Goal: Information Seeking & Learning: Learn about a topic

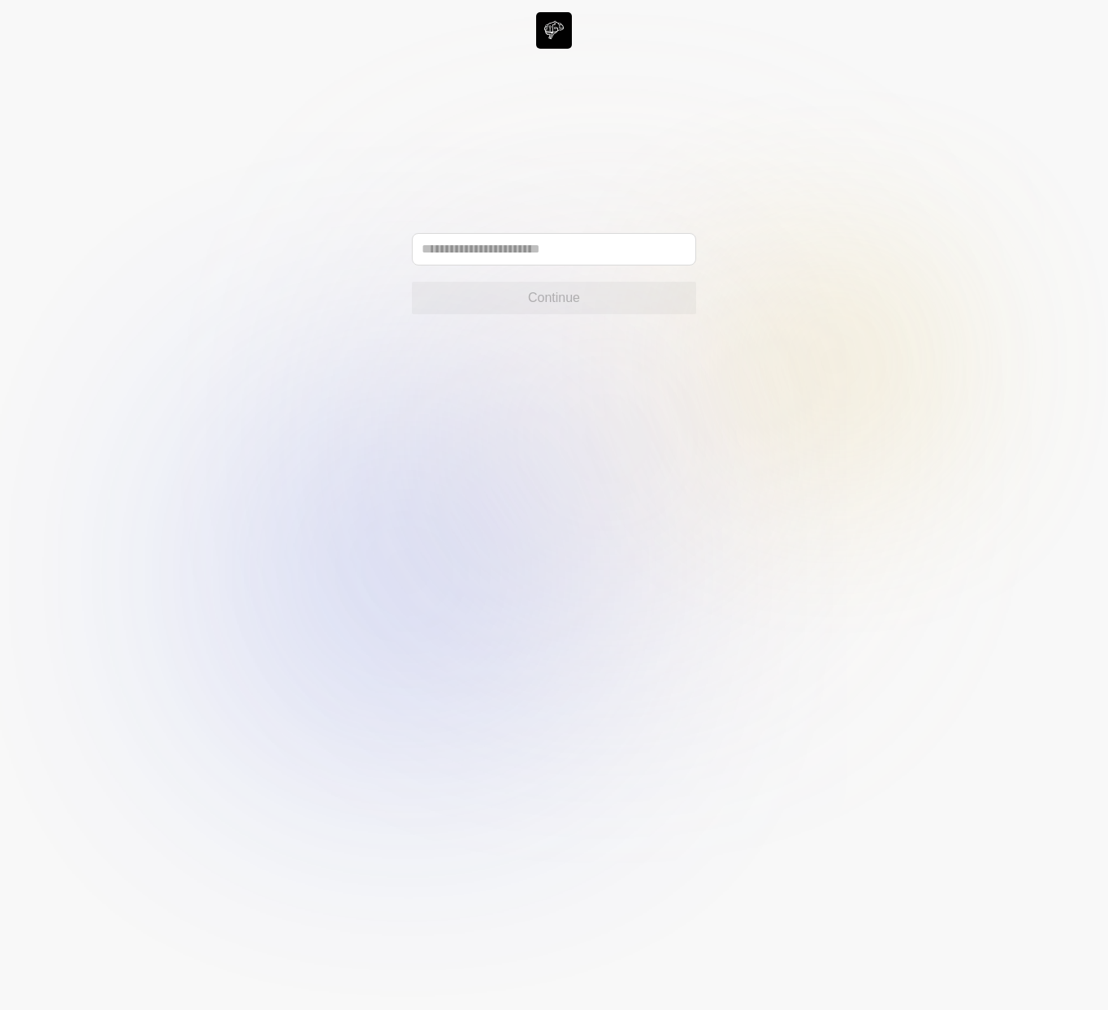
click at [578, 272] on div "Continue" at bounding box center [554, 273] width 284 height 81
click at [556, 253] on input "text" at bounding box center [554, 249] width 284 height 32
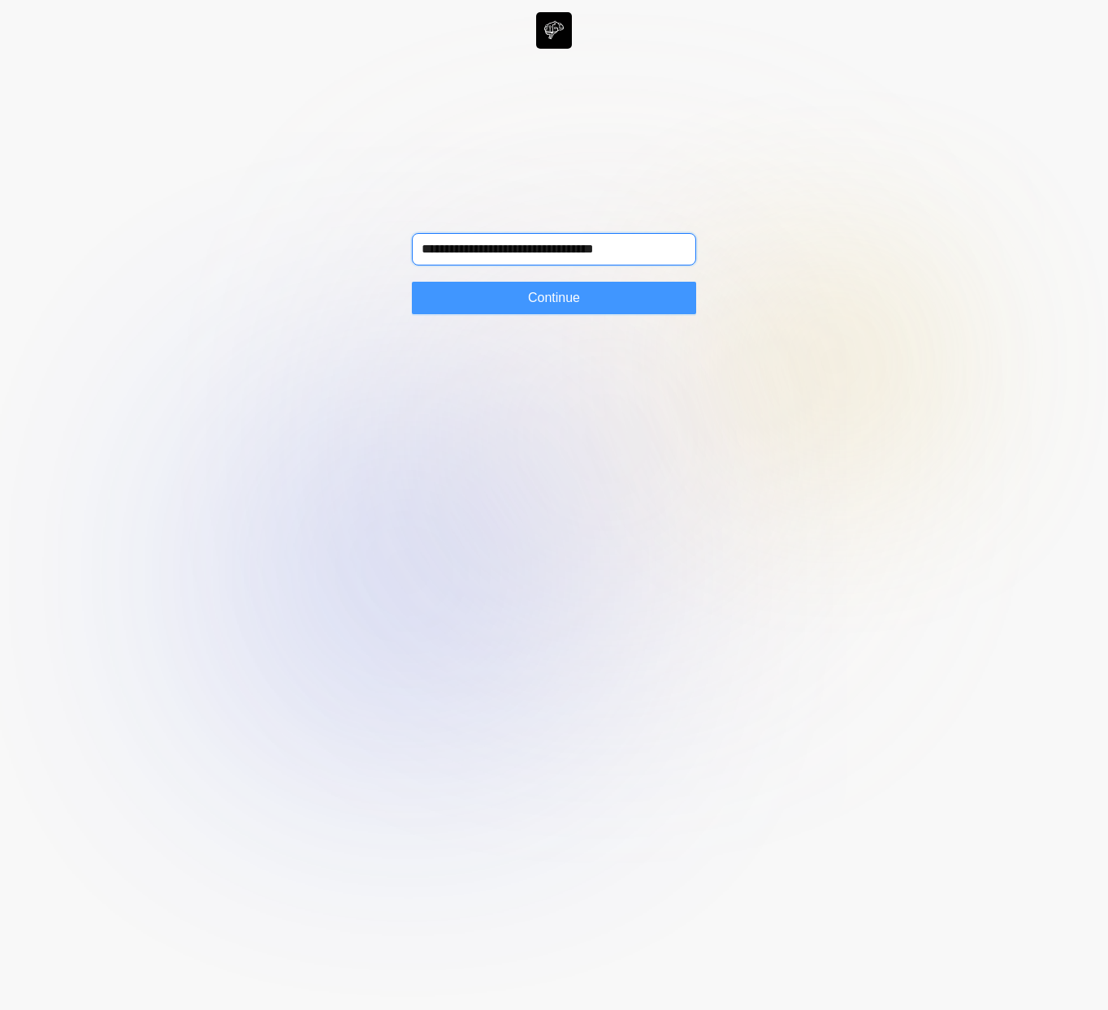
type input "**********"
click at [541, 294] on span "Continue" at bounding box center [554, 297] width 52 height 19
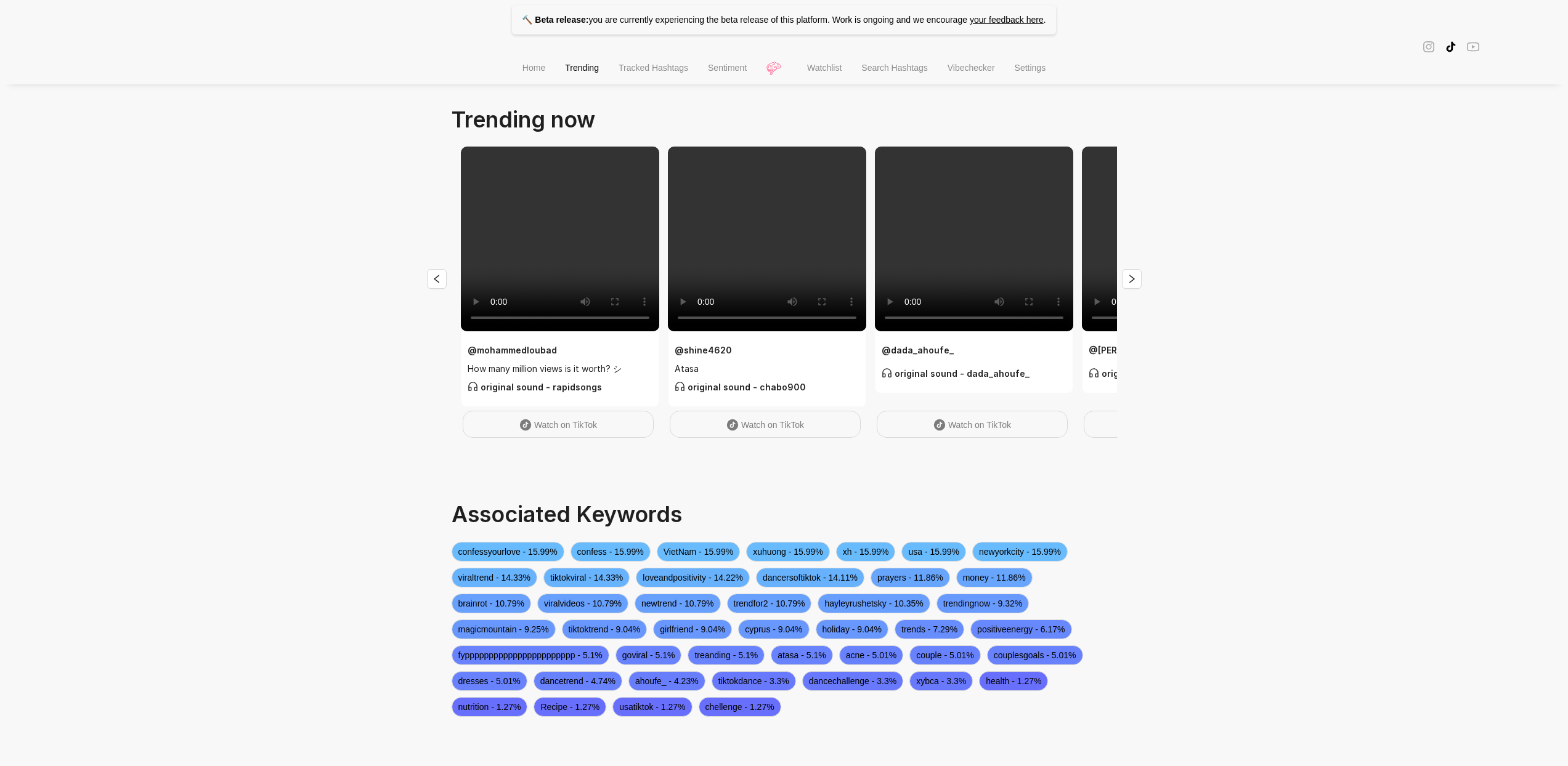
click at [962, 64] on li "Vibechecker" at bounding box center [971, 69] width 68 height 31
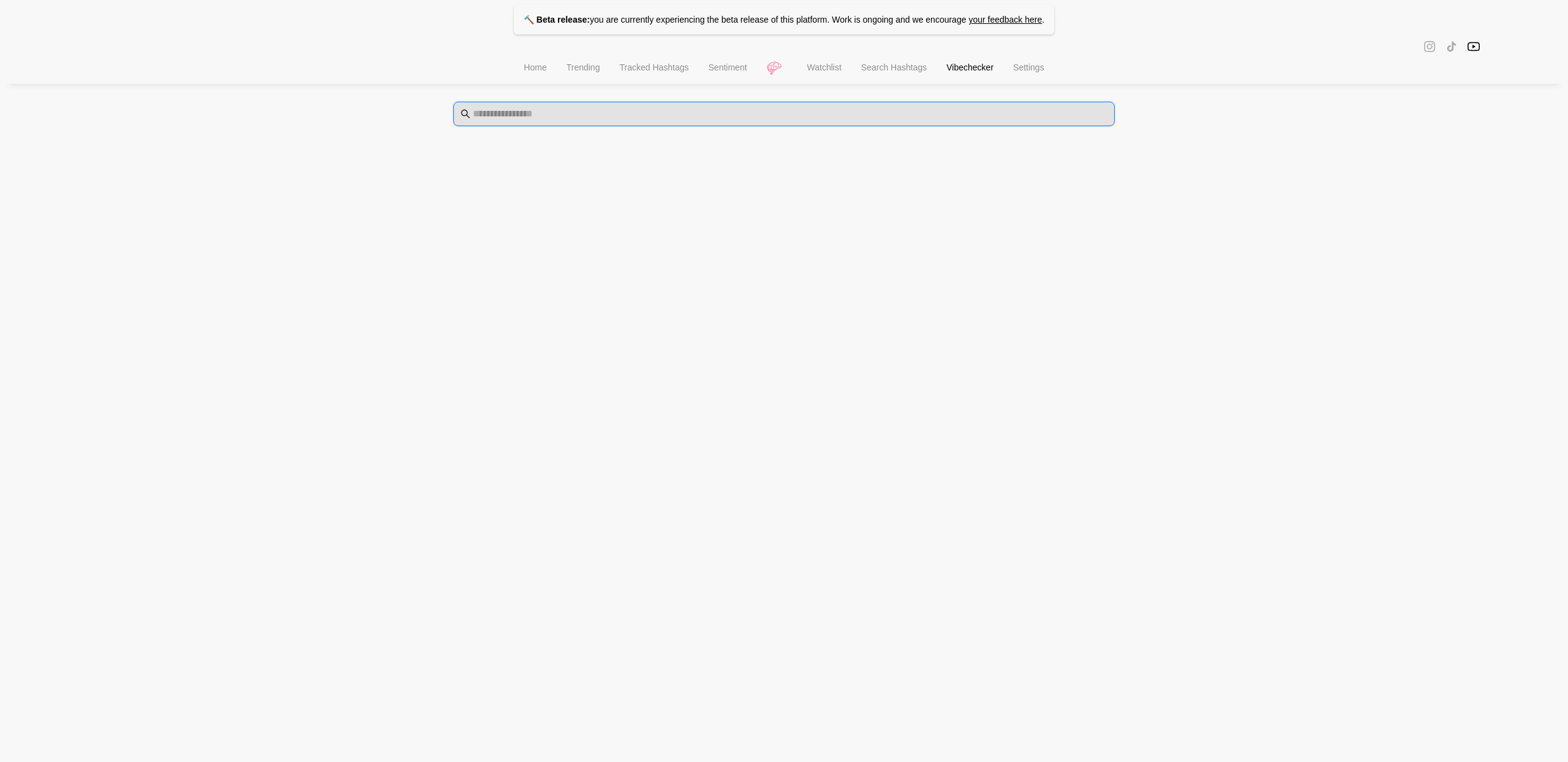
click at [769, 112] on input "text" at bounding box center [790, 113] width 635 height 14
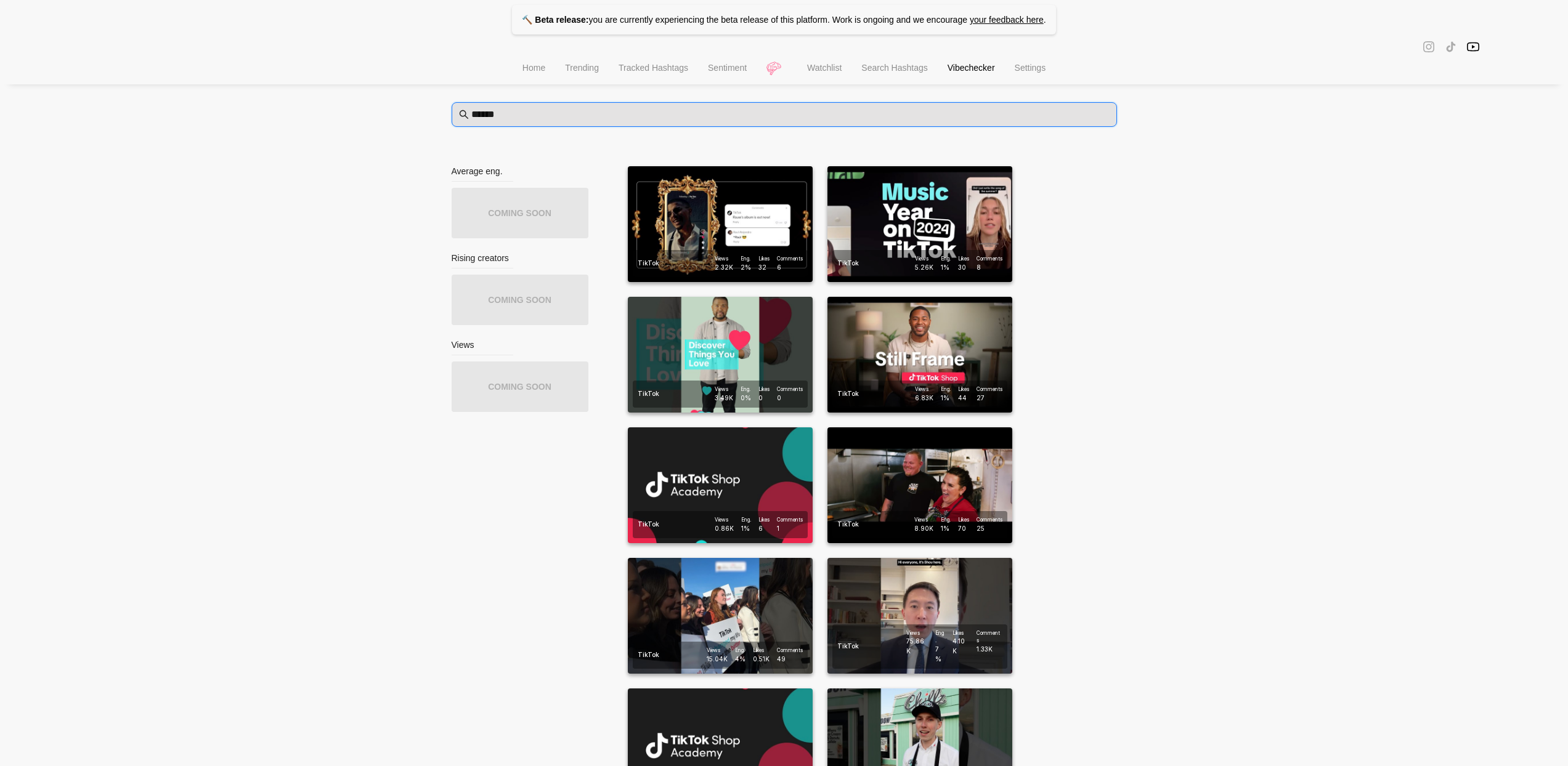
type input "******"
click at [892, 70] on span "Search Hashtags" at bounding box center [894, 67] width 66 height 10
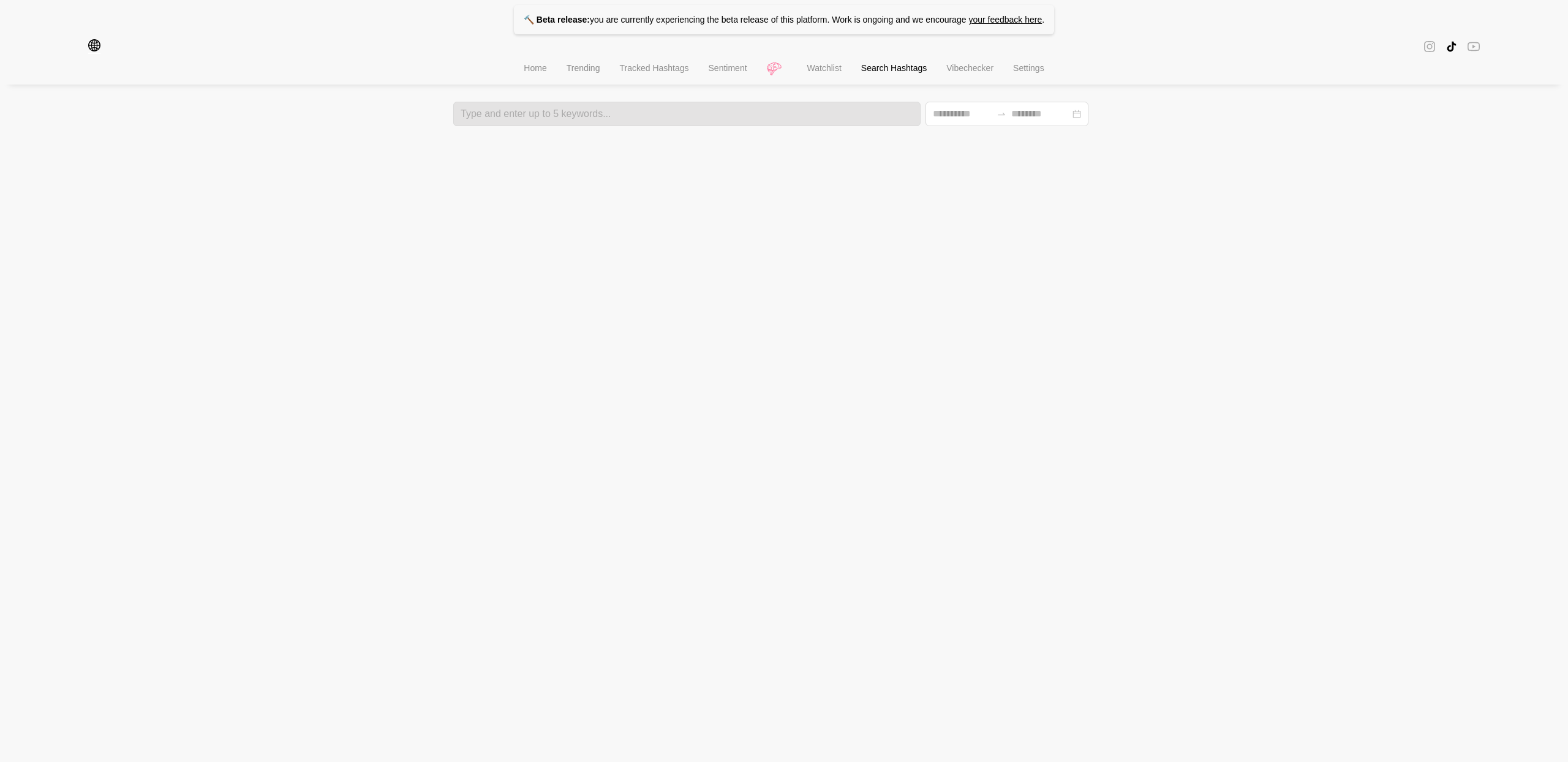
click at [809, 70] on span "Watchlist" at bounding box center [824, 68] width 34 height 10
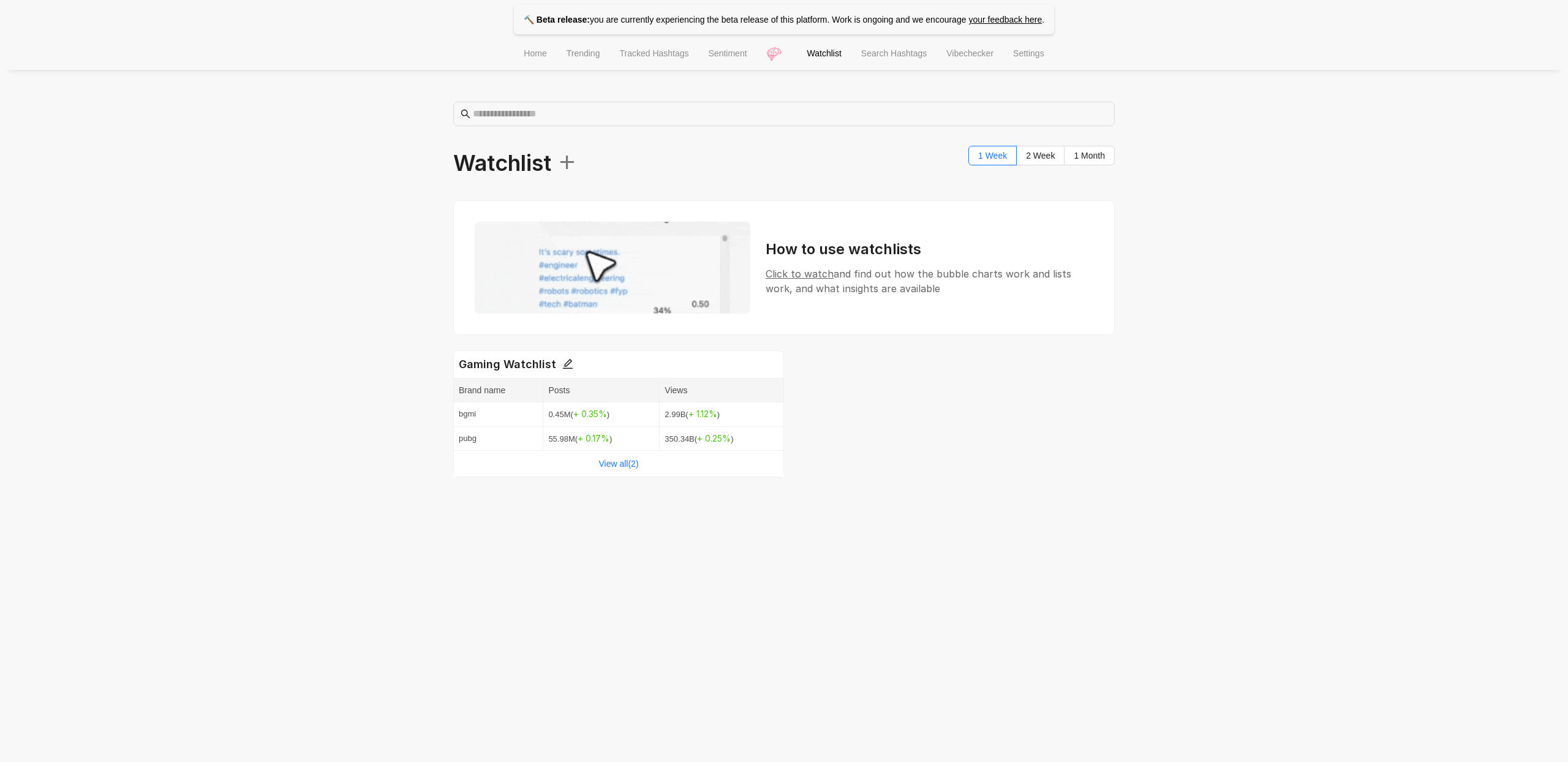
click at [720, 58] on span "Sentiment" at bounding box center [728, 53] width 38 height 10
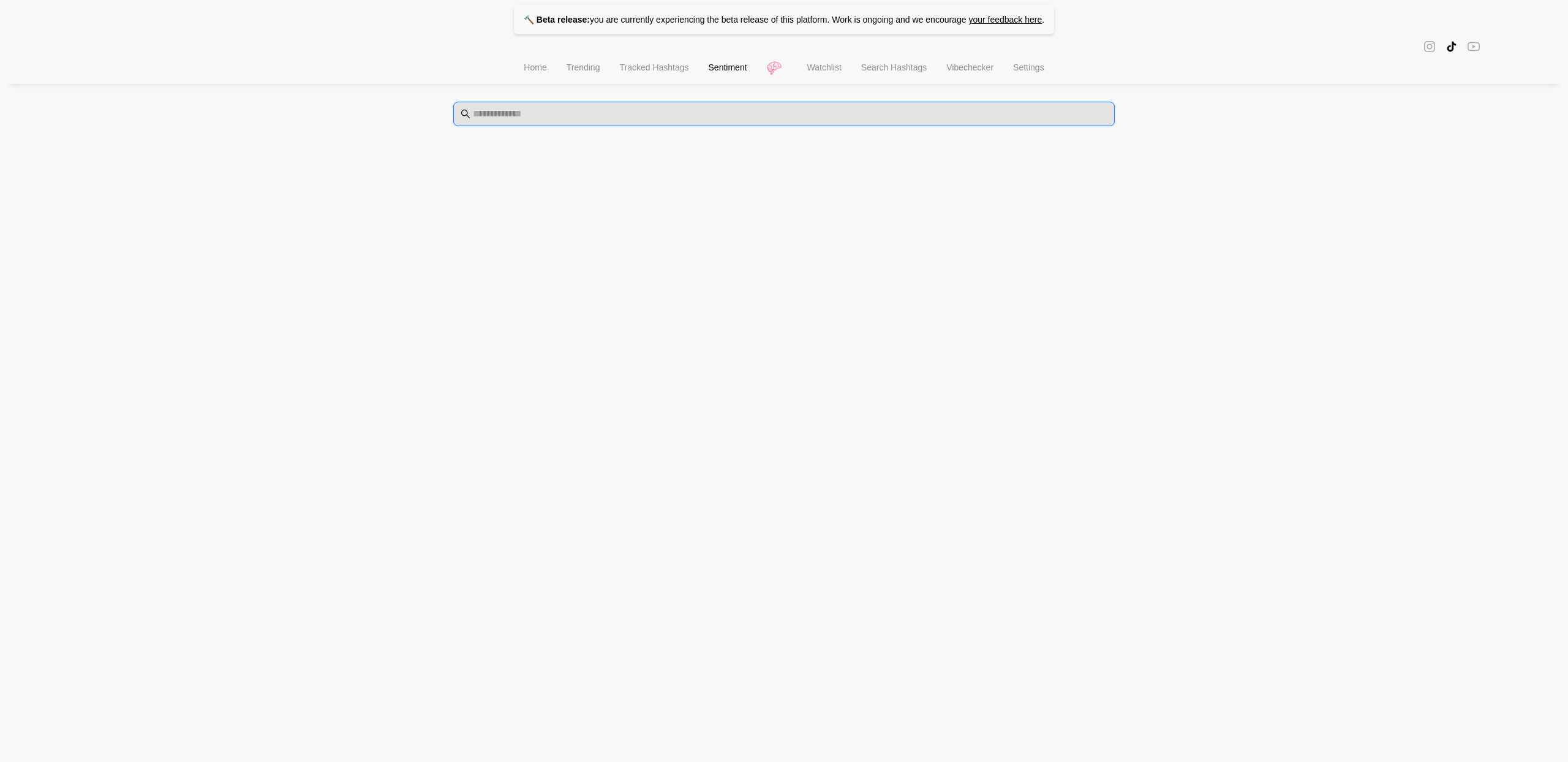
click at [674, 117] on input "text" at bounding box center [790, 113] width 635 height 14
click at [672, 121] on span at bounding box center [784, 114] width 661 height 24
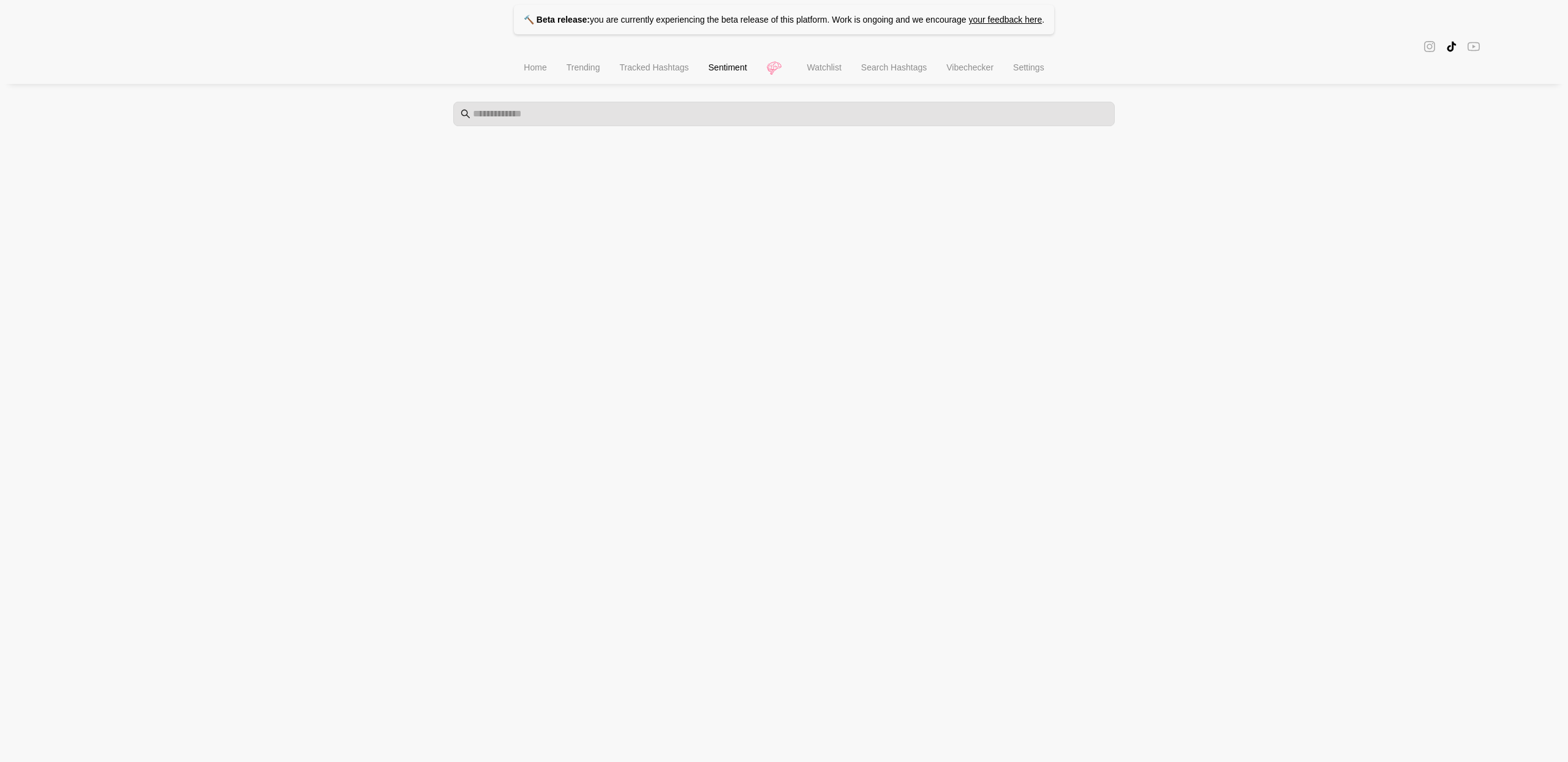
click at [674, 69] on span "Tracked Hashtags" at bounding box center [654, 67] width 69 height 10
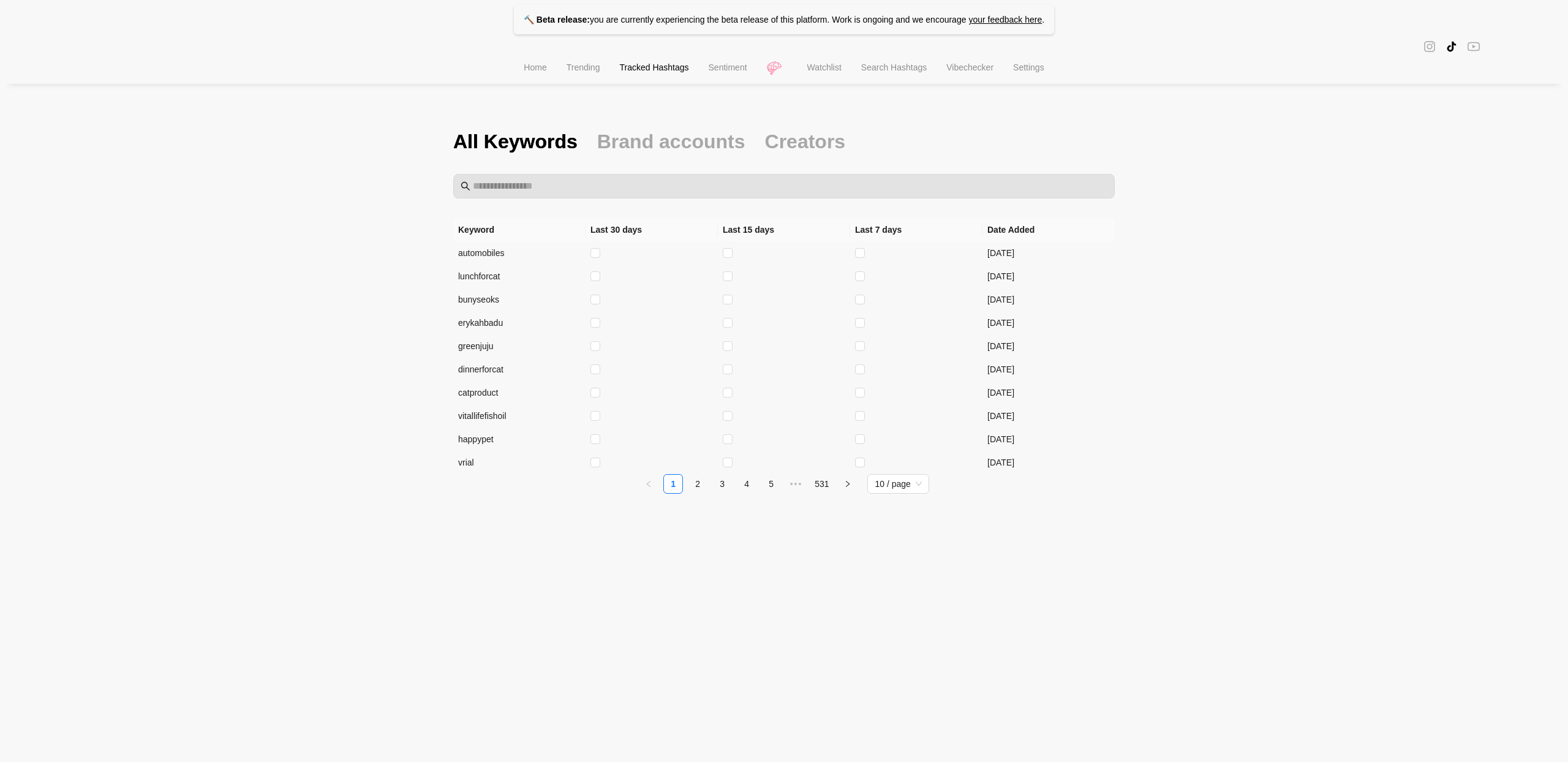
drag, startPoint x: 606, startPoint y: 72, endPoint x: 598, endPoint y: 73, distance: 8.1
click at [598, 73] on ul "Home Trending Tracked Hashtags Sentiment Watchlist Search Hashtags Vibechecker …" at bounding box center [784, 69] width 1568 height 31
click at [598, 73] on li "Trending" at bounding box center [583, 69] width 54 height 31
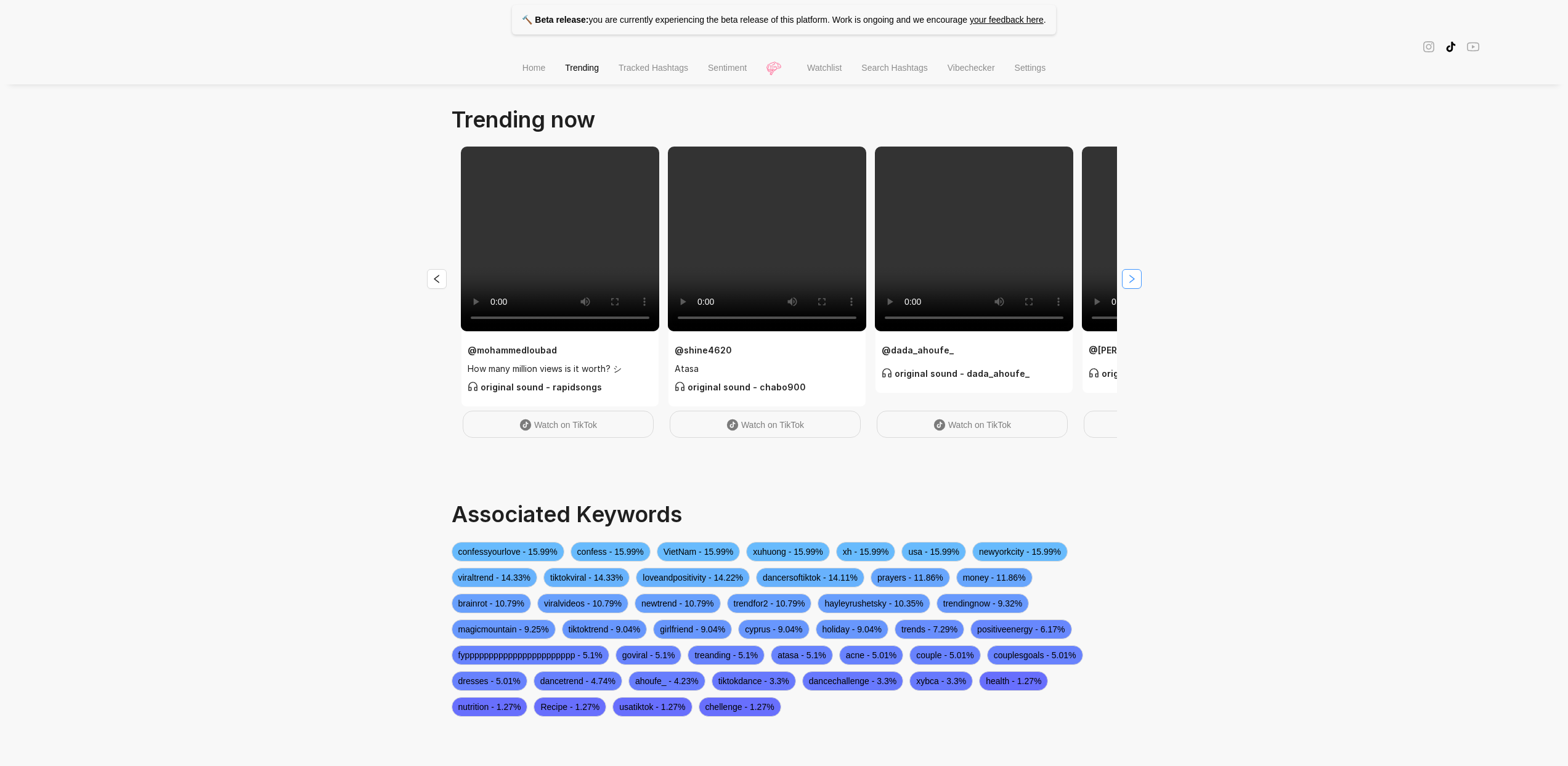
click at [1132, 283] on icon "right" at bounding box center [1132, 278] width 10 height 10
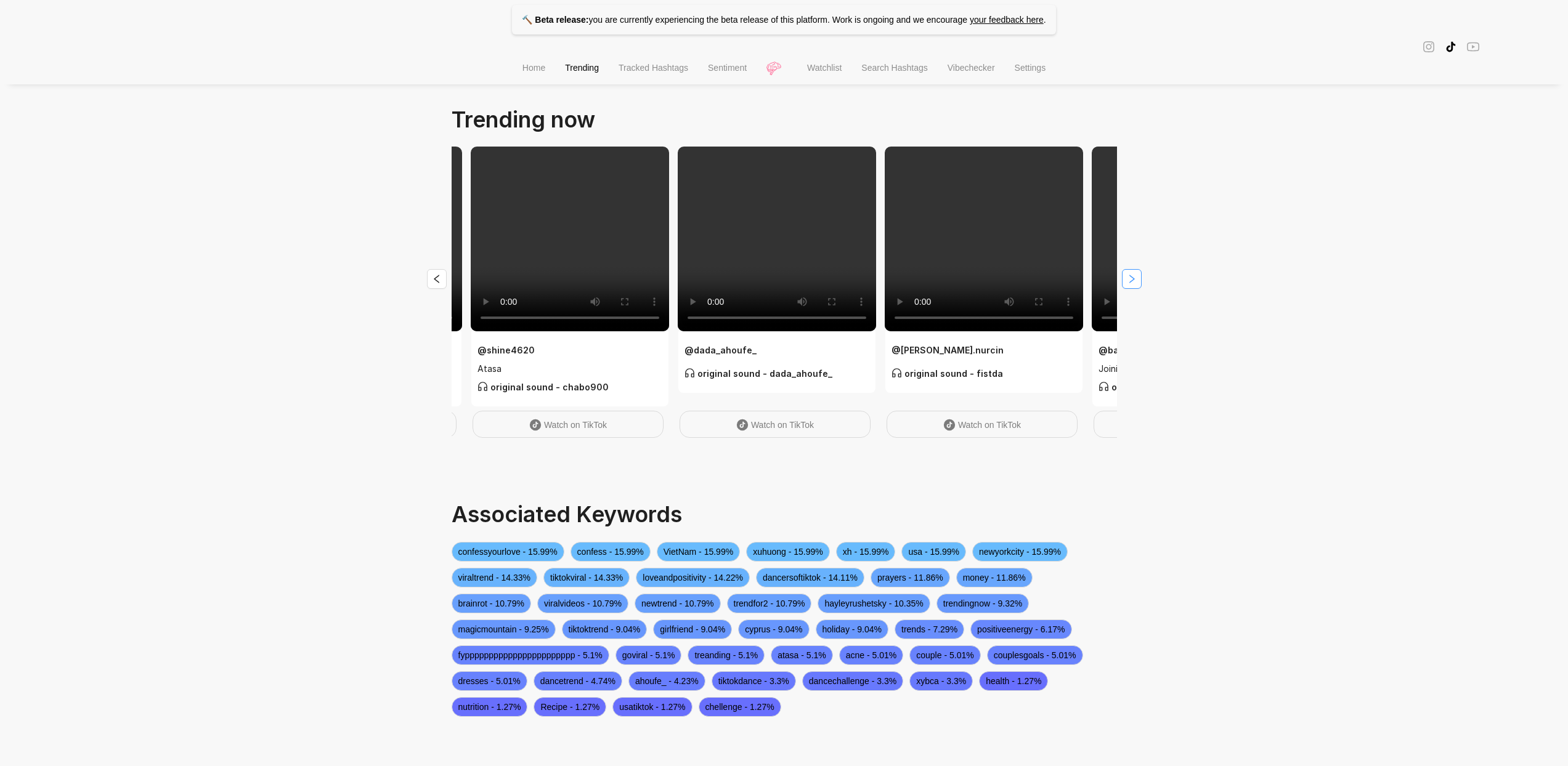
click at [1132, 283] on icon "right" at bounding box center [1132, 278] width 10 height 10
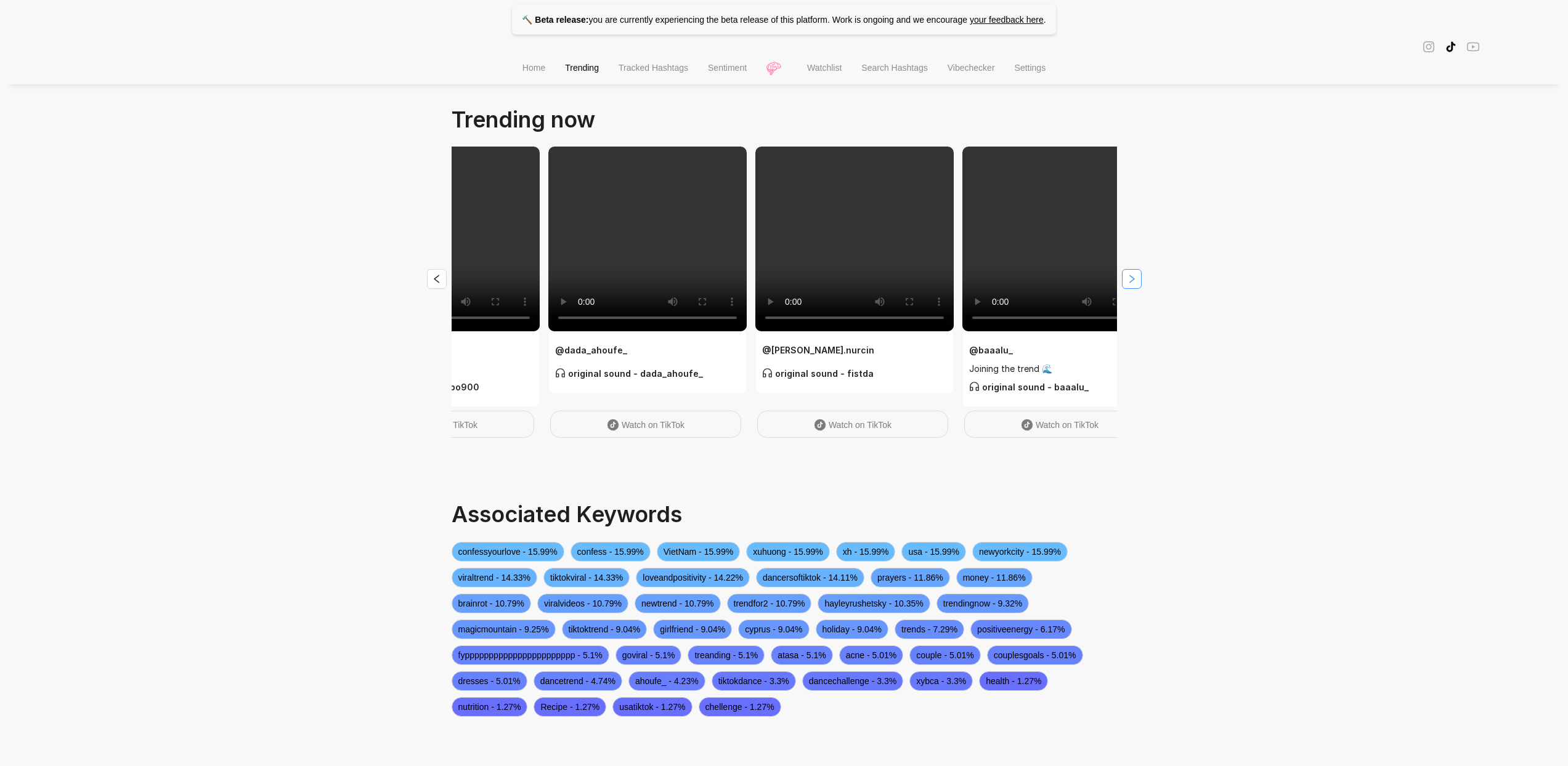
click at [1132, 283] on icon "right" at bounding box center [1132, 278] width 10 height 10
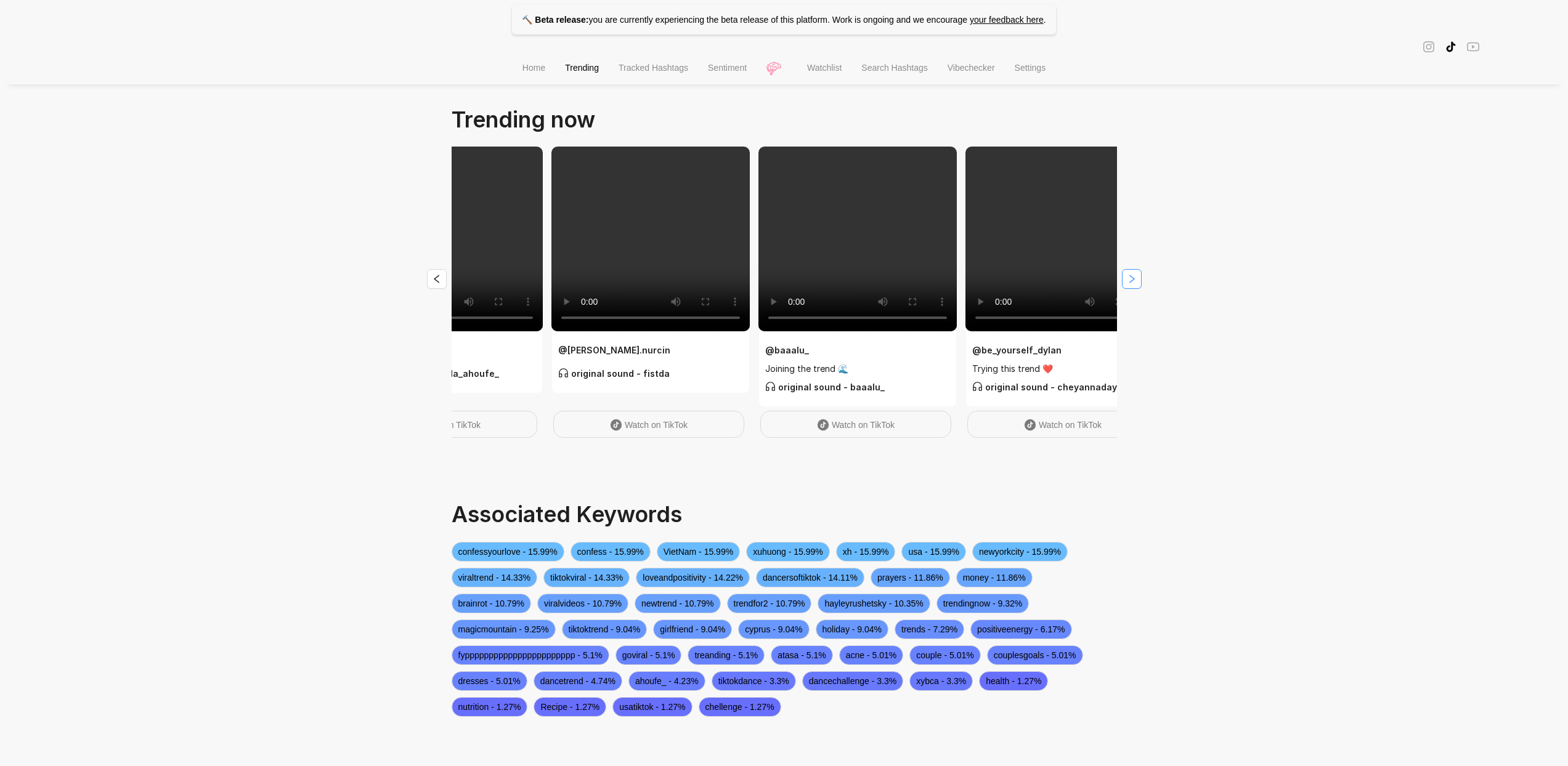
click at [1132, 283] on icon "right" at bounding box center [1132, 278] width 10 height 10
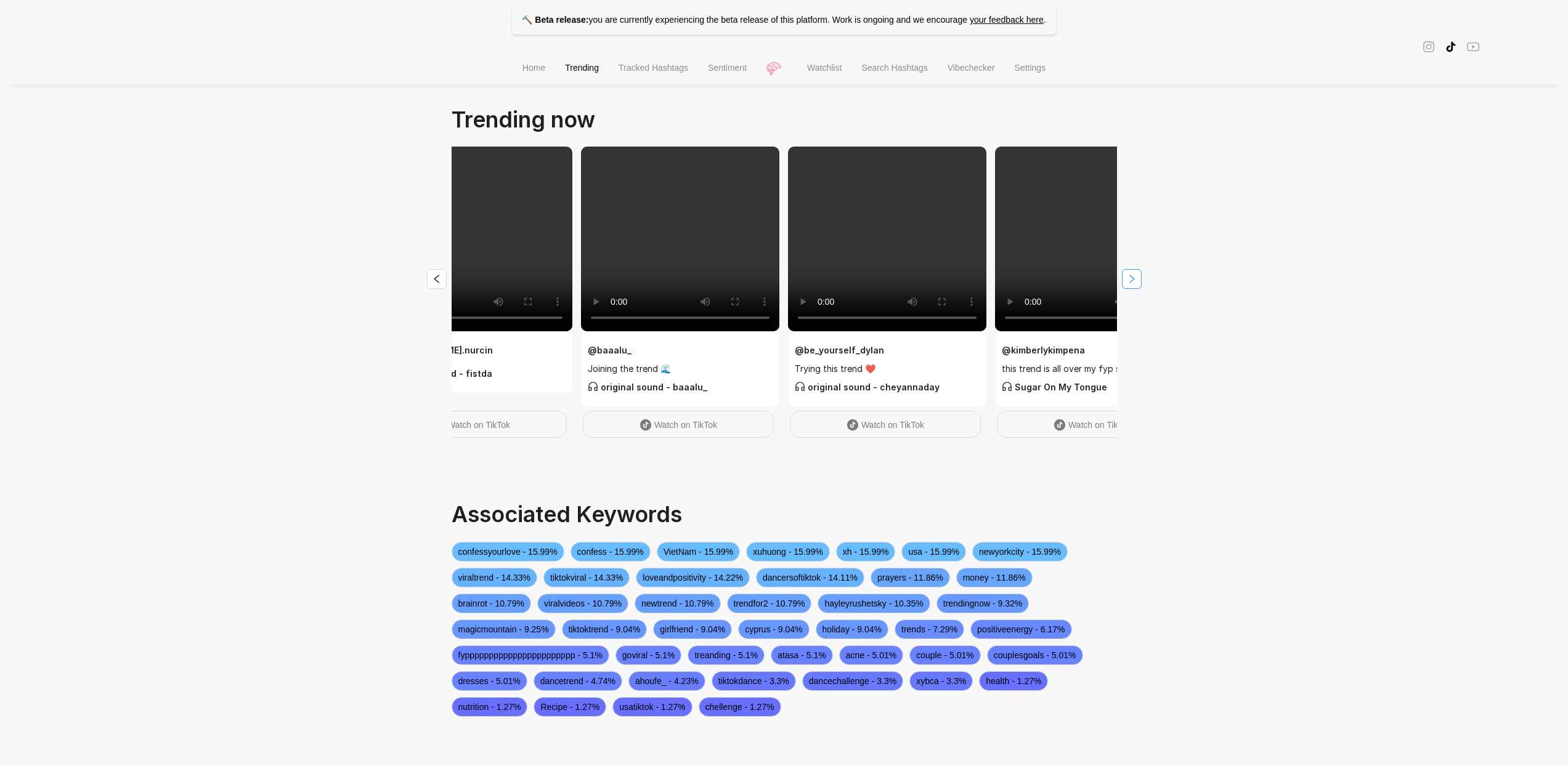
click at [1132, 283] on icon "right" at bounding box center [1132, 278] width 10 height 10
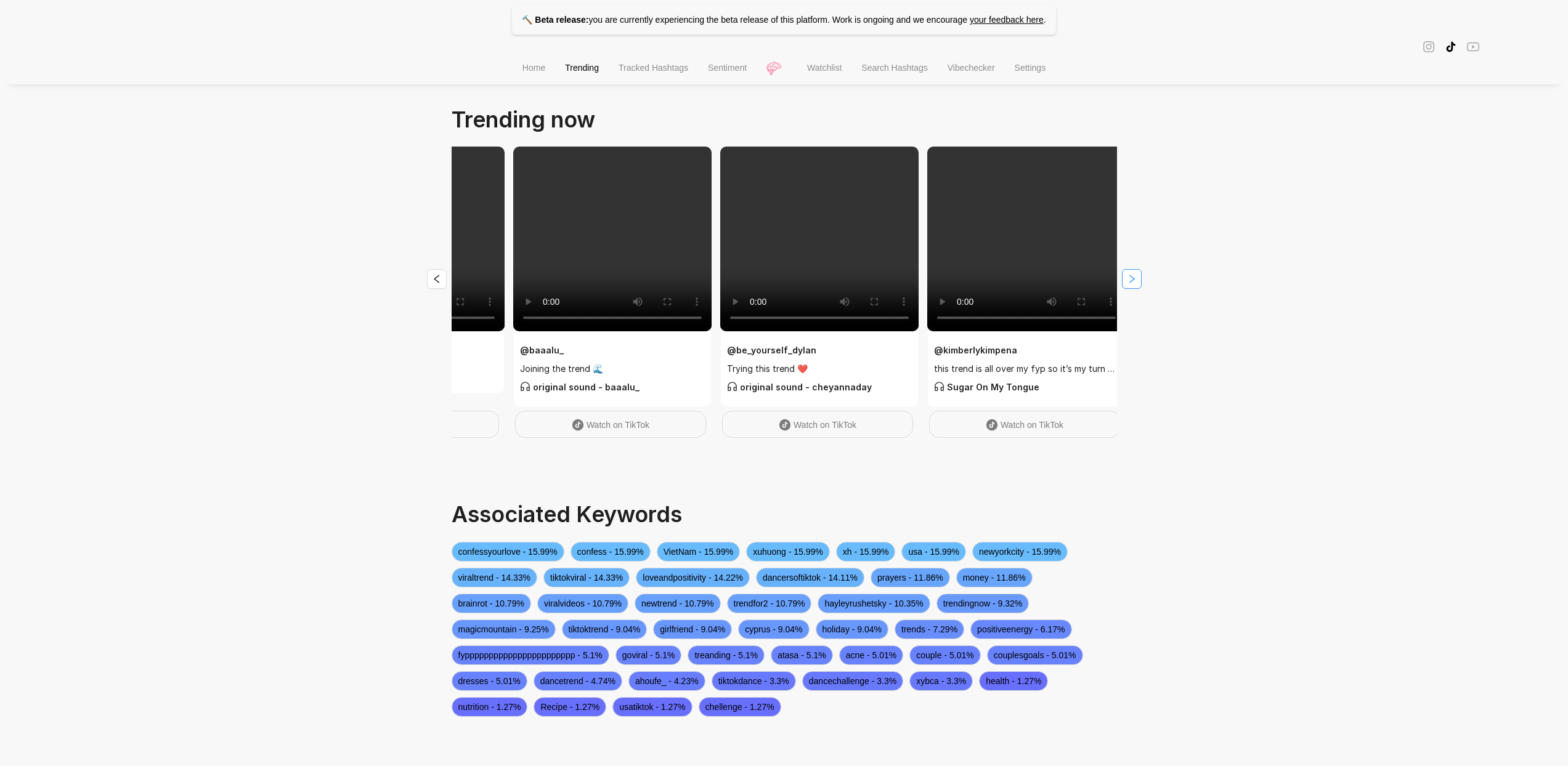
click at [1132, 283] on icon "right" at bounding box center [1132, 278] width 10 height 10
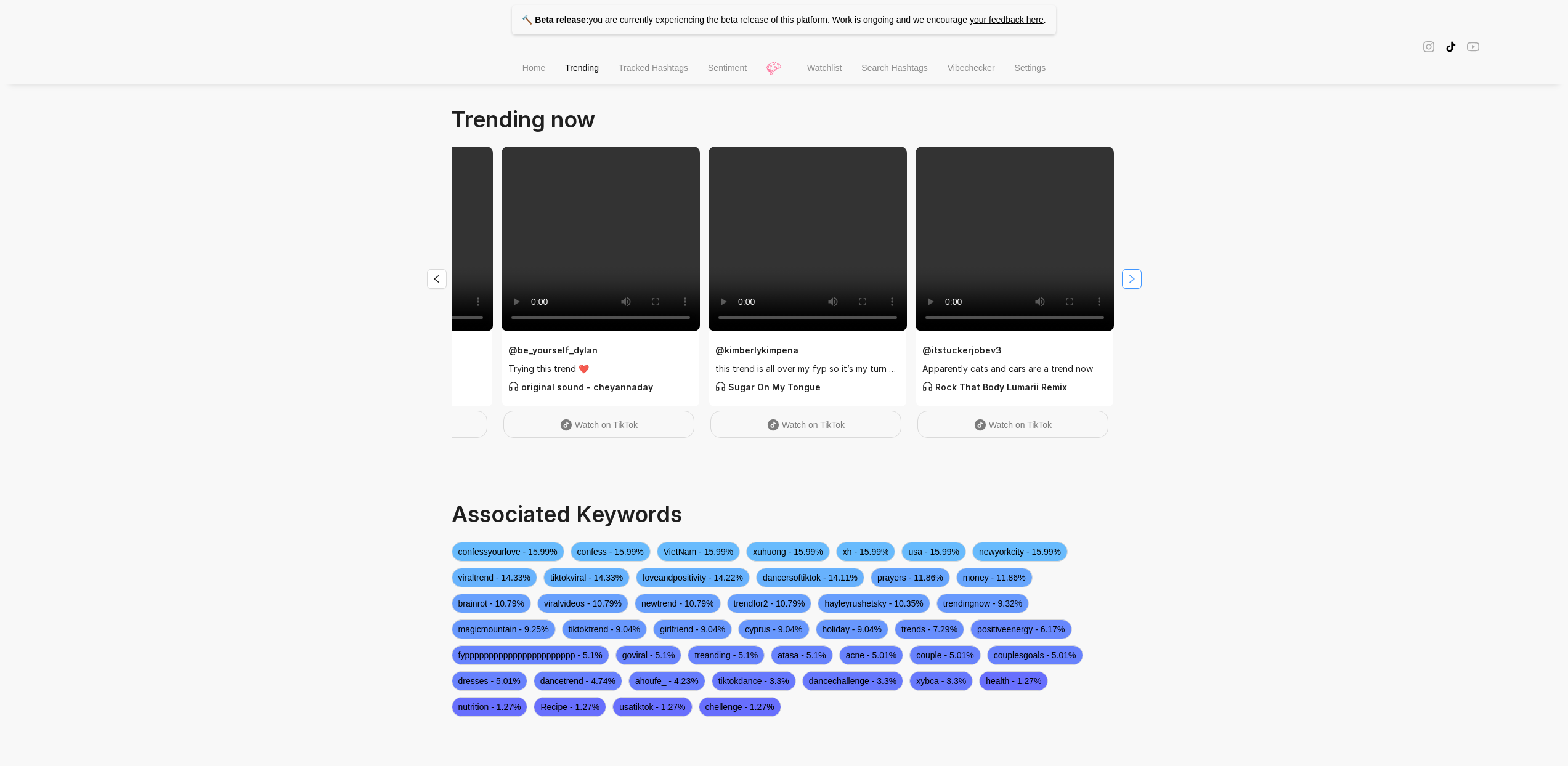
click at [1132, 283] on icon "right" at bounding box center [1132, 278] width 10 height 10
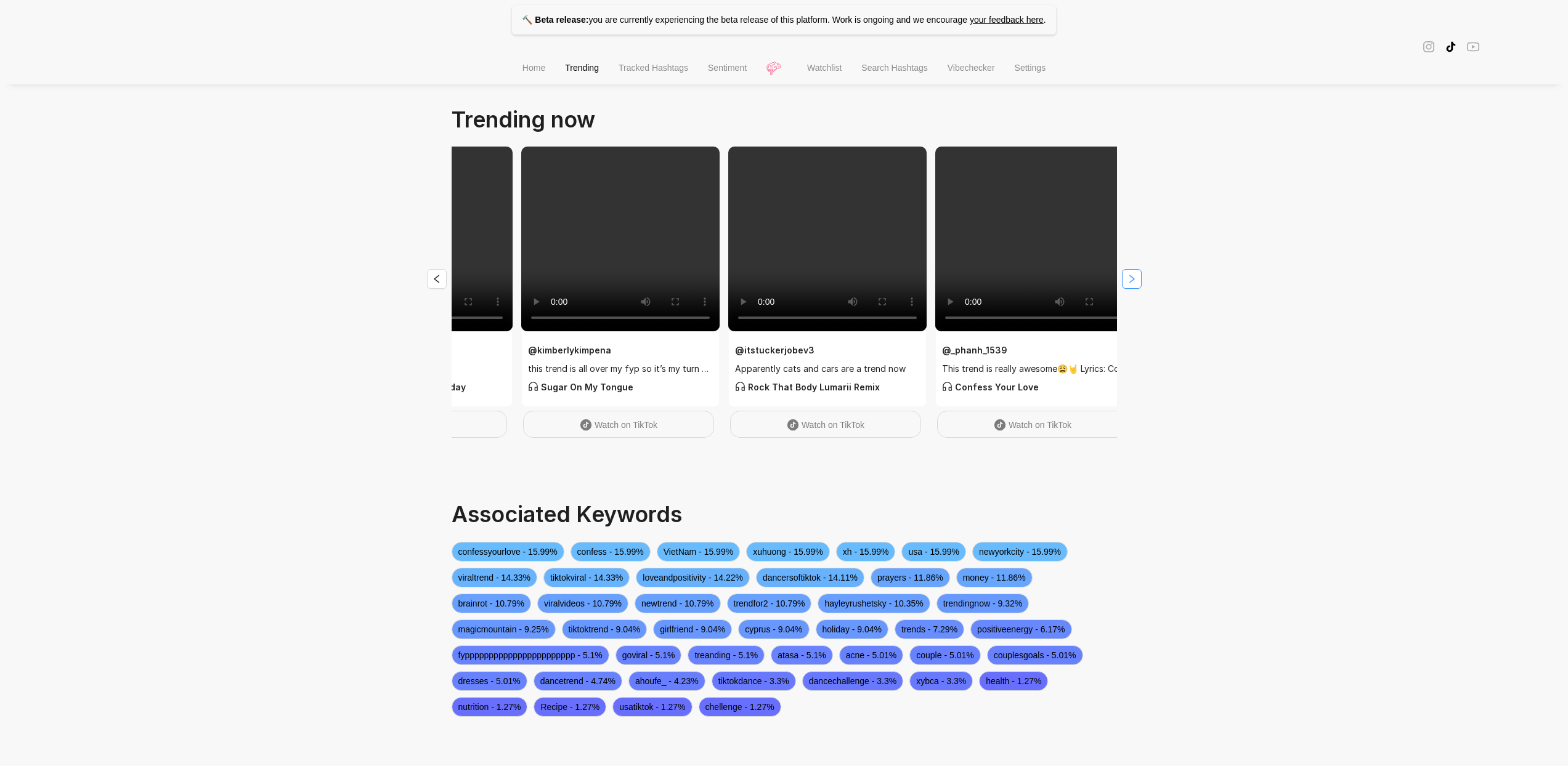
click at [1132, 283] on icon "right" at bounding box center [1132, 278] width 10 height 10
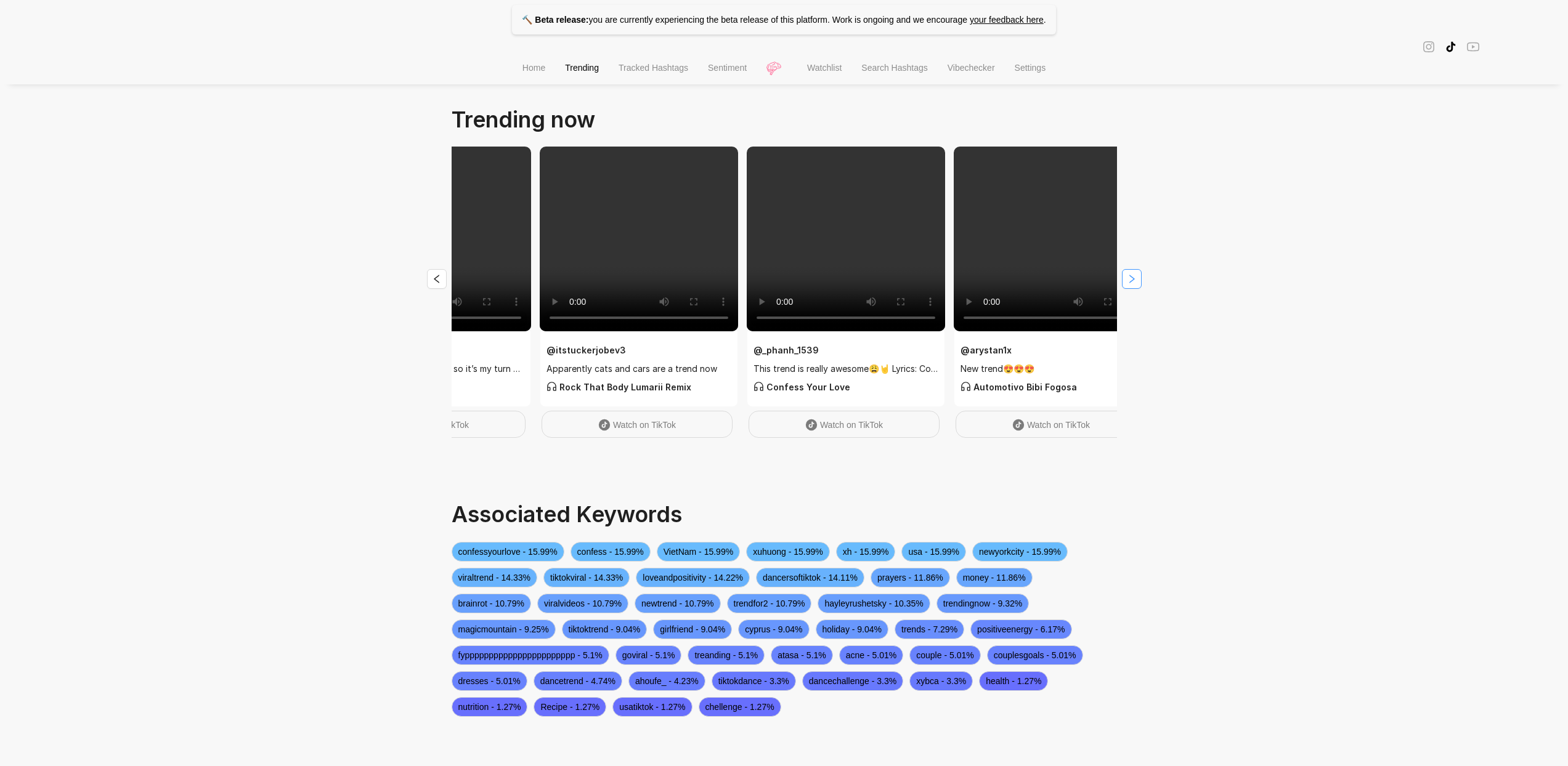
click at [1132, 283] on icon "right" at bounding box center [1132, 278] width 10 height 10
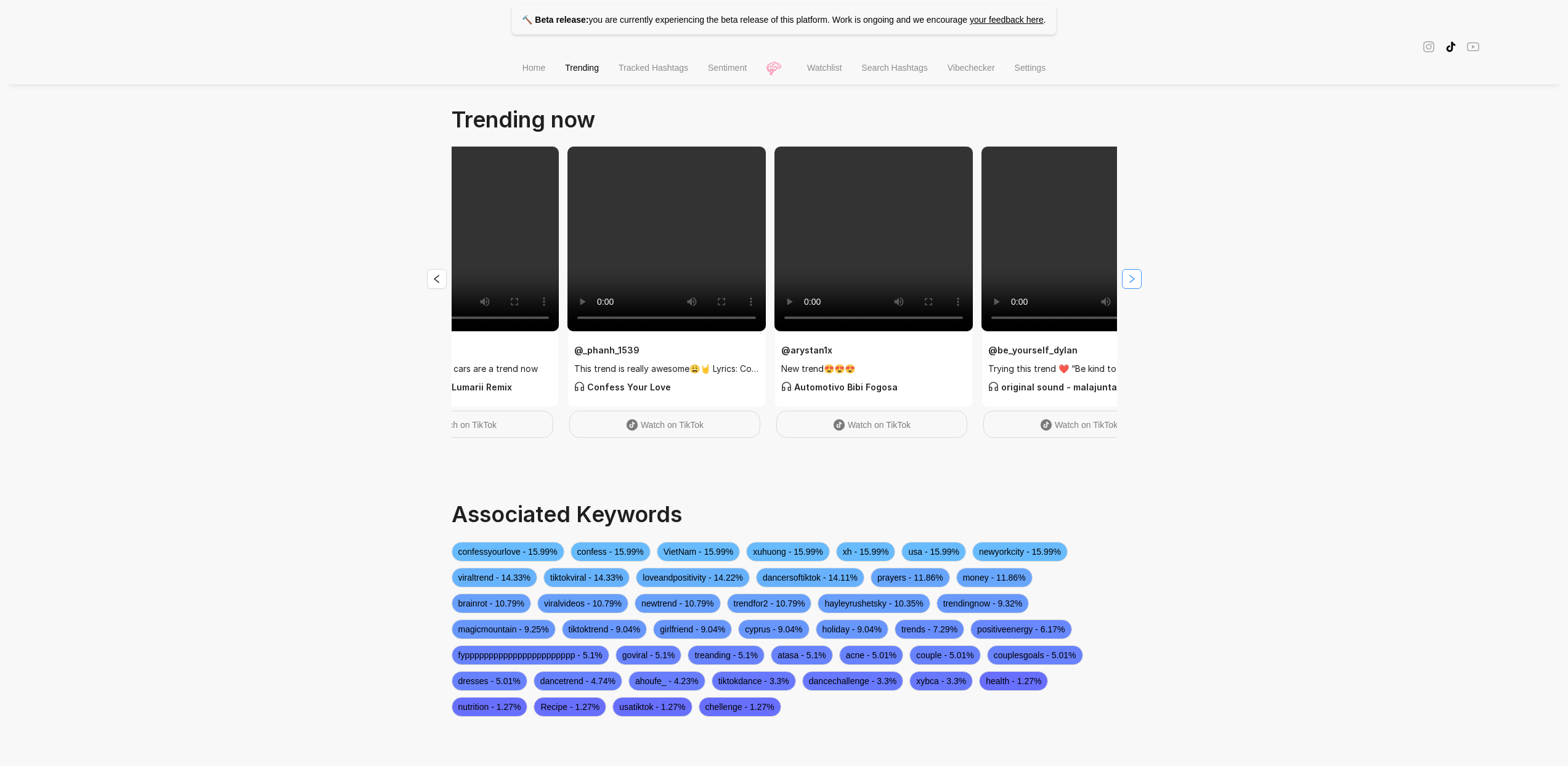
click at [1132, 283] on icon "right" at bounding box center [1132, 278] width 10 height 10
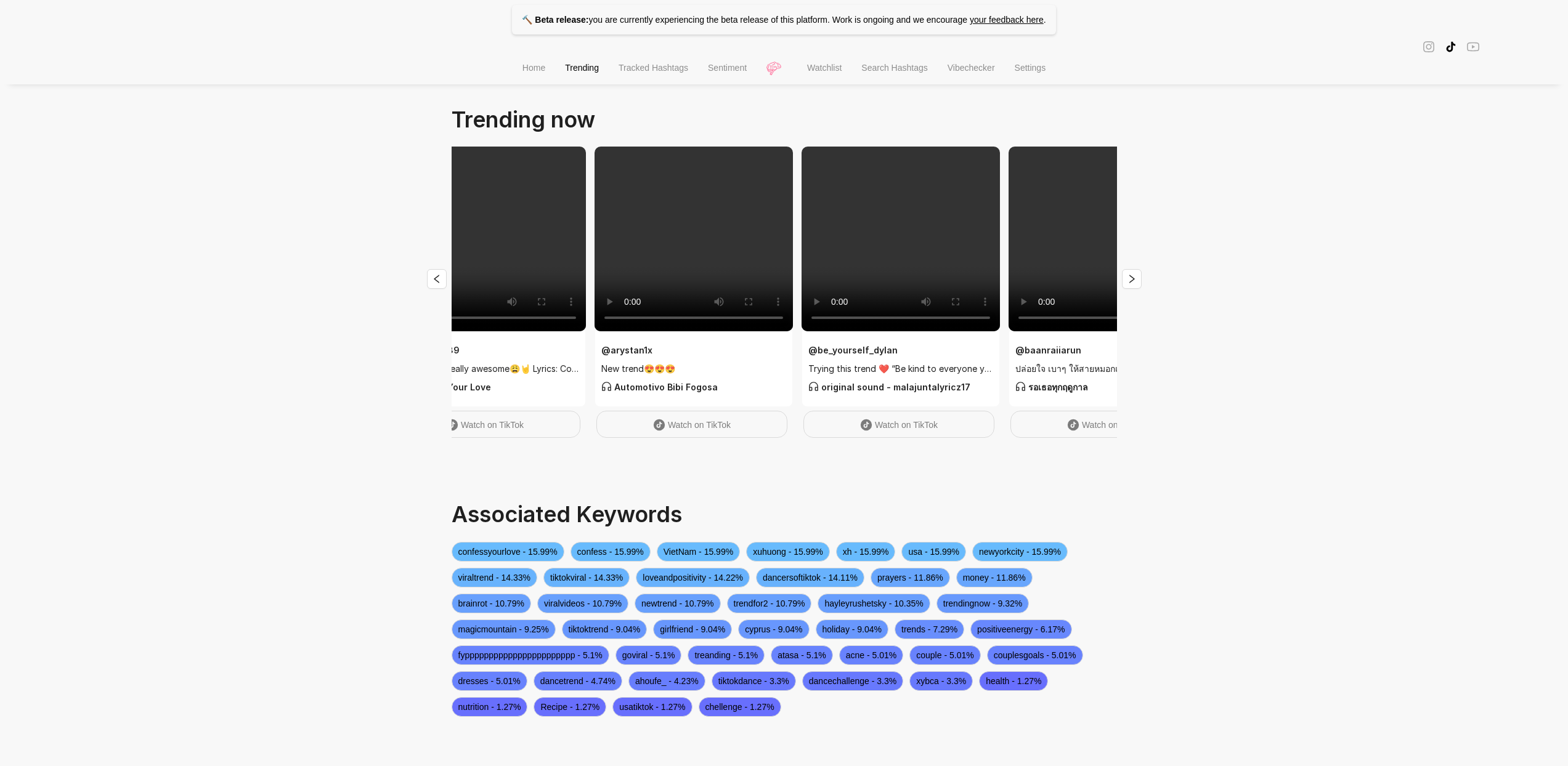
scroll to position [0, 1747]
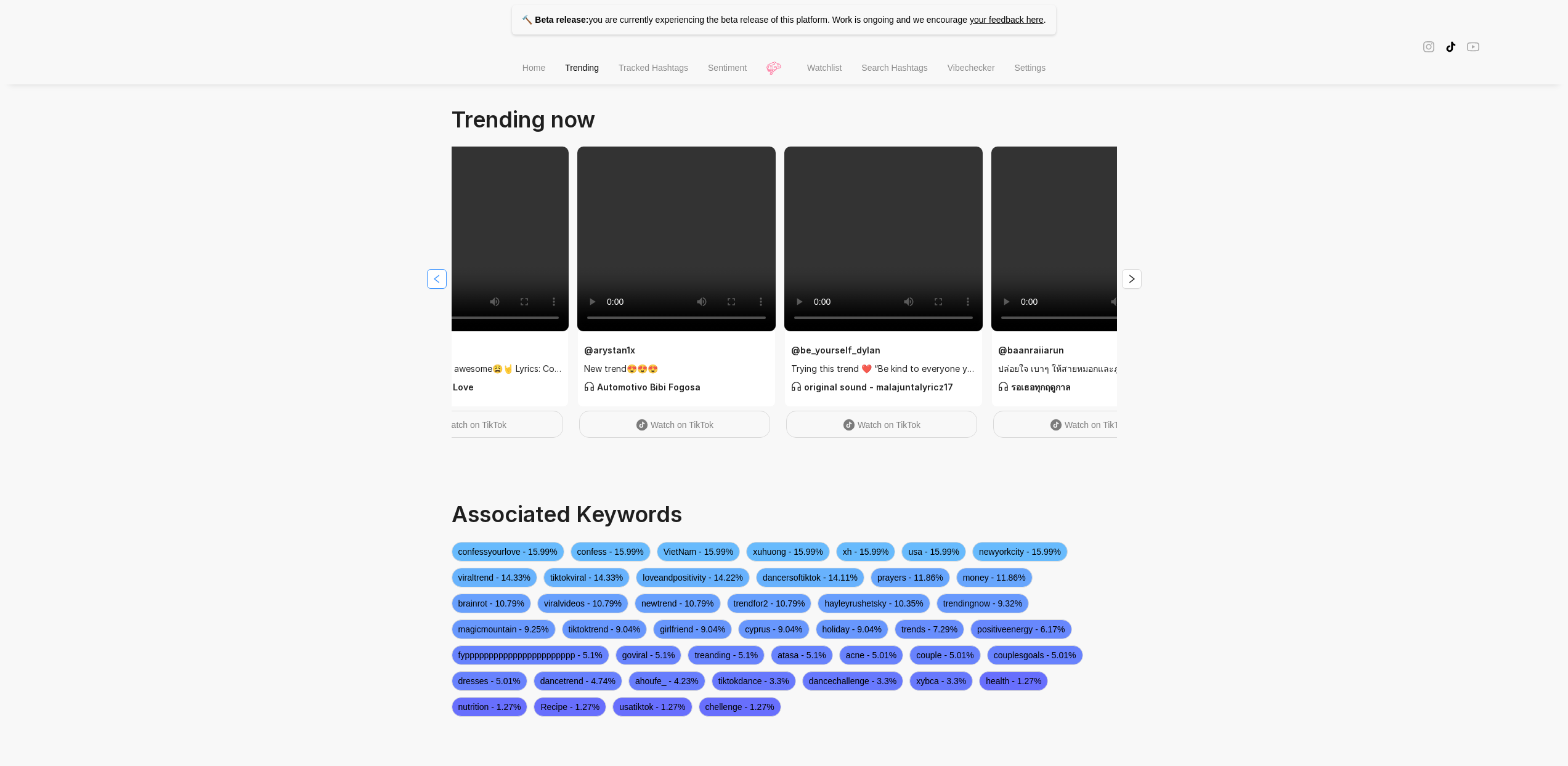
click at [430, 275] on button "button" at bounding box center [437, 279] width 20 height 20
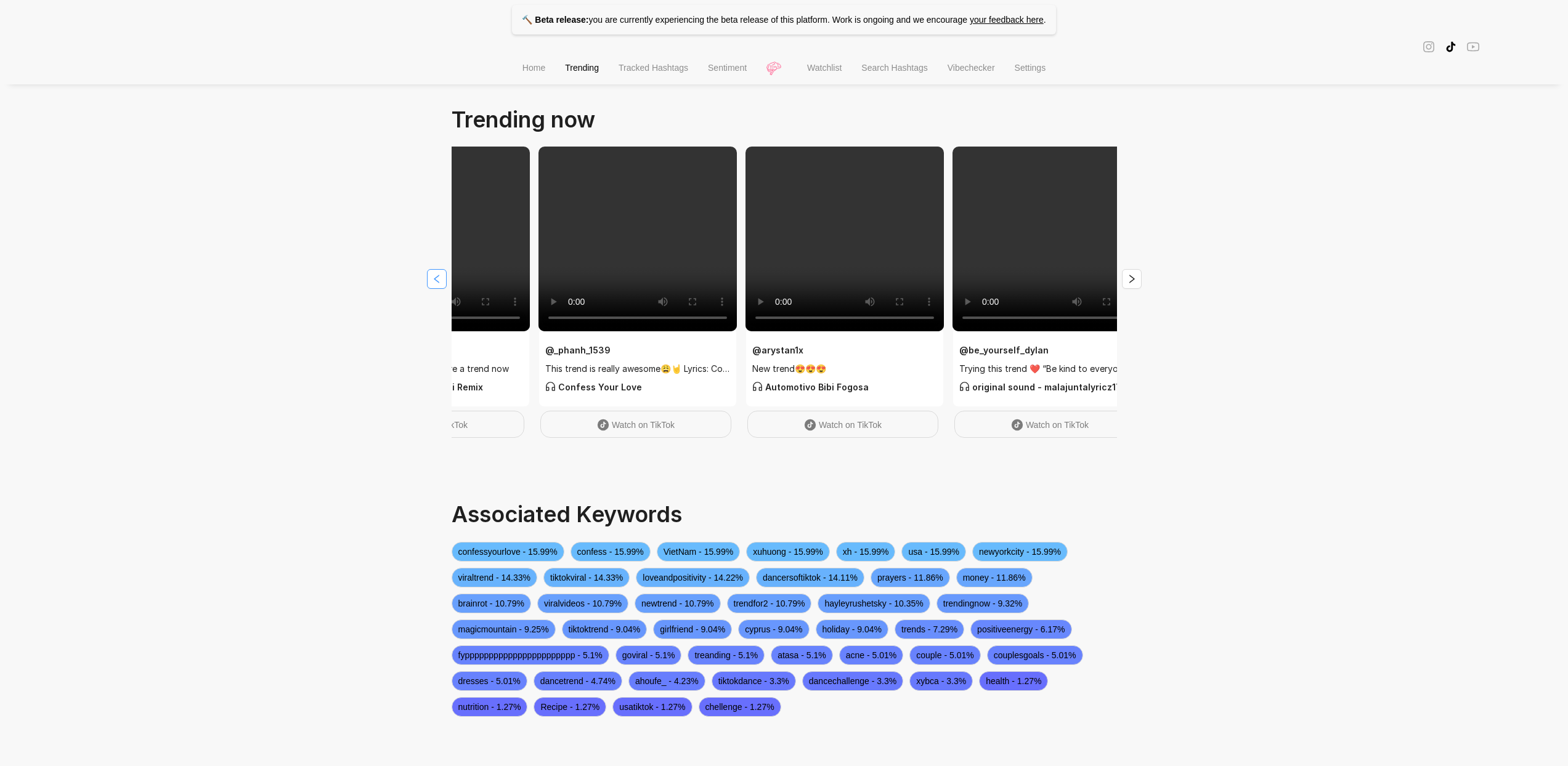
click at [430, 275] on button "button" at bounding box center [437, 279] width 20 height 20
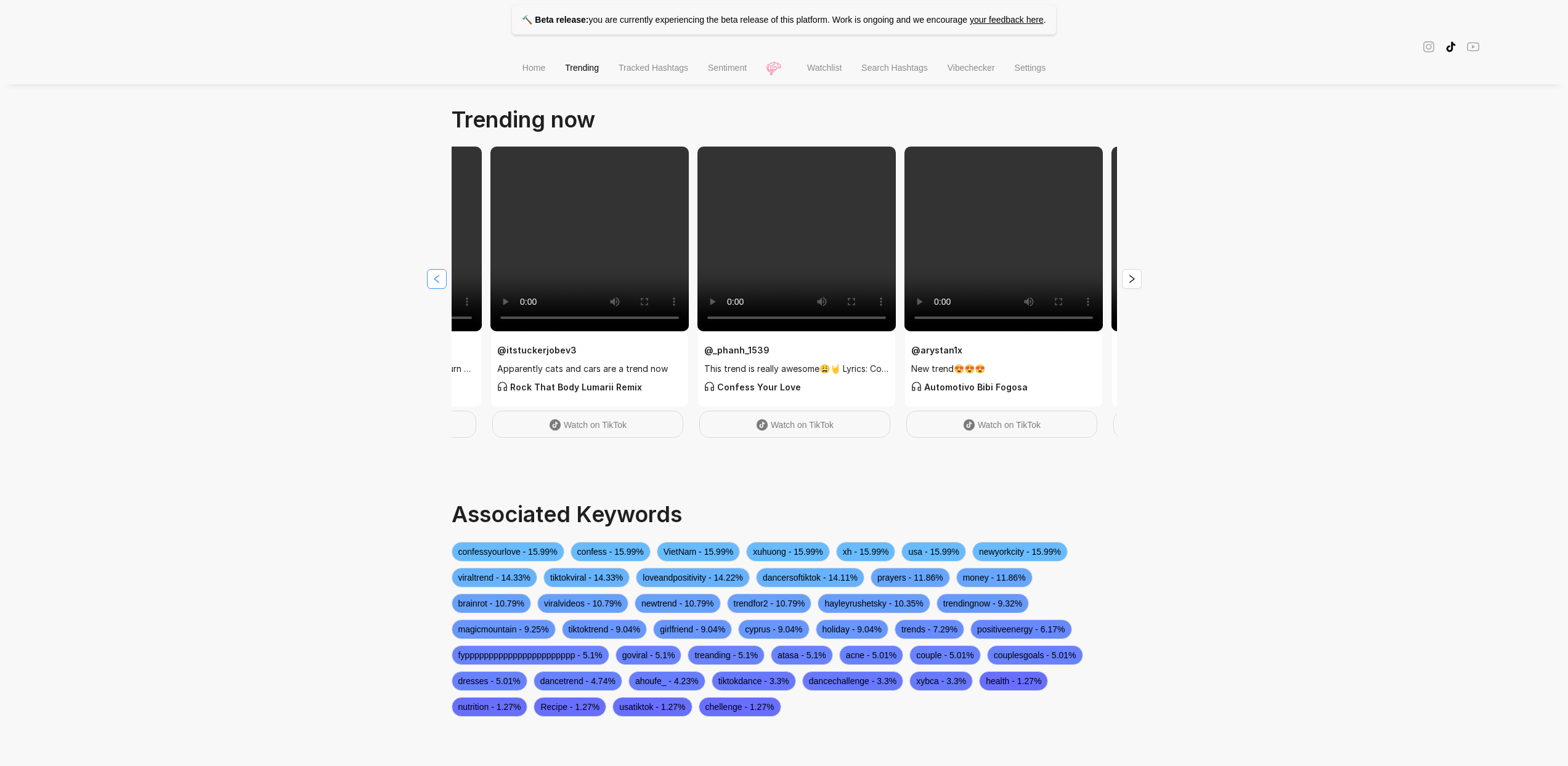
click at [430, 275] on button "button" at bounding box center [437, 279] width 20 height 20
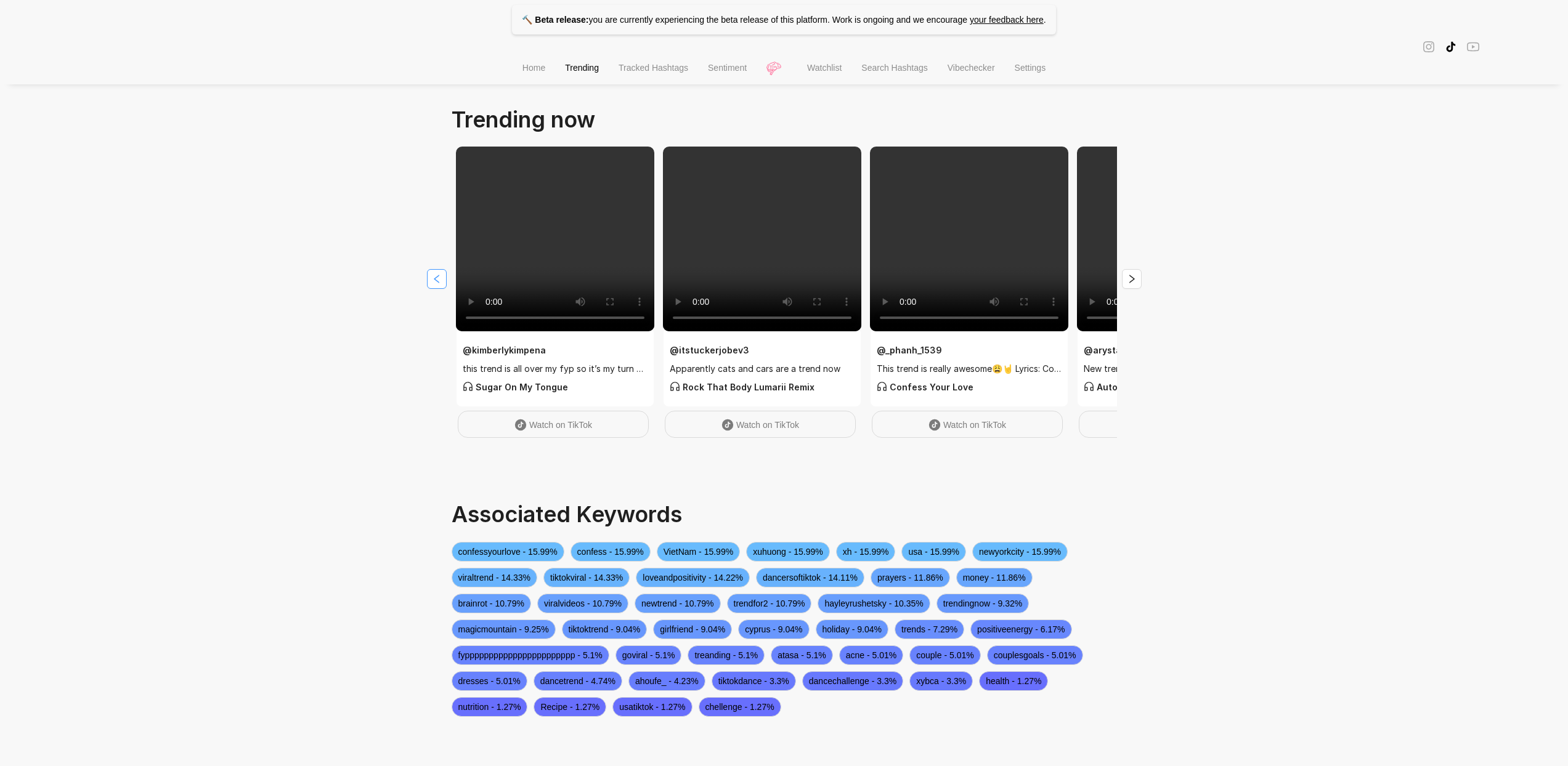
click at [430, 275] on button "button" at bounding box center [437, 279] width 20 height 20
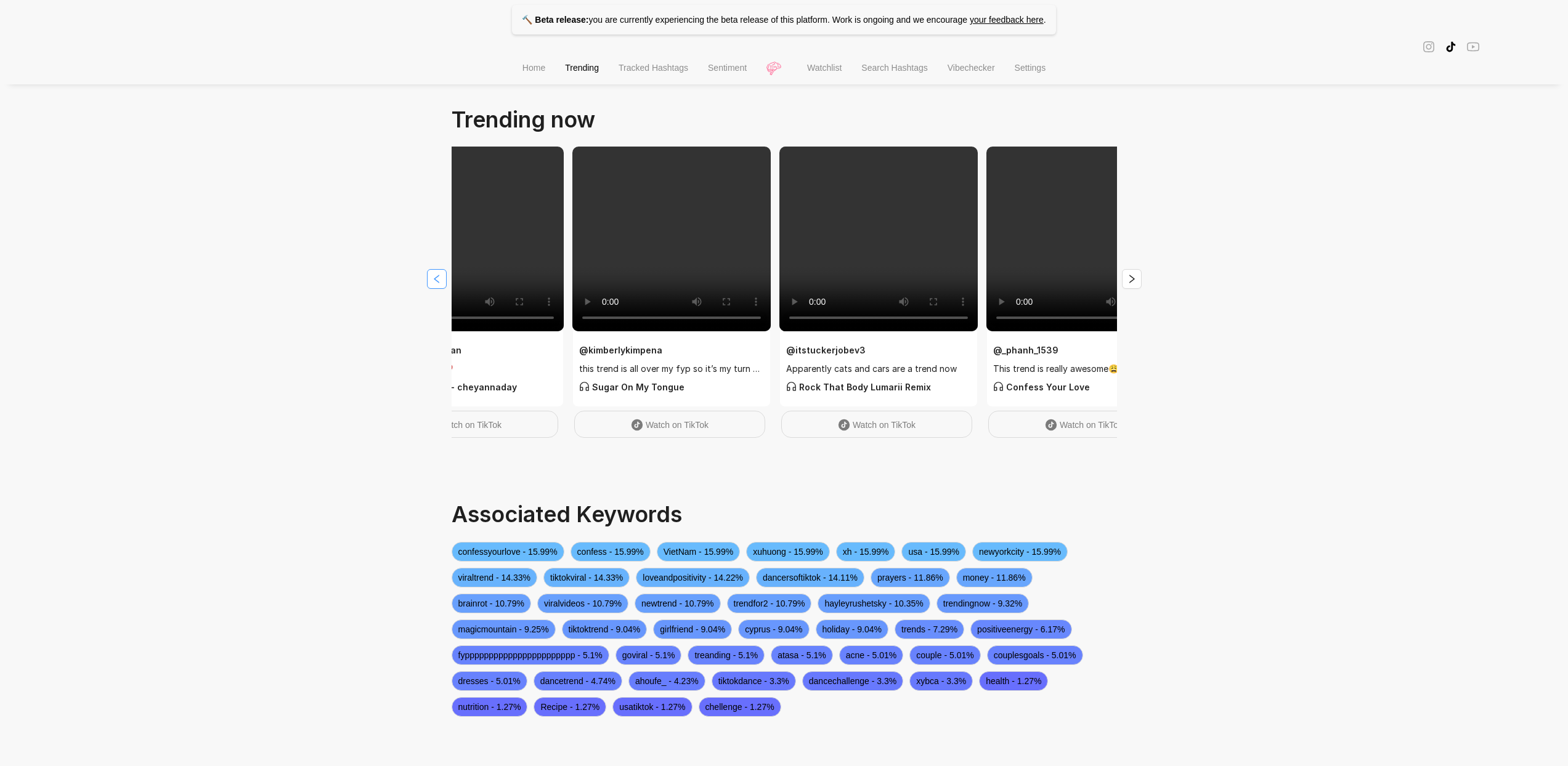
click at [430, 275] on button "button" at bounding box center [437, 279] width 20 height 20
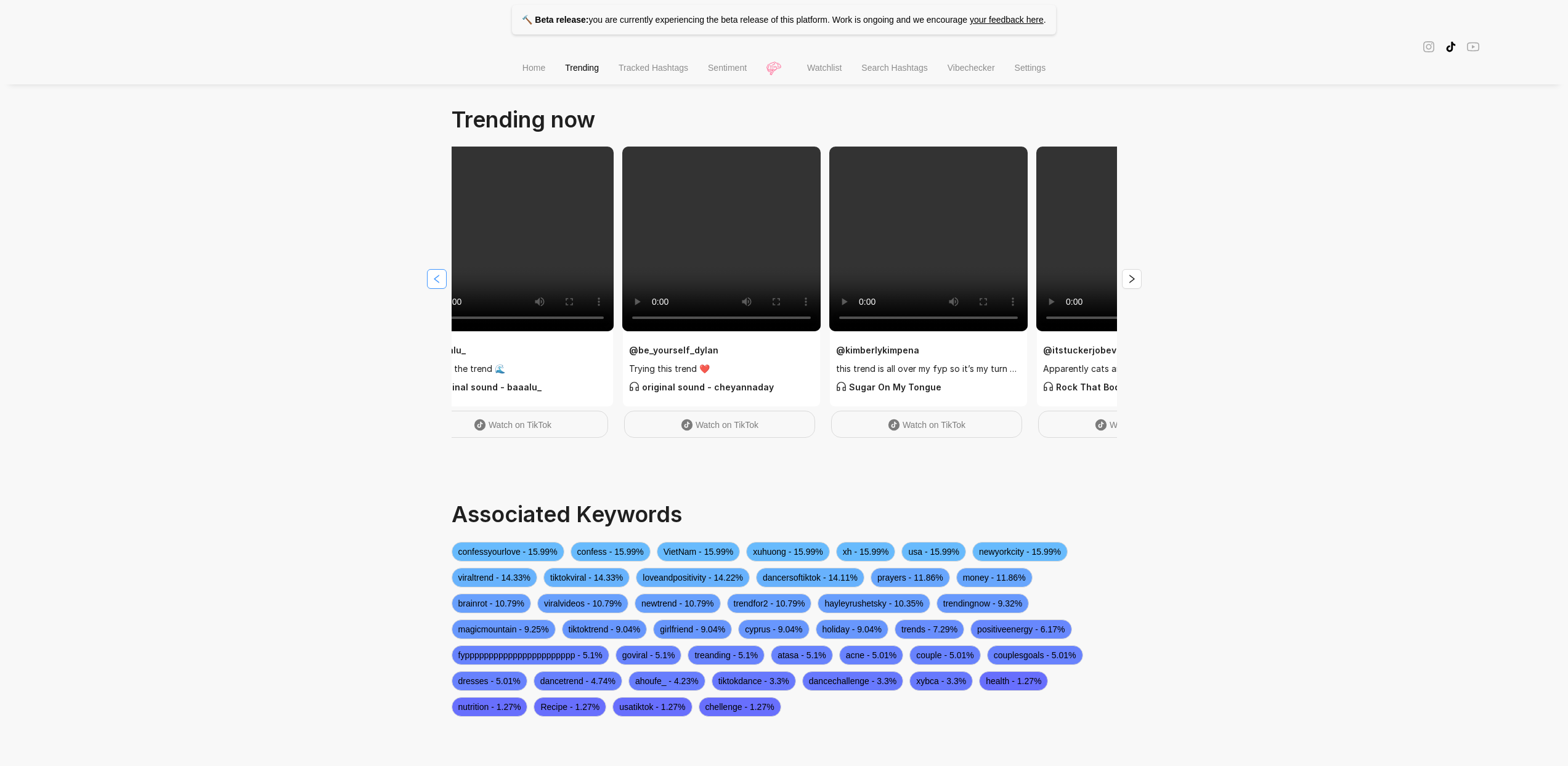
click at [430, 275] on button "button" at bounding box center [437, 279] width 20 height 20
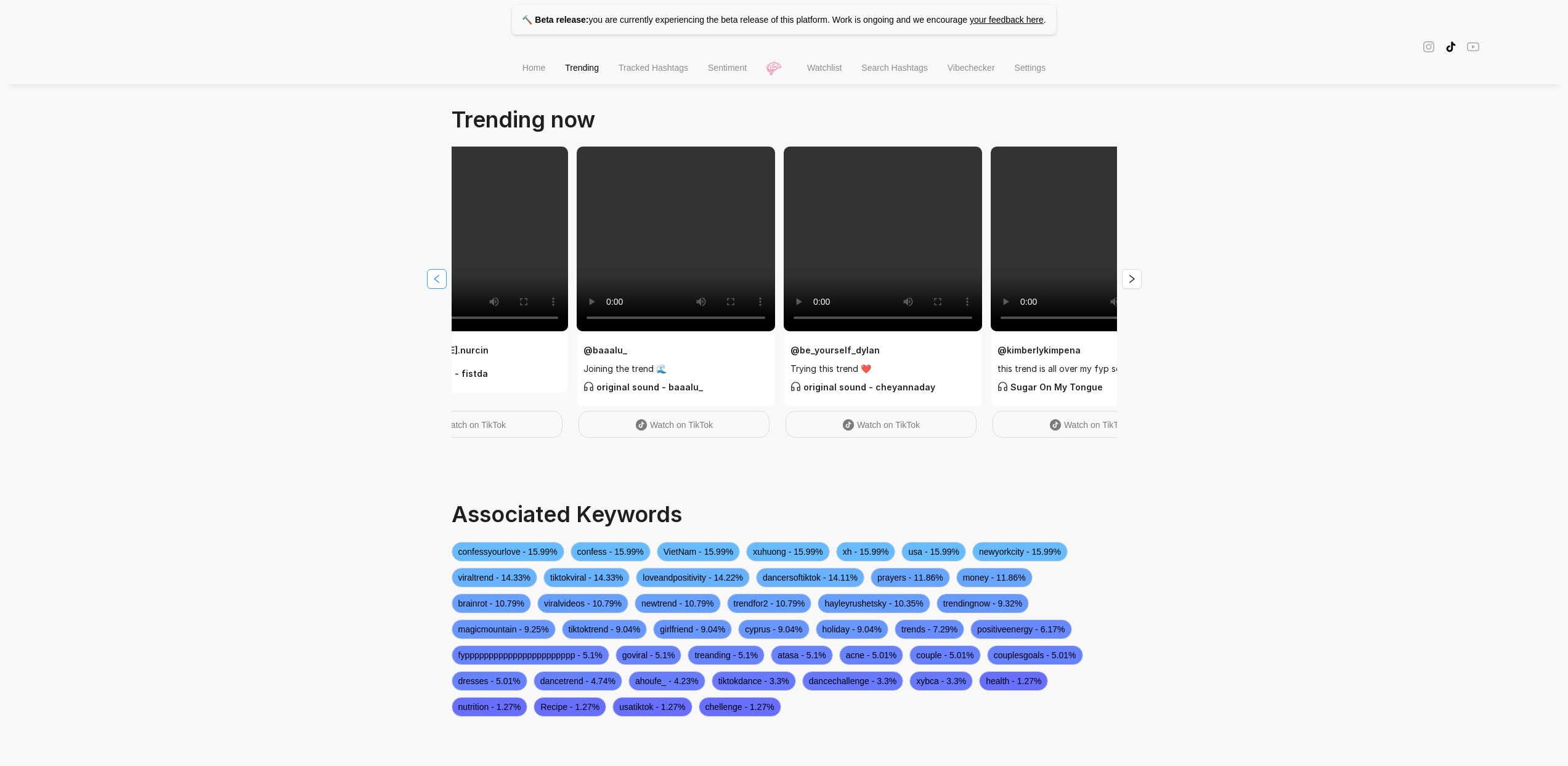
click at [430, 275] on button "button" at bounding box center [437, 279] width 20 height 20
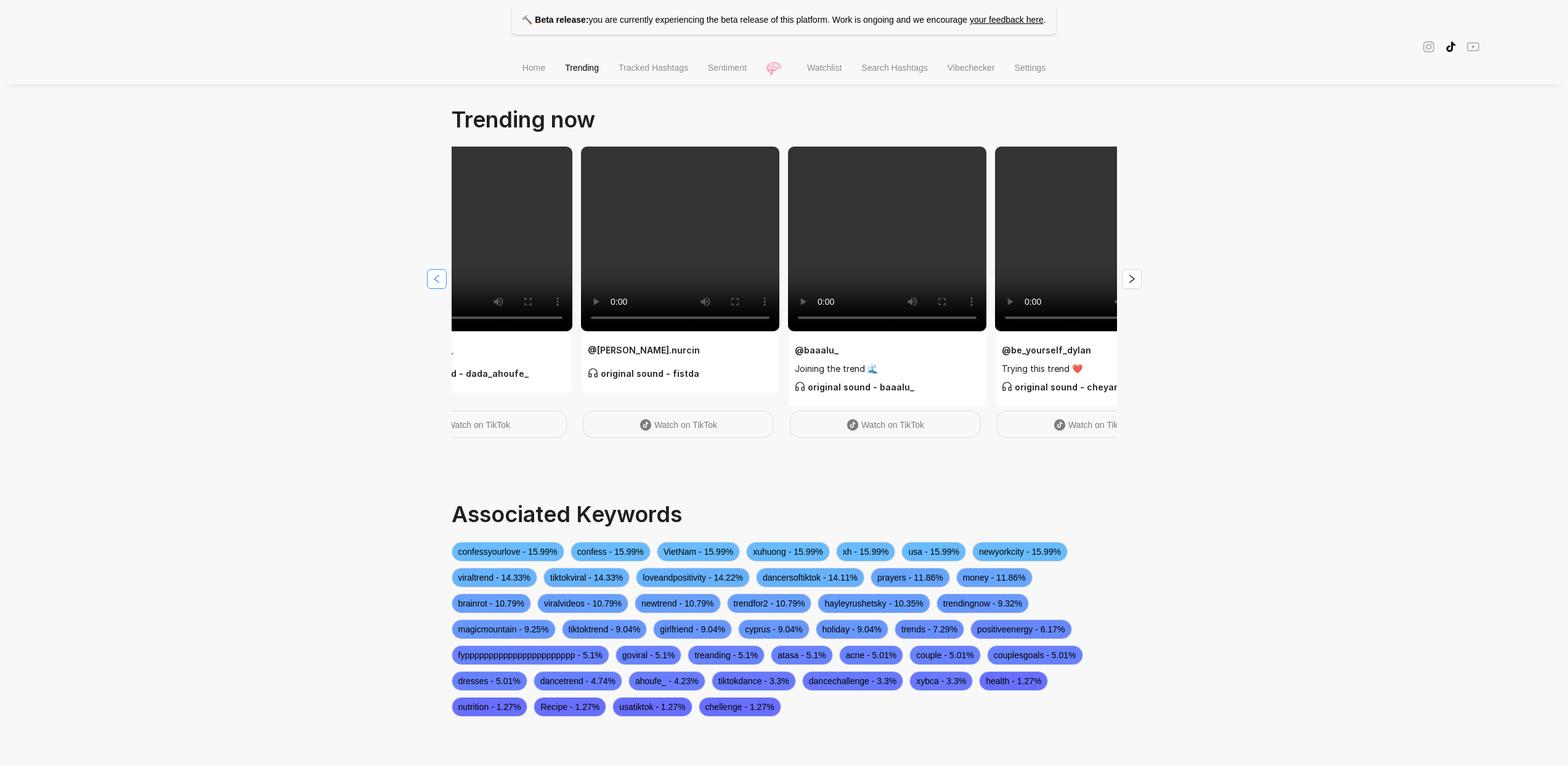
click at [430, 275] on button "button" at bounding box center [437, 279] width 20 height 20
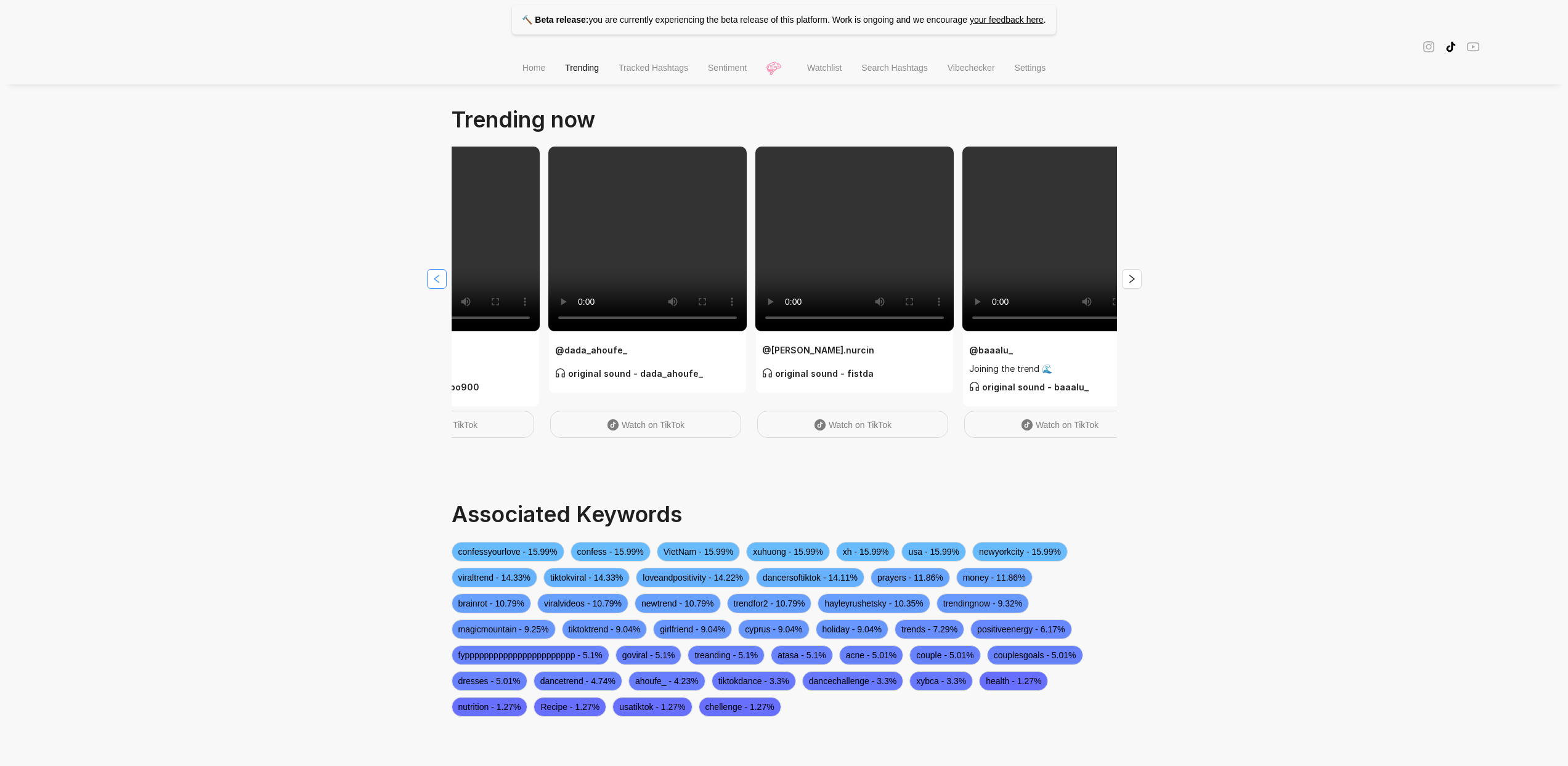
click at [430, 275] on button "button" at bounding box center [437, 279] width 20 height 20
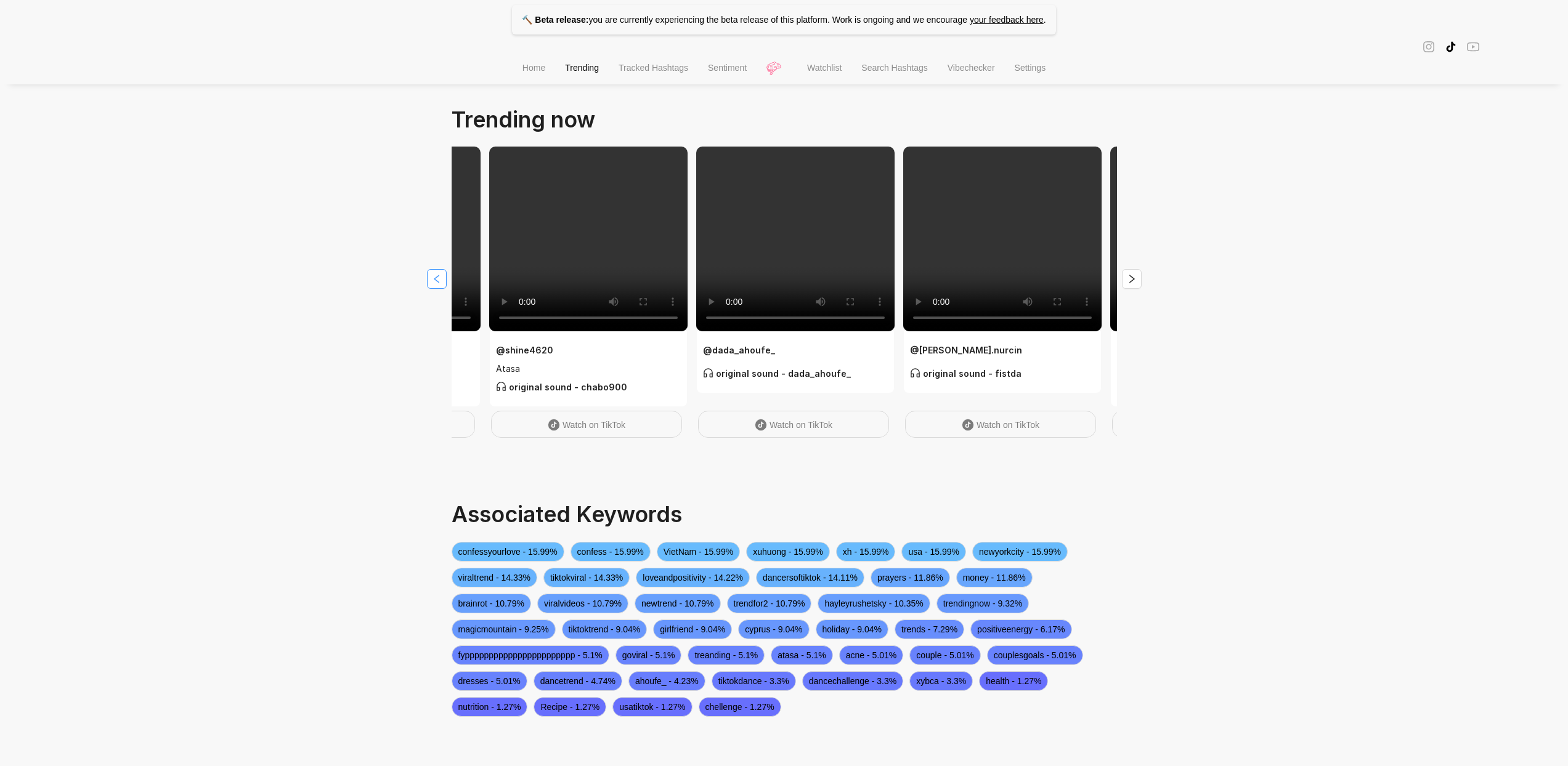
click at [430, 275] on button "button" at bounding box center [437, 279] width 20 height 20
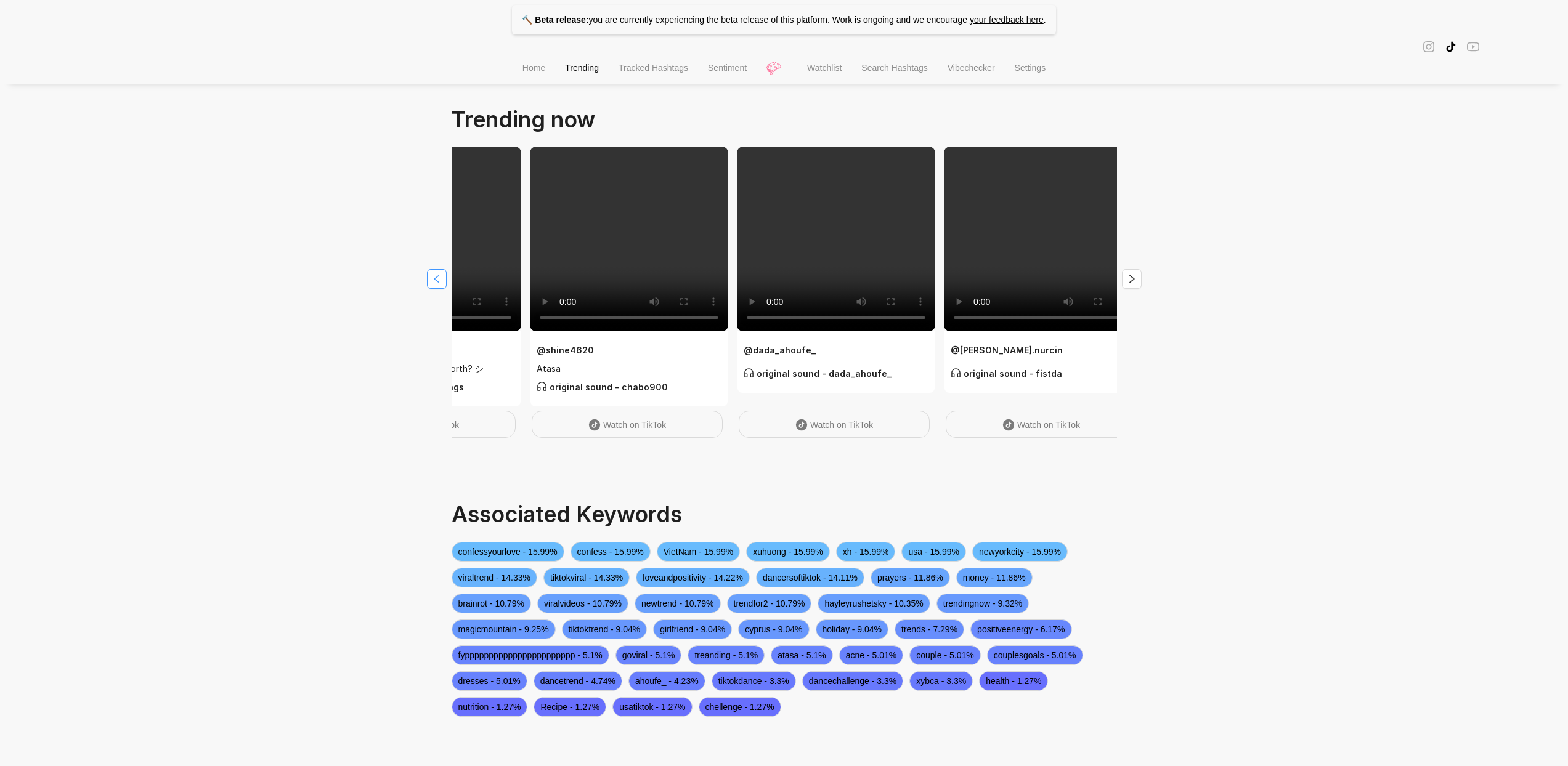
click at [430, 275] on button "button" at bounding box center [437, 279] width 20 height 20
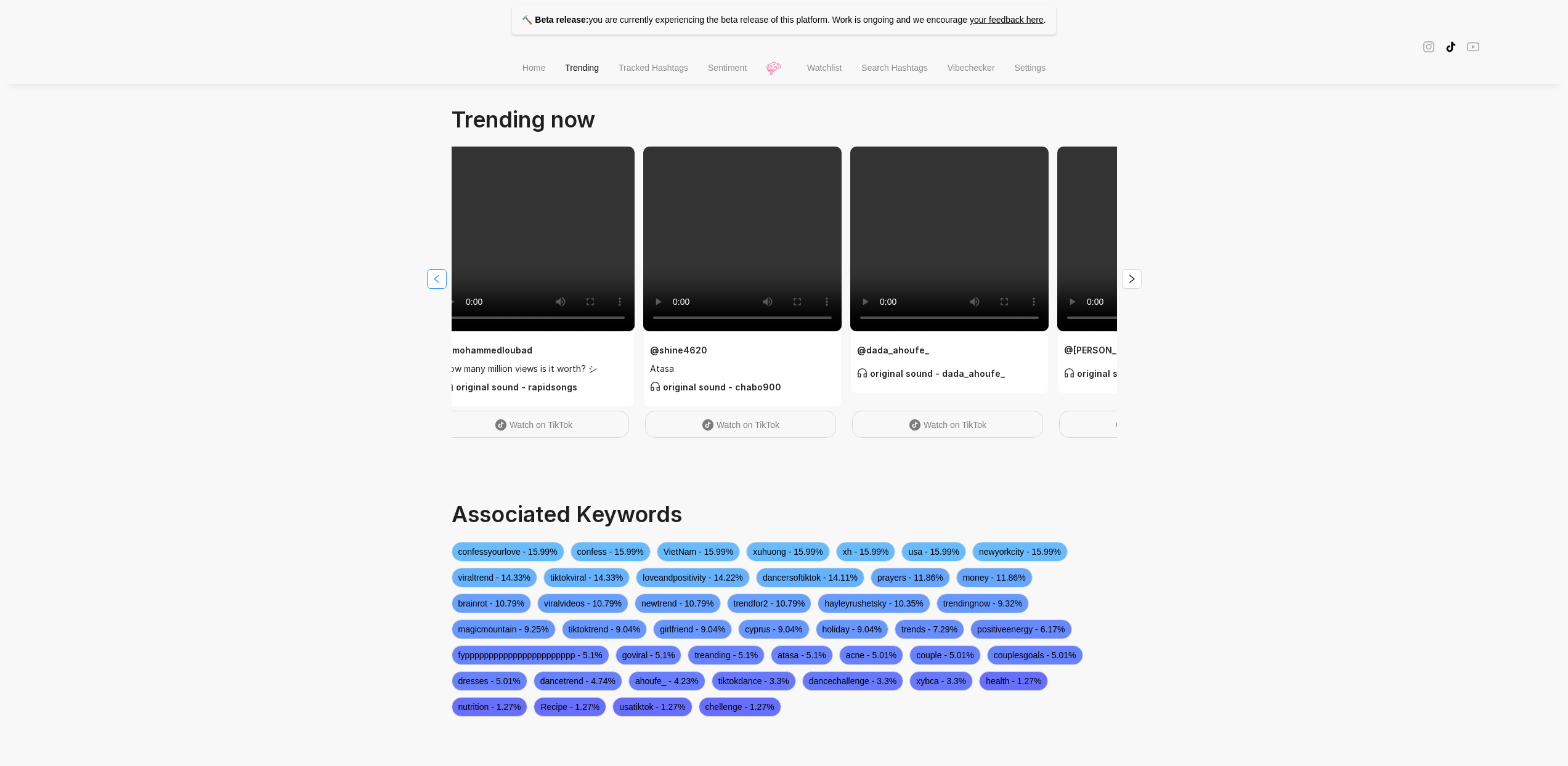
scroll to position [0, 2]
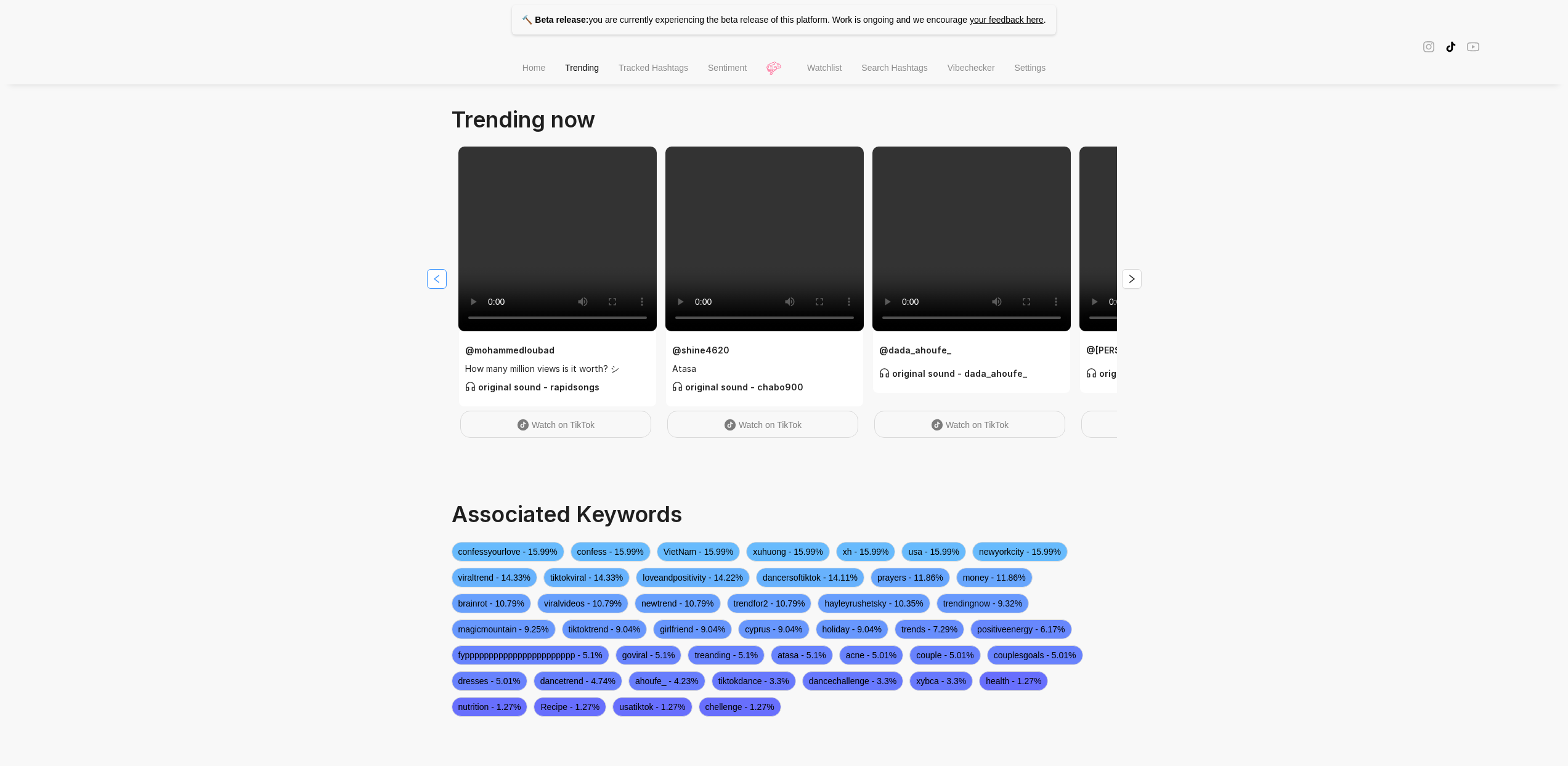
click at [430, 275] on button "button" at bounding box center [437, 279] width 20 height 20
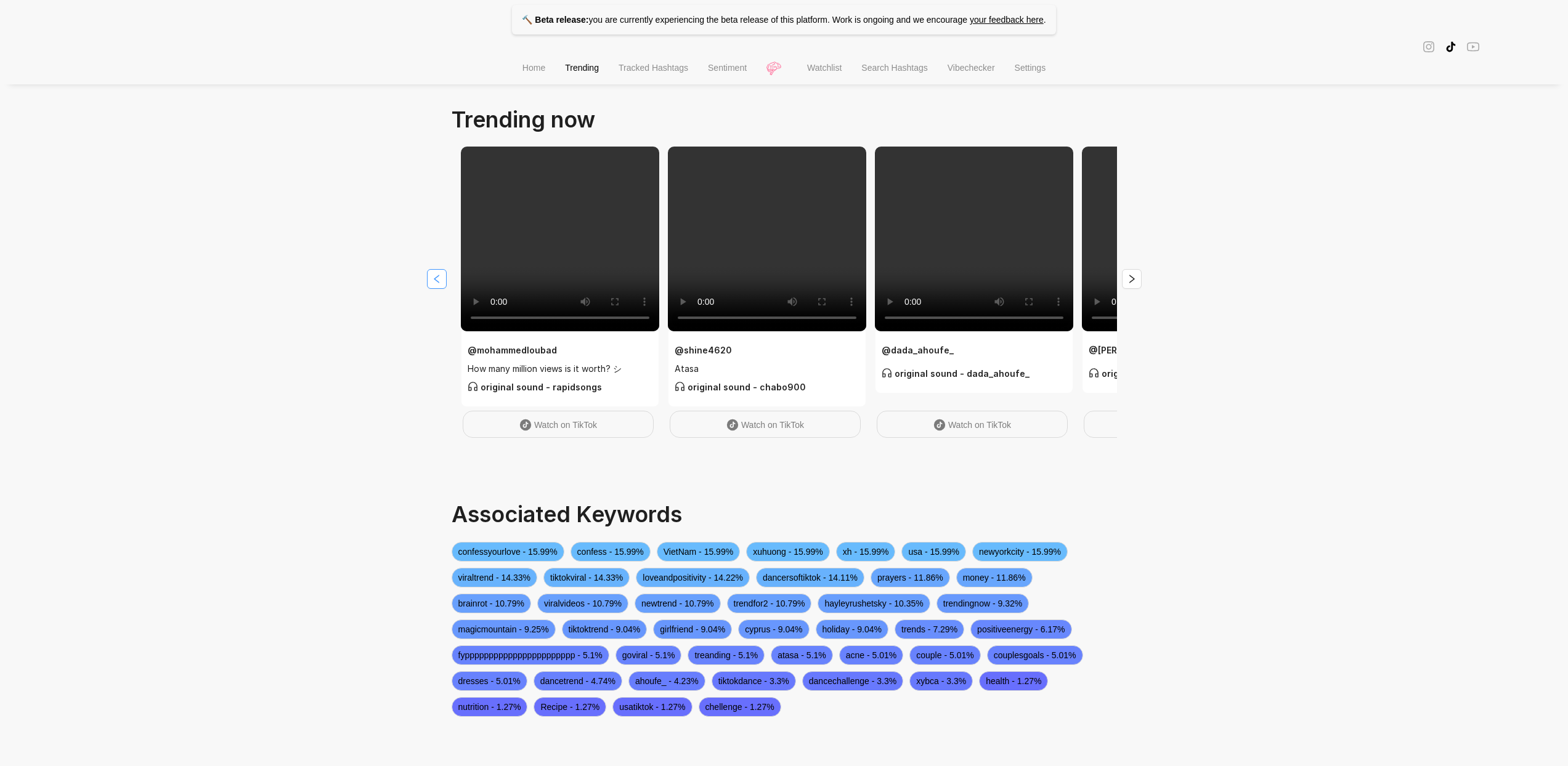
click at [430, 275] on button "button" at bounding box center [437, 279] width 20 height 20
click at [503, 378] on div "@ mohammedloubad How many million views is it worth? シ original sound - rapidso…" at bounding box center [561, 369] width 185 height 51
click at [520, 371] on span "How many million views is it worth? シ" at bounding box center [561, 369] width 185 height 14
drag, startPoint x: 520, startPoint y: 371, endPoint x: 527, endPoint y: 312, distance: 59.4
click at [521, 369] on span "How many million views is it worth? シ" at bounding box center [561, 369] width 185 height 14
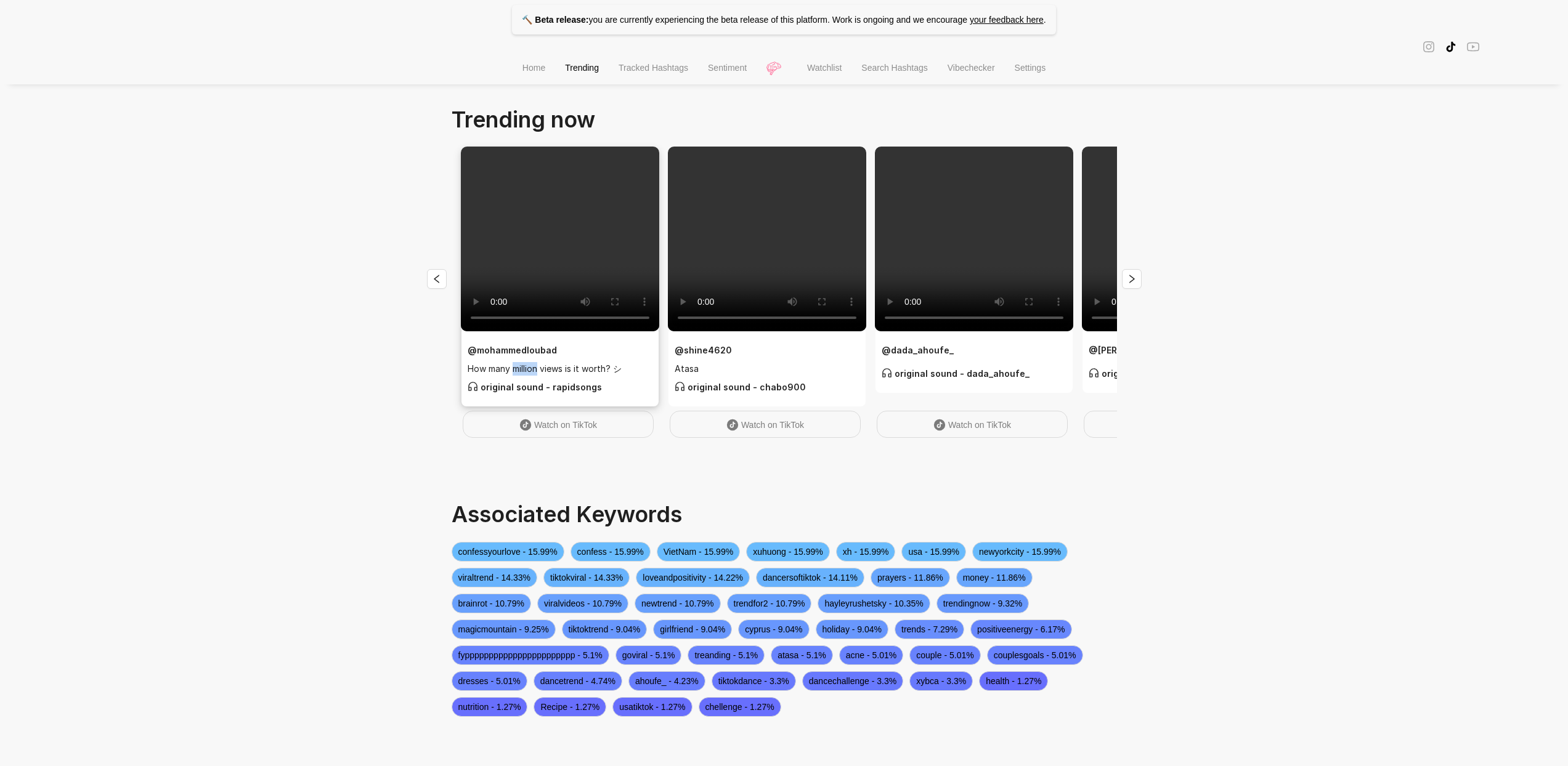
click at [539, 284] on video at bounding box center [561, 239] width 199 height 185
click at [541, 284] on video at bounding box center [561, 239] width 199 height 185
click at [523, 73] on span "Home" at bounding box center [534, 67] width 23 height 10
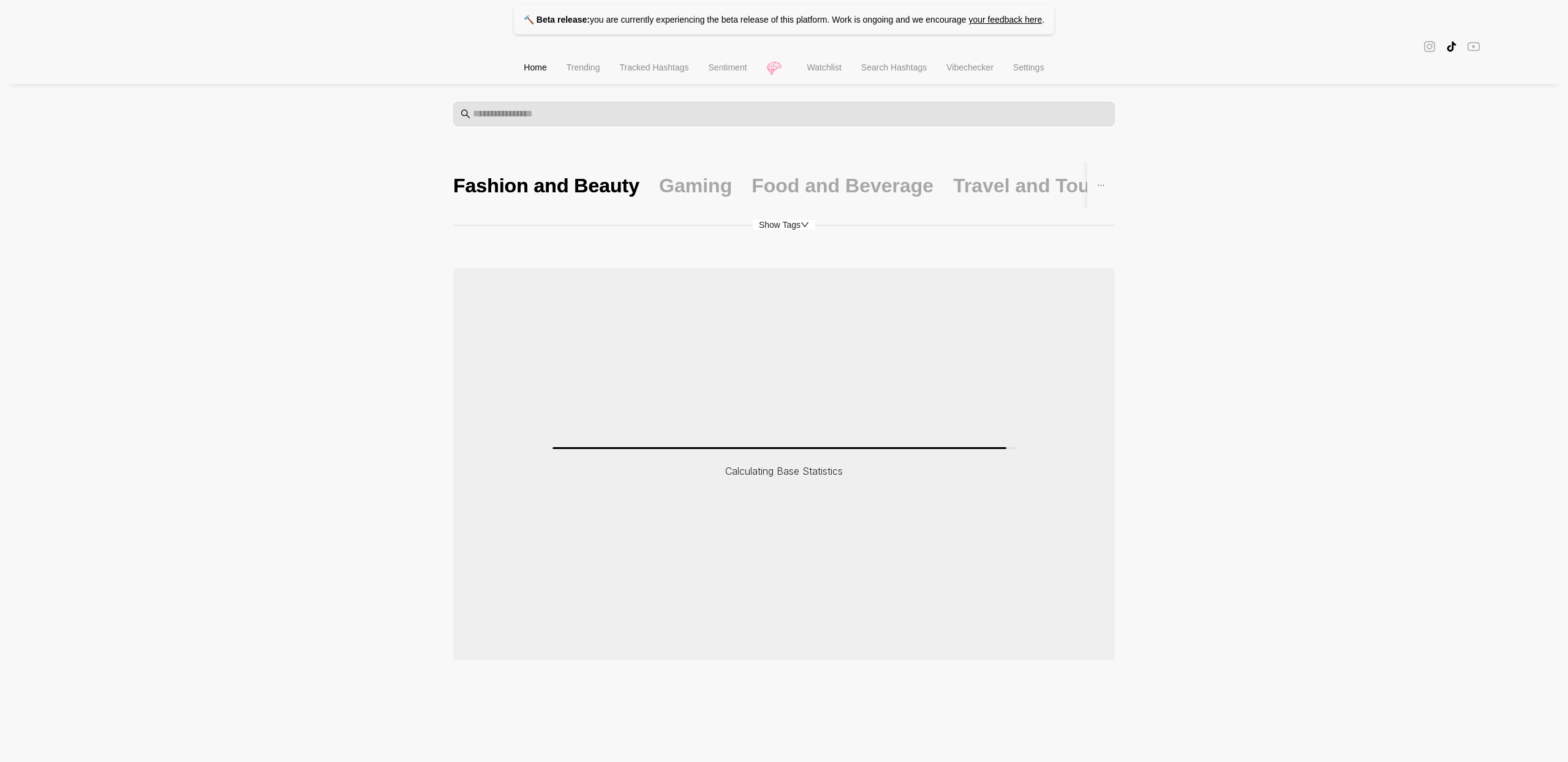
click at [805, 229] on icon "down" at bounding box center [805, 224] width 8 height 8
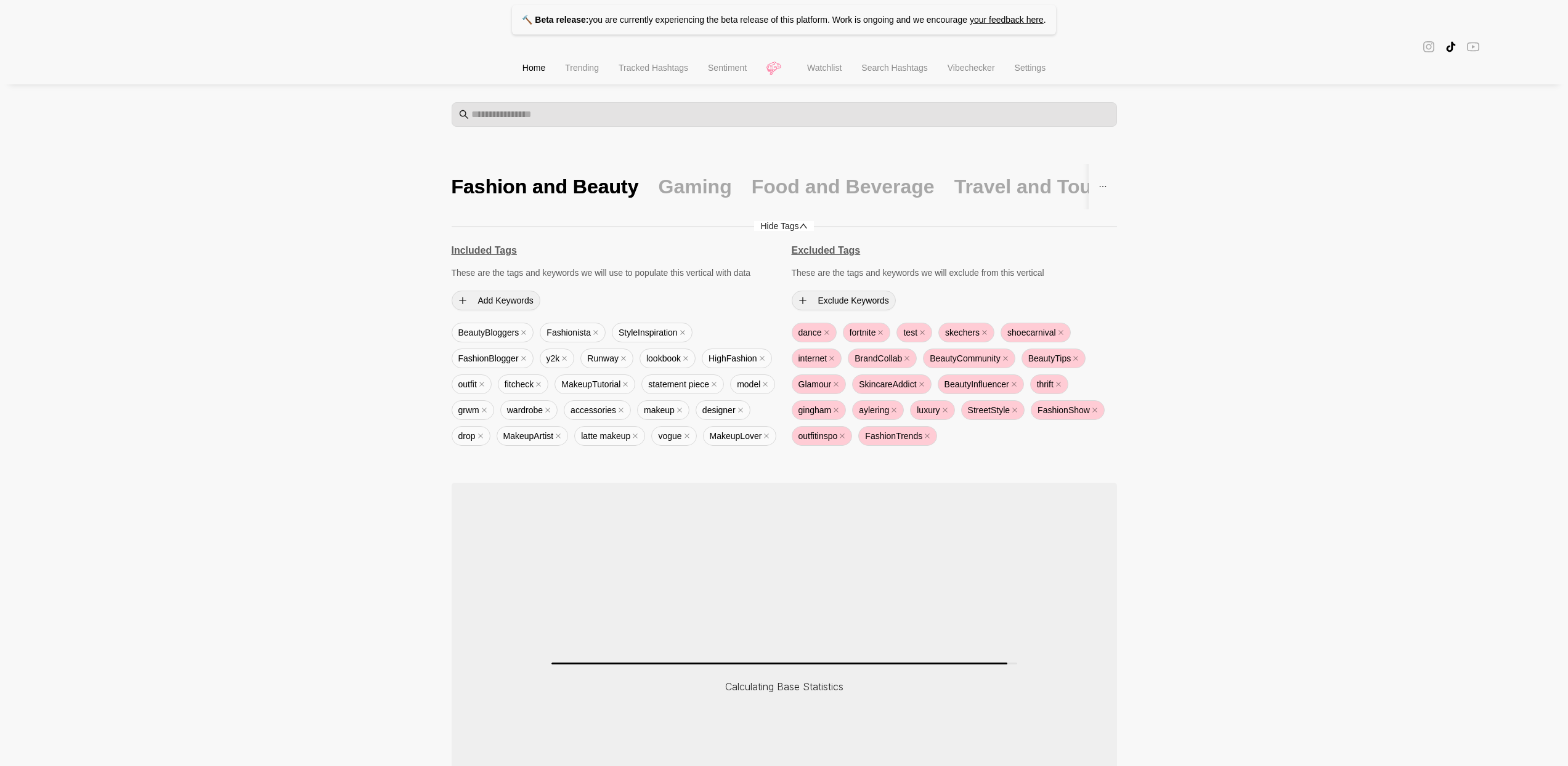
click at [809, 230] on span "Hide Tags" at bounding box center [784, 226] width 59 height 10
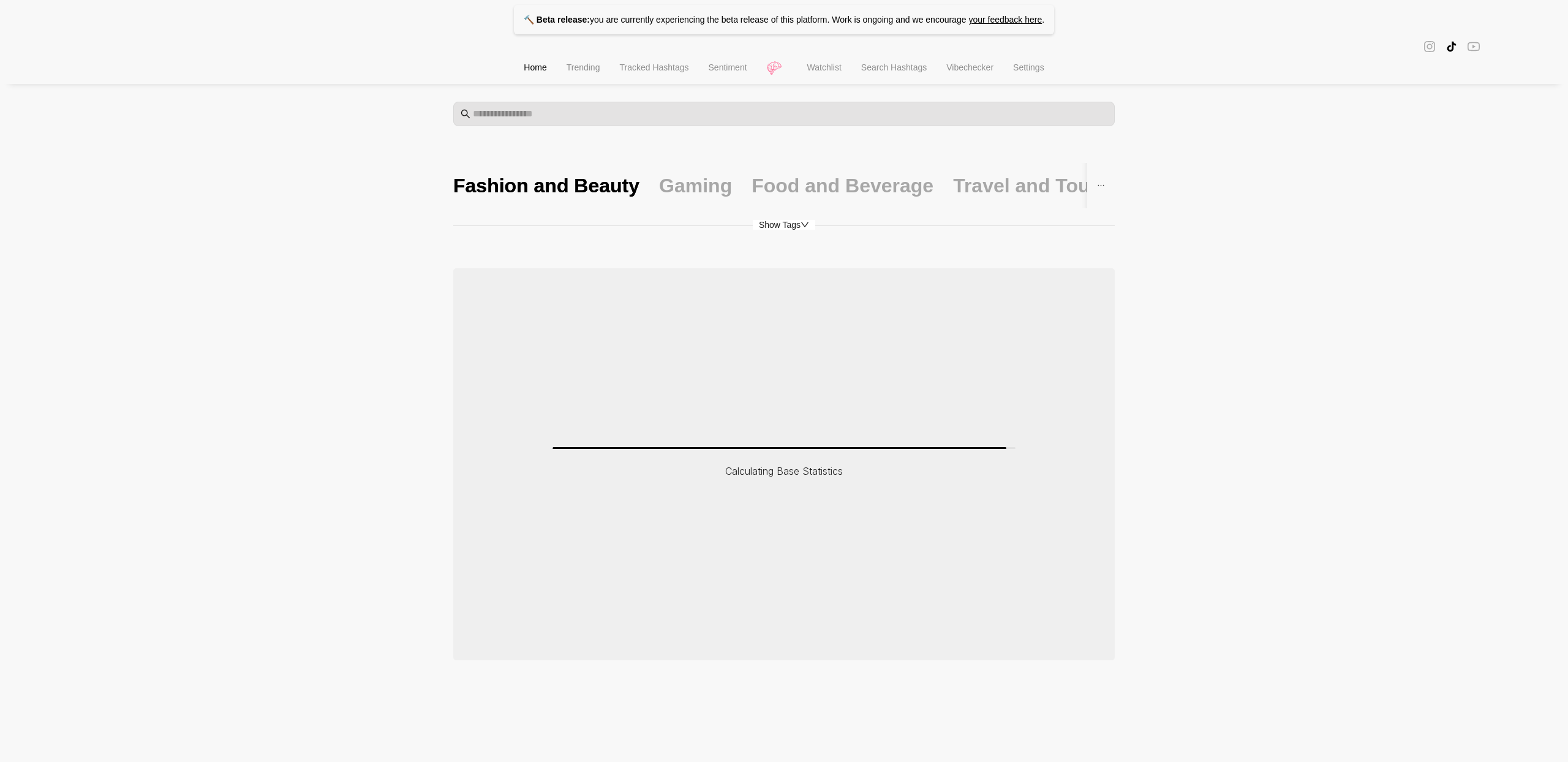
click at [805, 229] on icon "down" at bounding box center [805, 224] width 8 height 8
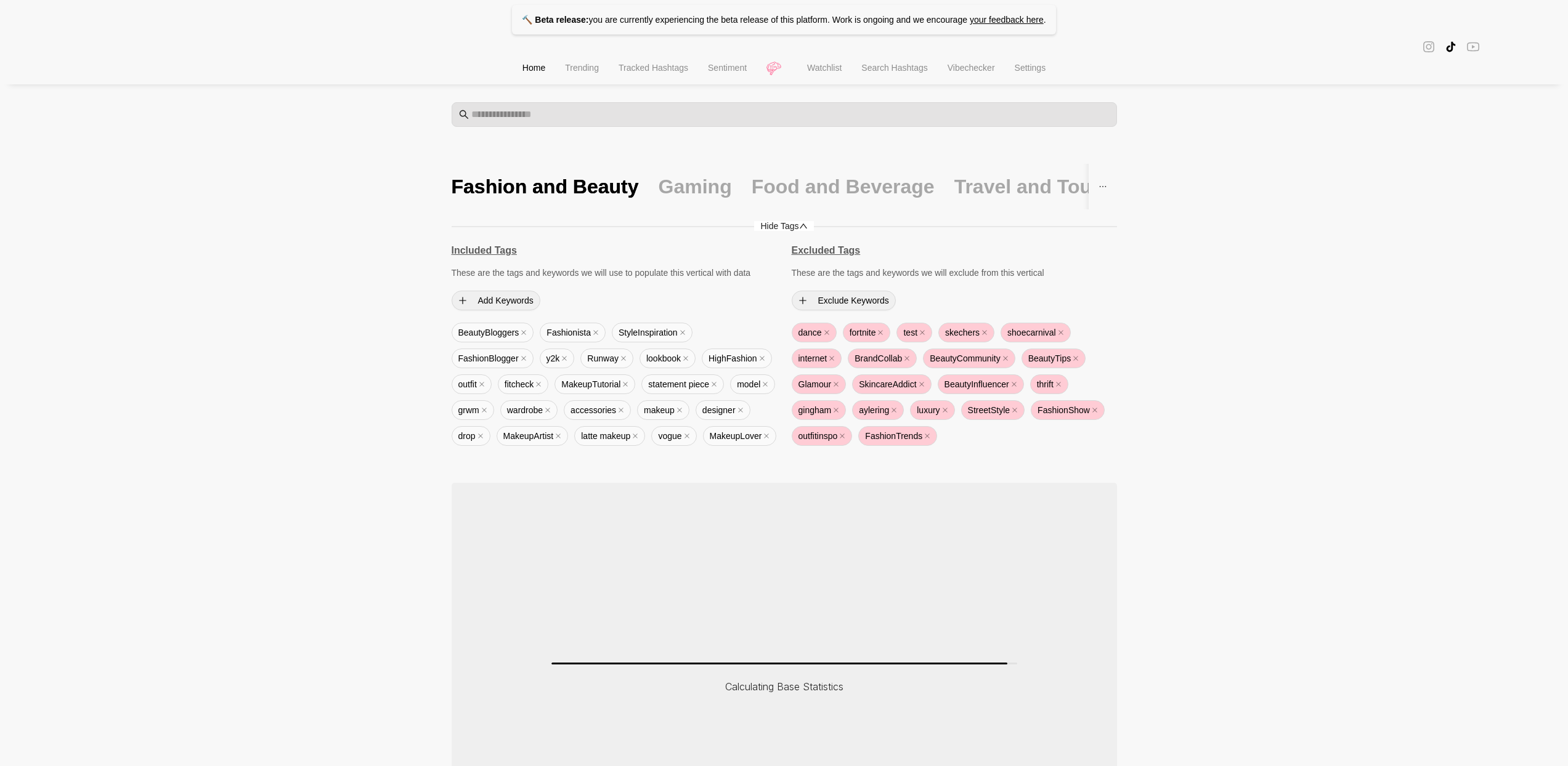
click at [809, 230] on span "Hide Tags" at bounding box center [784, 226] width 59 height 10
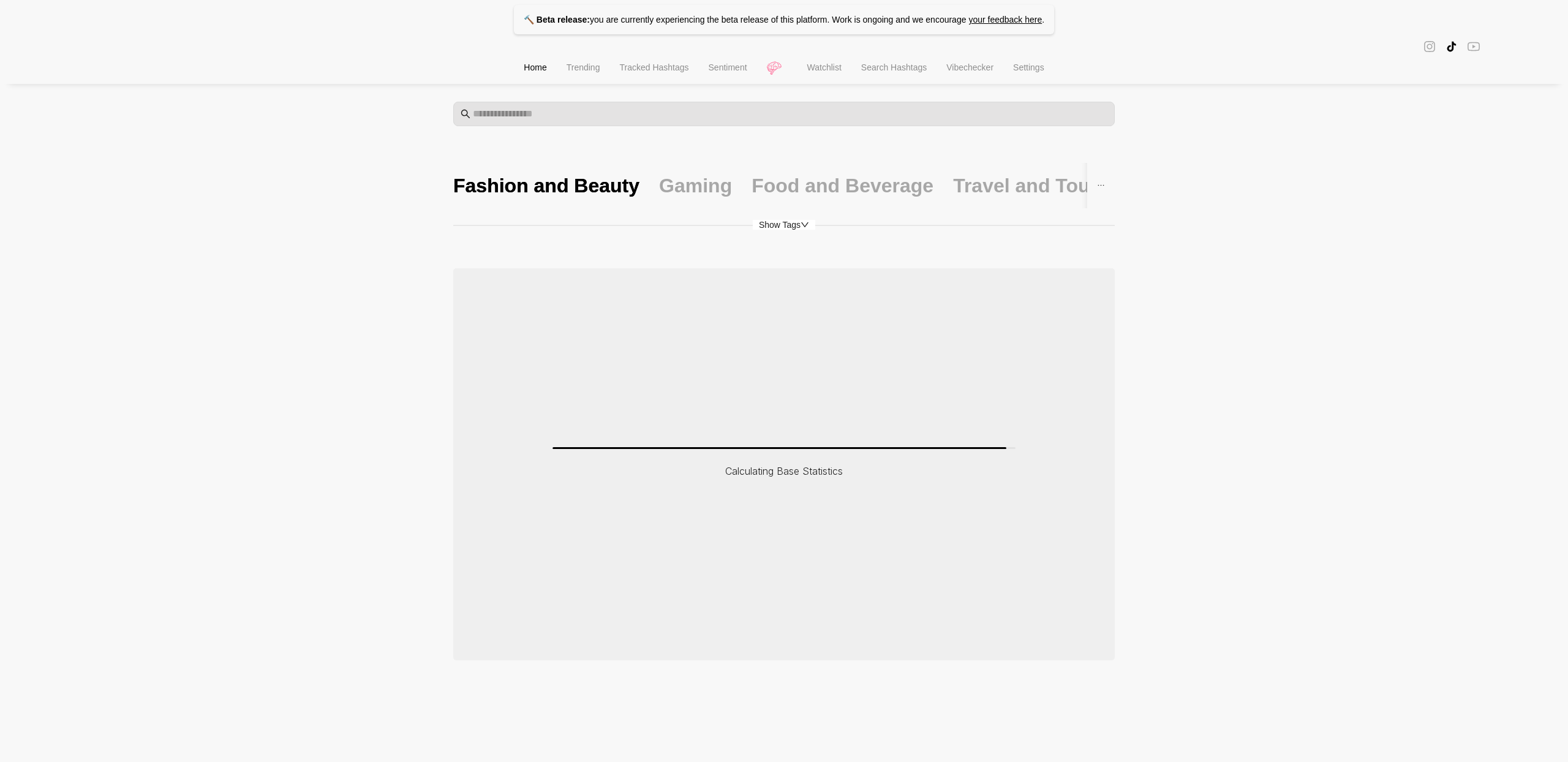
click at [805, 229] on icon "down" at bounding box center [805, 224] width 8 height 8
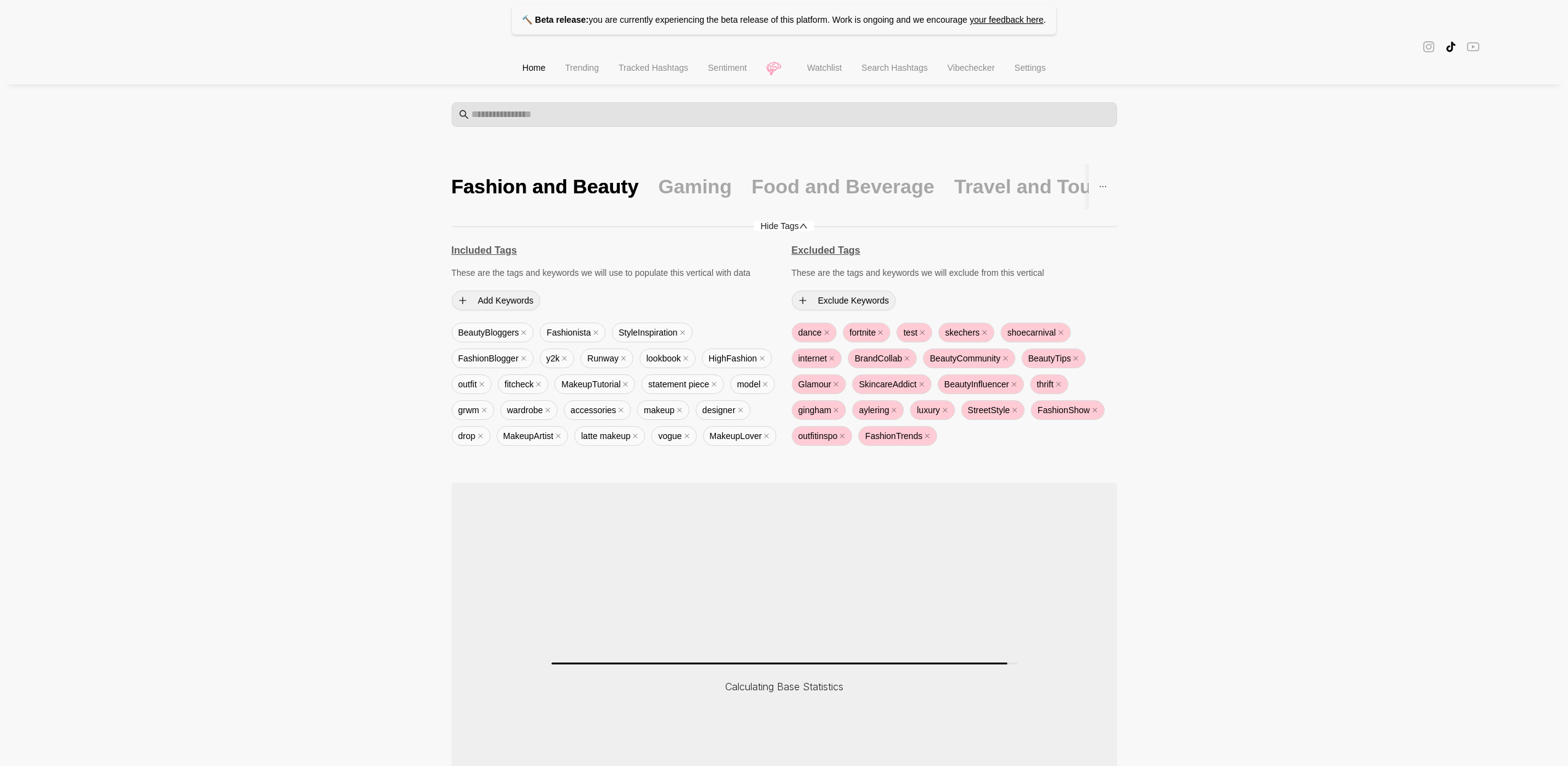
click at [809, 230] on span "Hide Tags" at bounding box center [784, 226] width 59 height 10
click at [809, 231] on div "Hide Tags" at bounding box center [784, 226] width 665 height 14
click at [802, 221] on icon "up" at bounding box center [803, 225] width 8 height 8
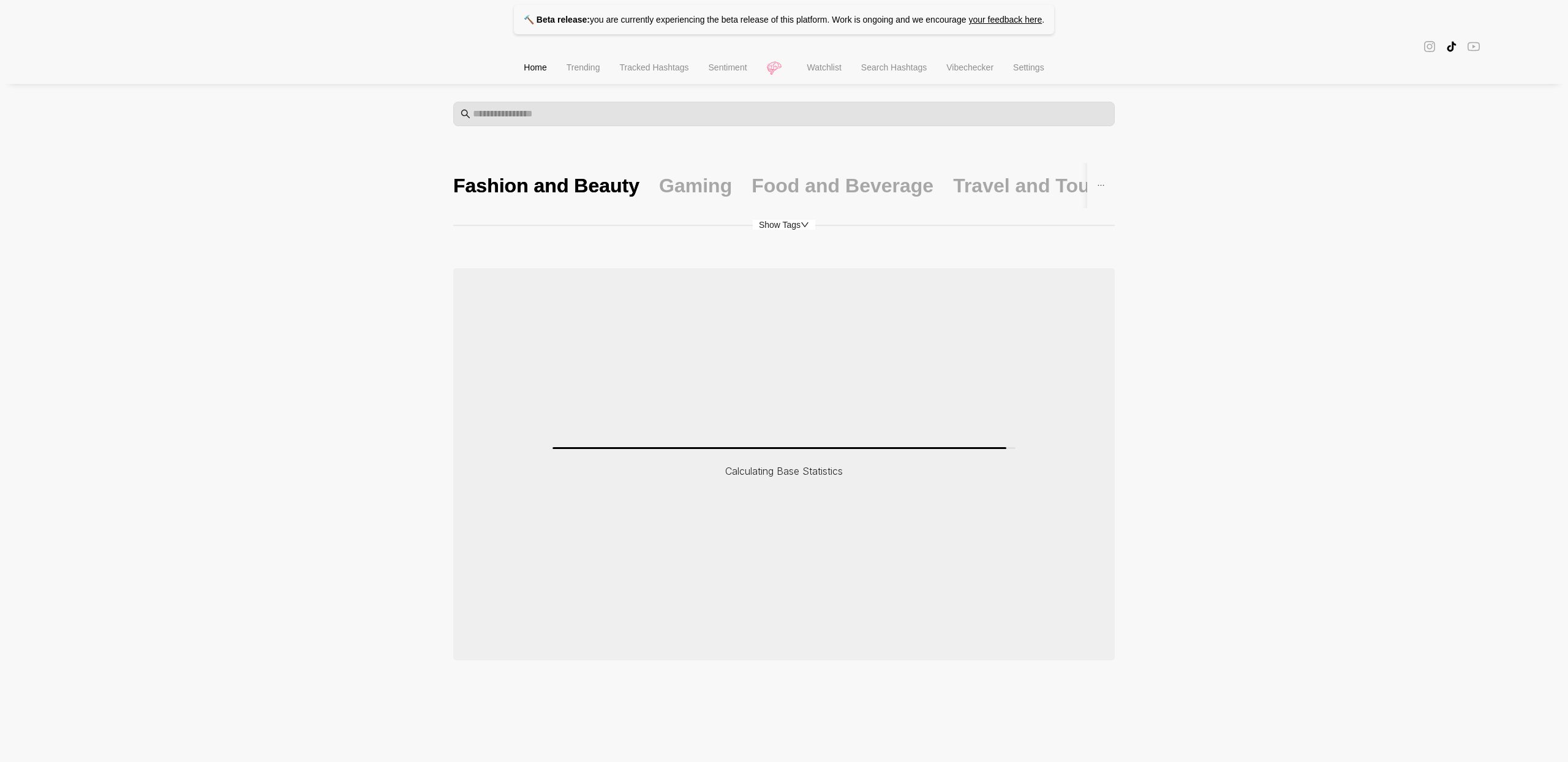
click at [796, 220] on span "Show Tags" at bounding box center [784, 225] width 63 height 10
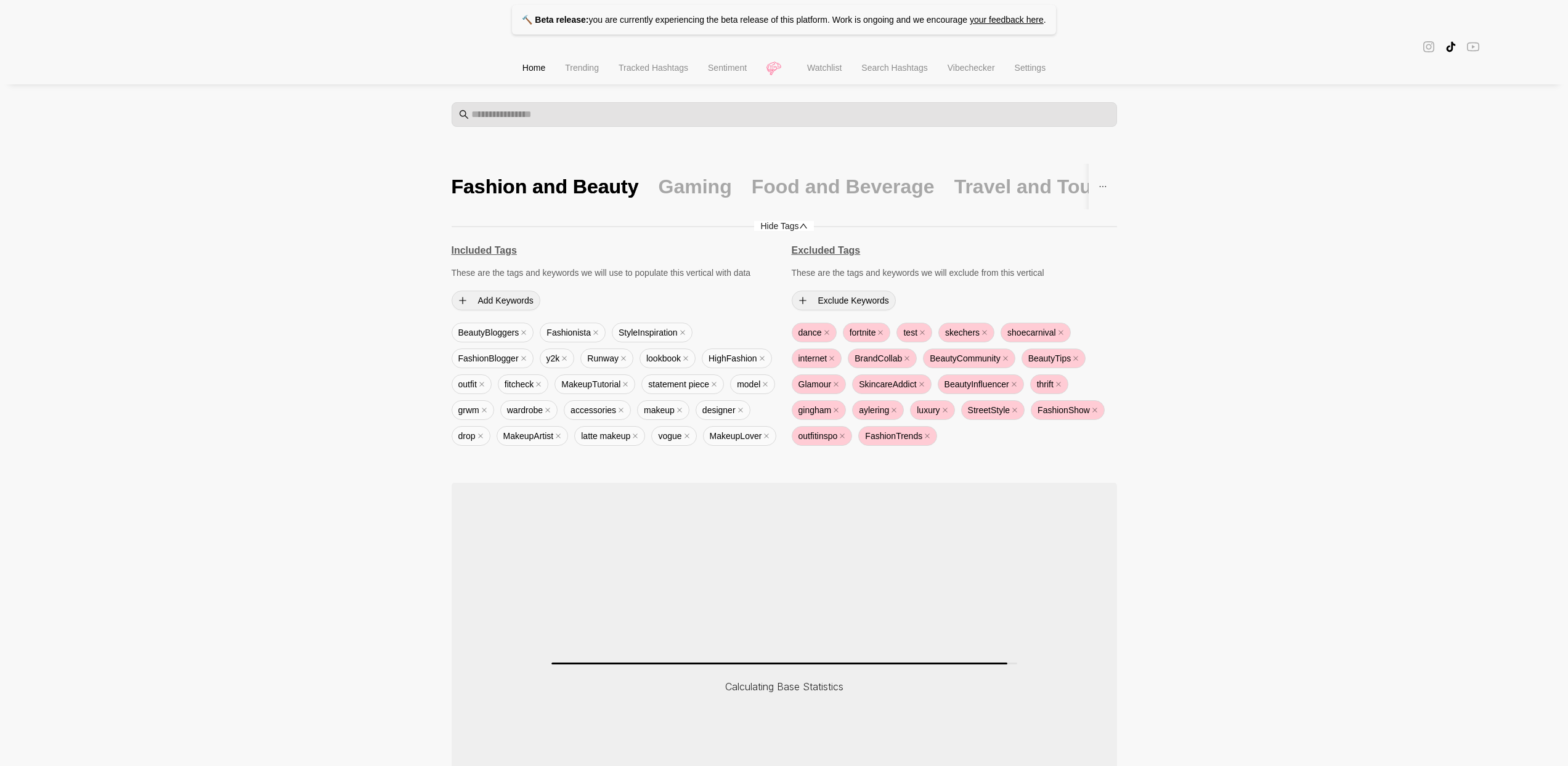
click at [801, 221] on icon "up" at bounding box center [803, 225] width 8 height 8
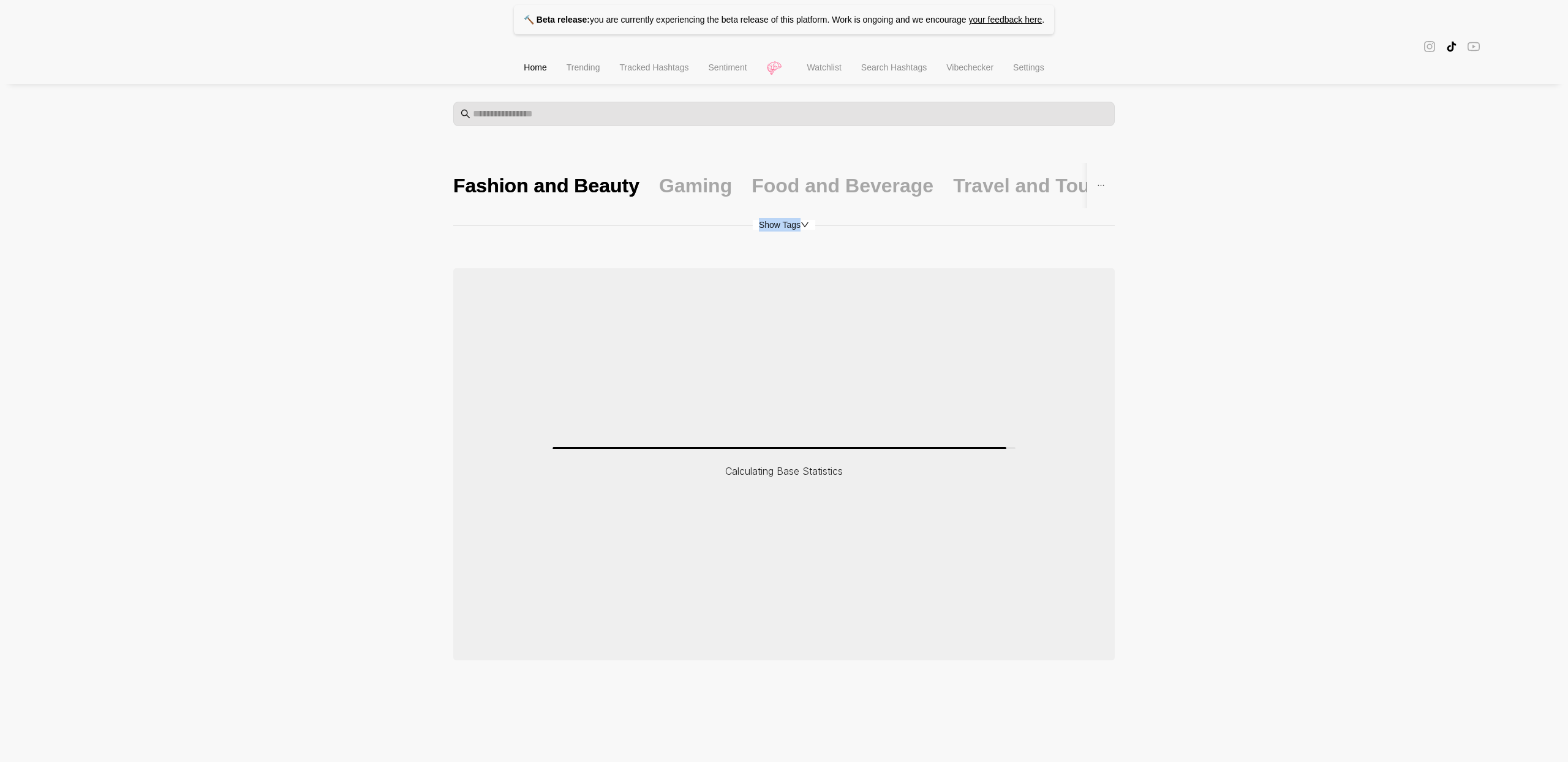
click at [796, 220] on span "Show Tags" at bounding box center [784, 225] width 63 height 10
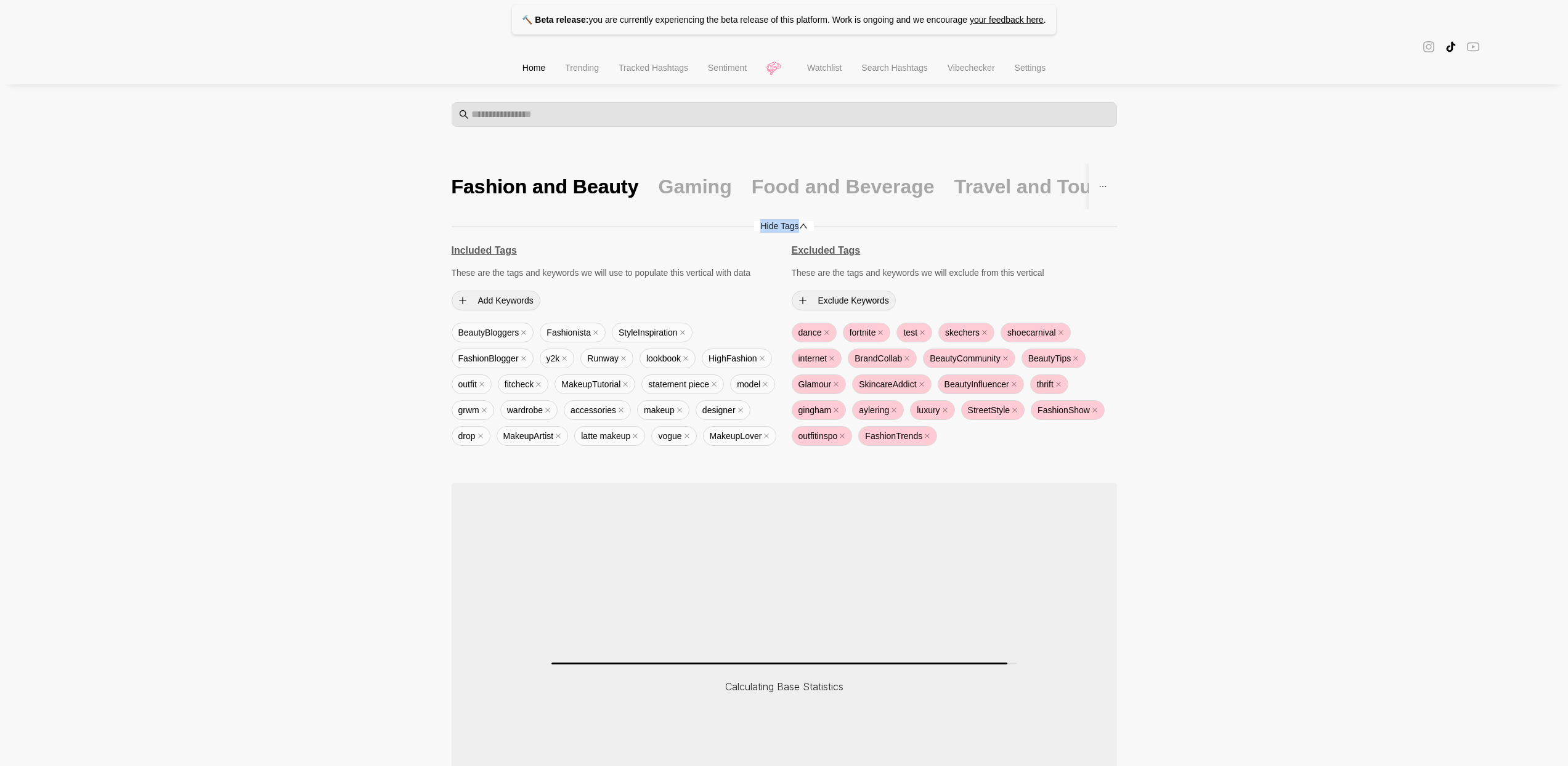
click at [801, 221] on icon "up" at bounding box center [803, 225] width 8 height 8
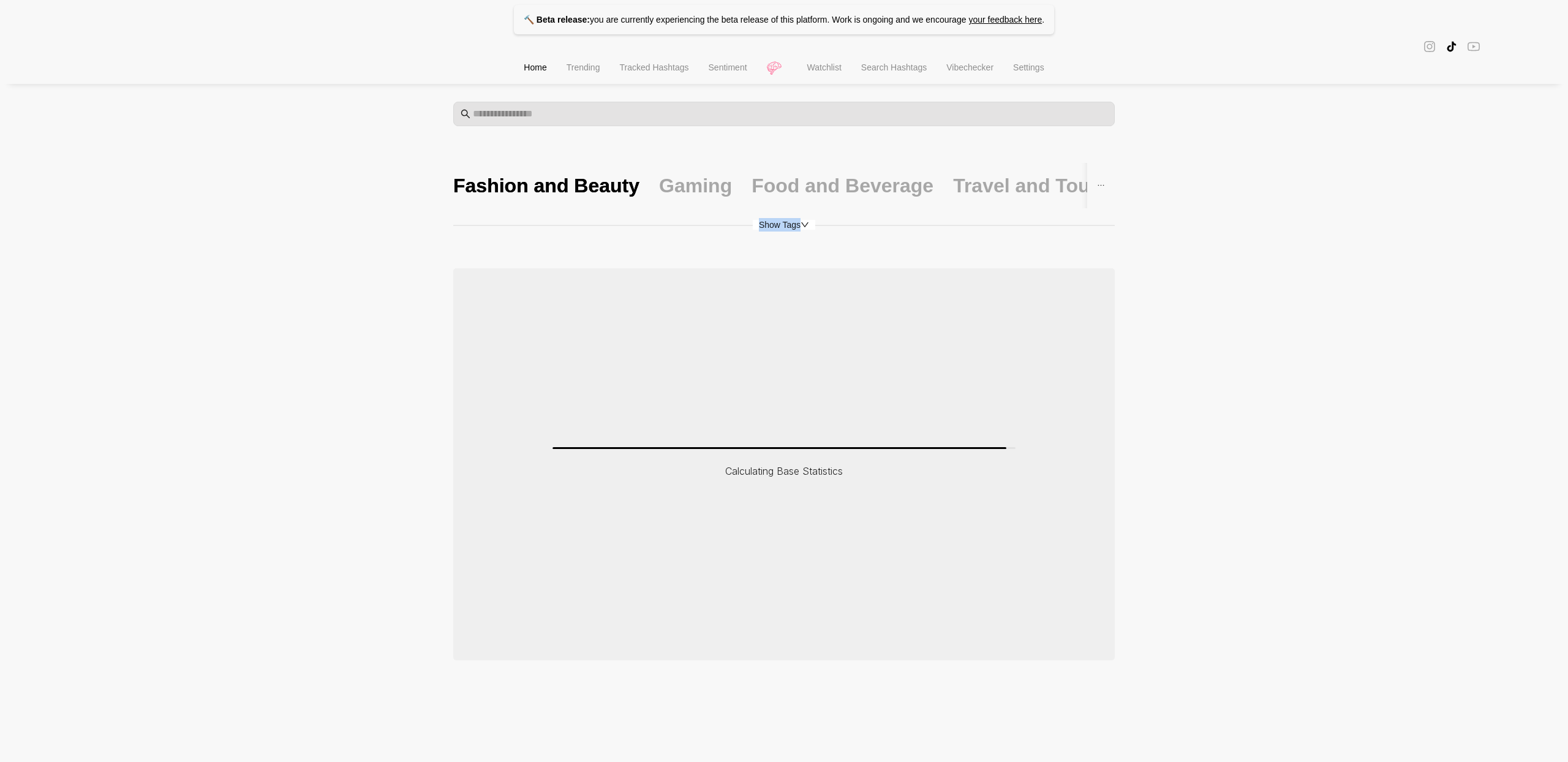
click at [796, 220] on span "Show Tags" at bounding box center [784, 225] width 63 height 10
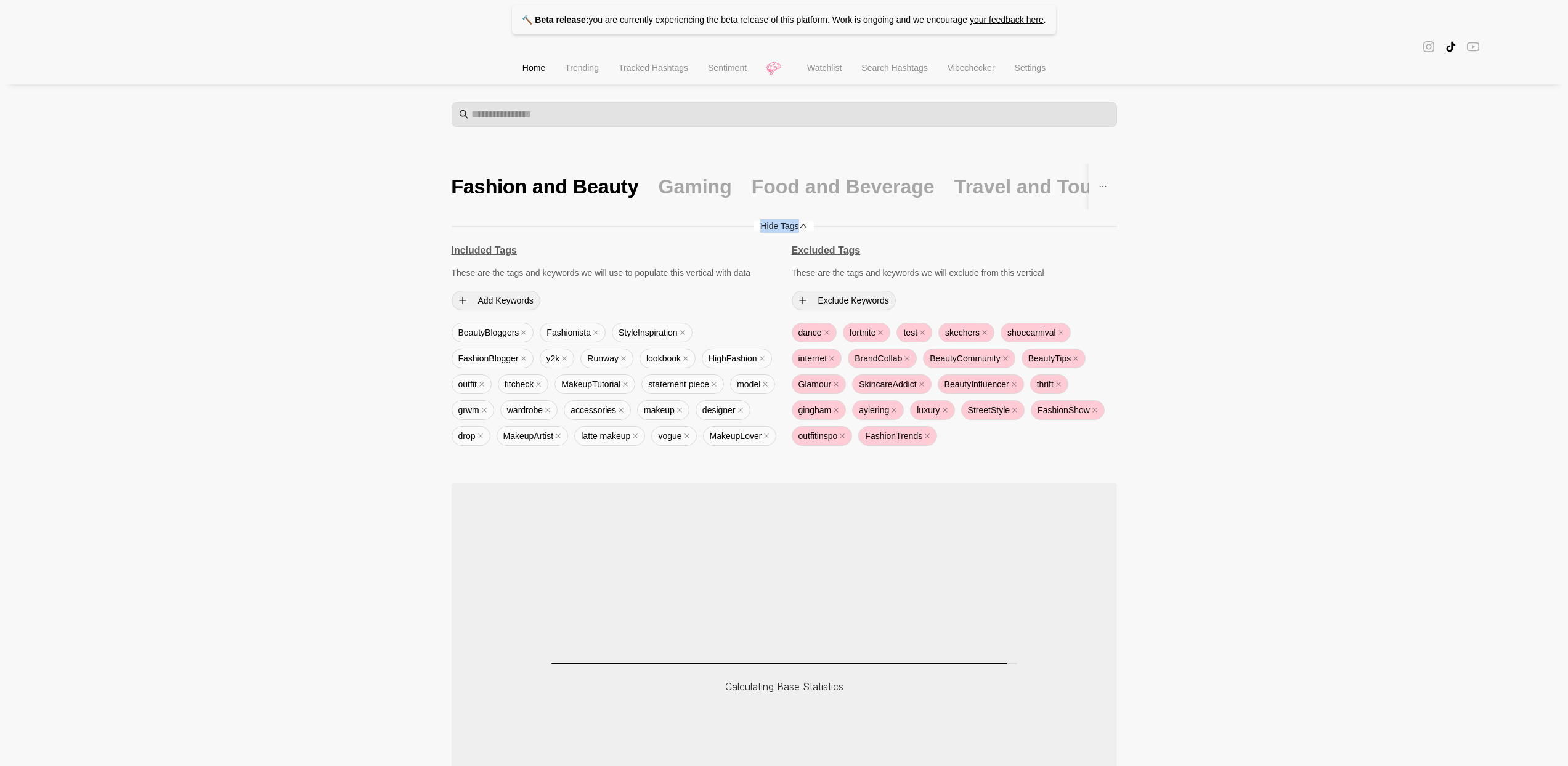
click at [801, 221] on icon "up" at bounding box center [803, 225] width 8 height 8
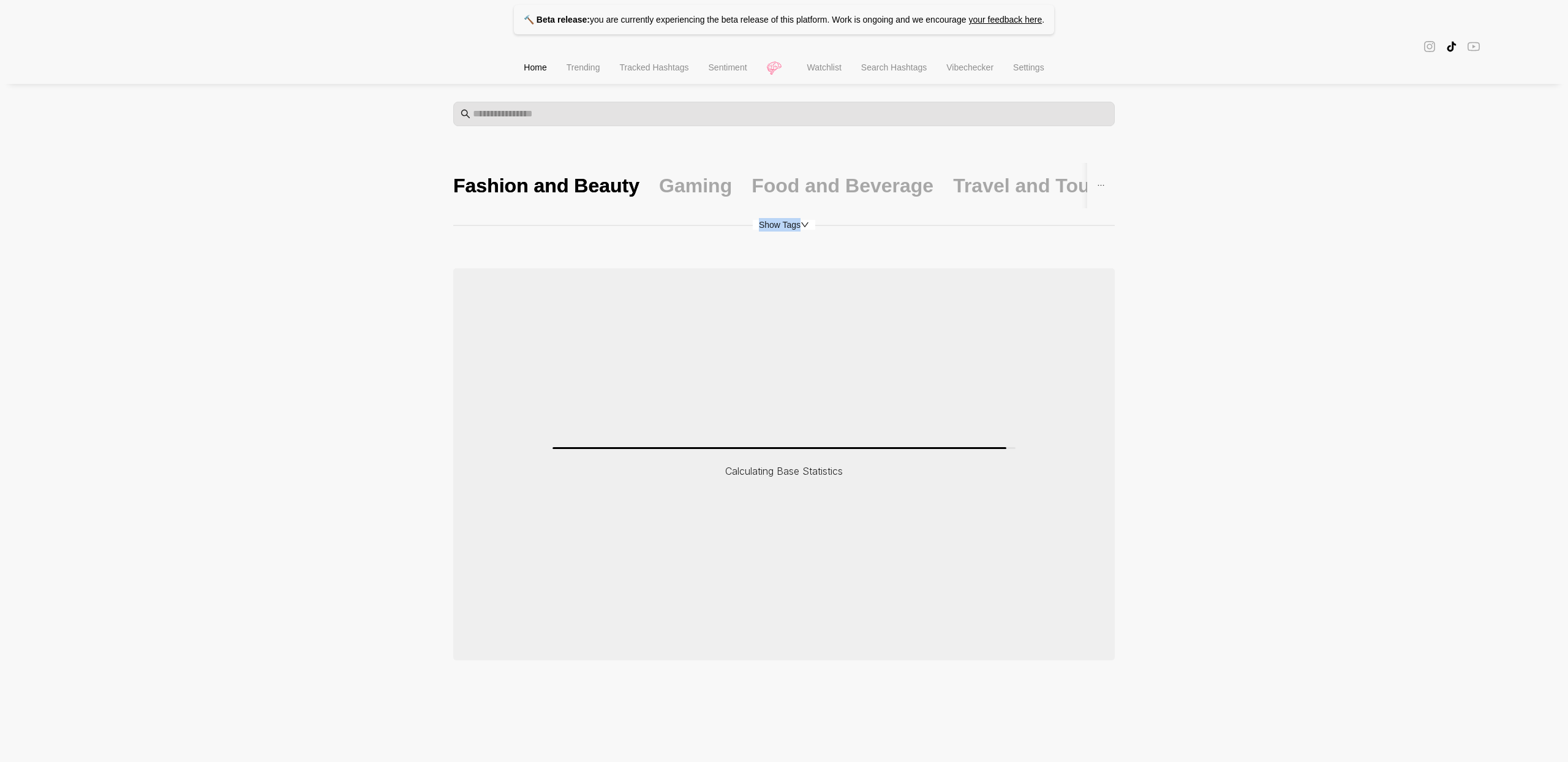
click at [796, 220] on span "Show Tags" at bounding box center [784, 225] width 63 height 10
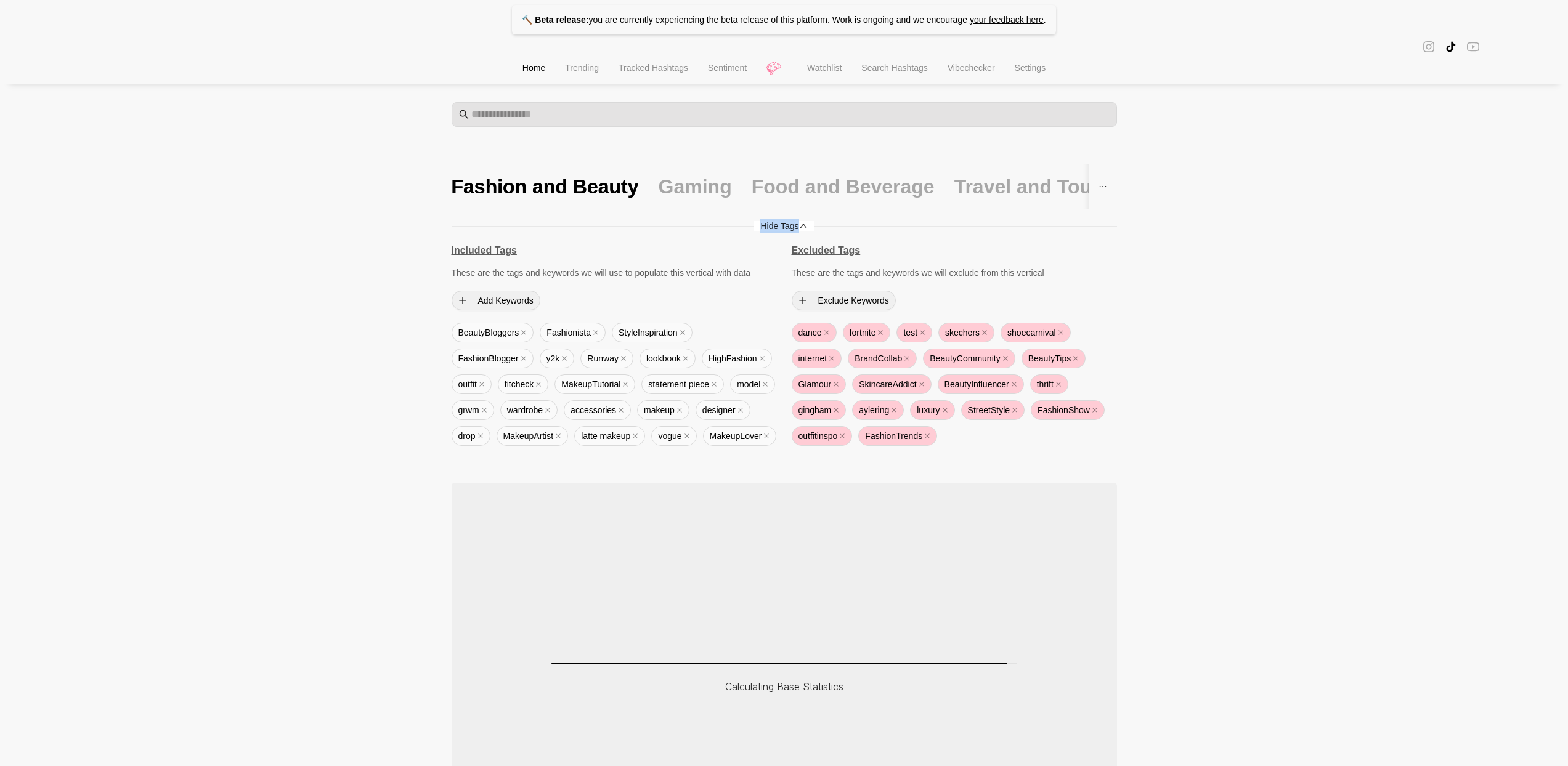
click at [801, 221] on icon "up" at bounding box center [803, 225] width 8 height 8
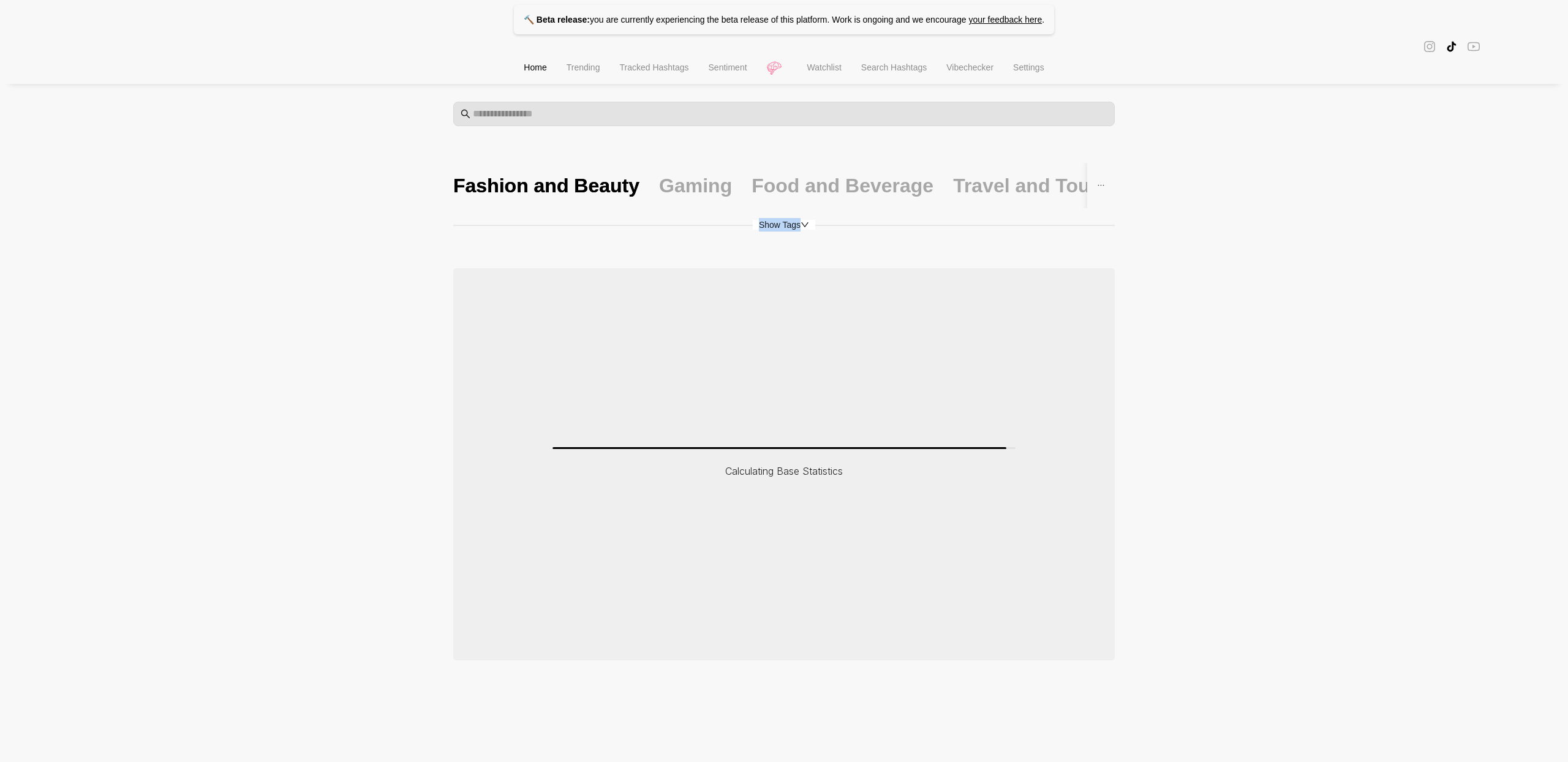
click at [796, 220] on span "Show Tags" at bounding box center [784, 225] width 63 height 10
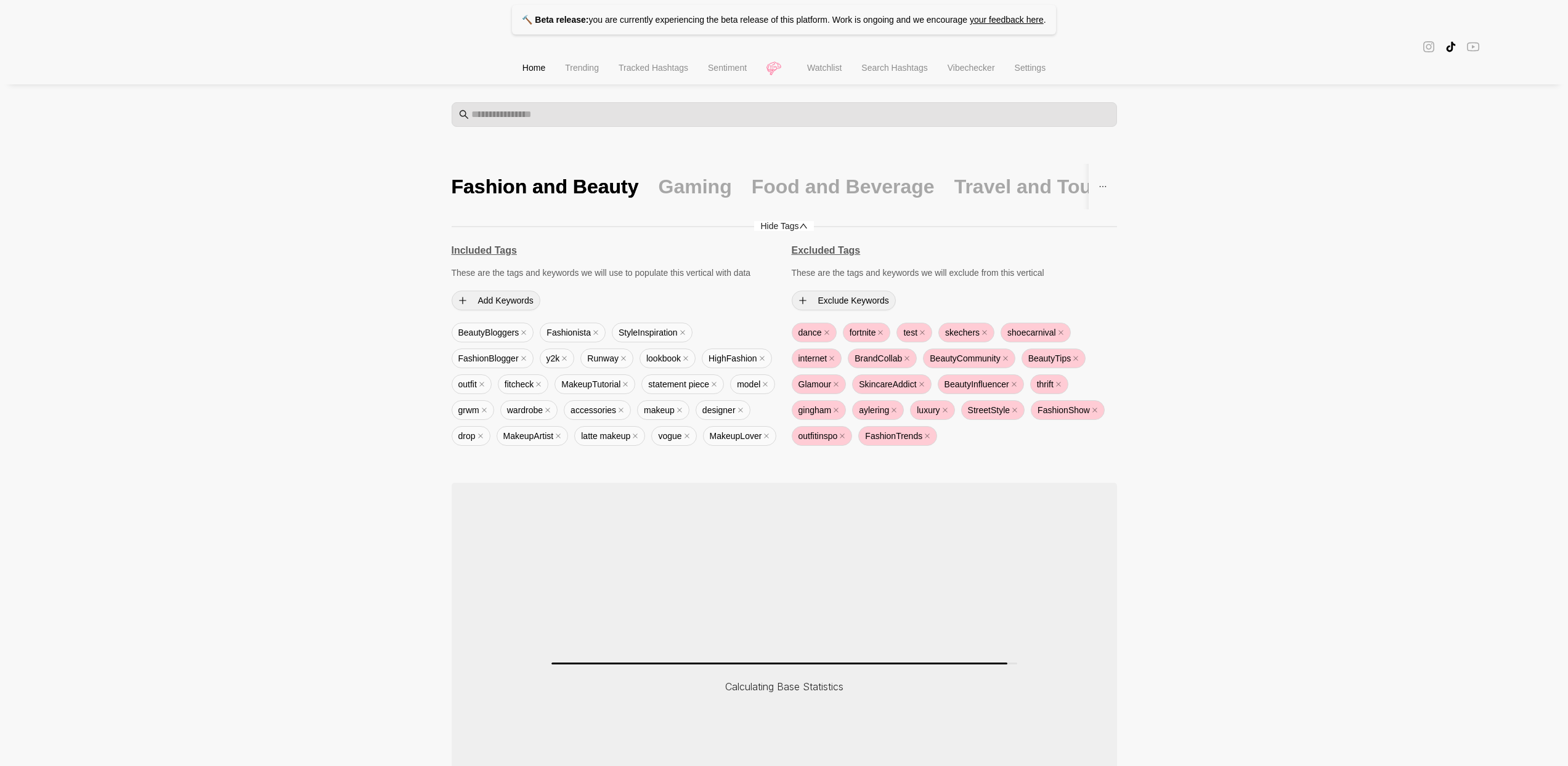
click at [801, 221] on icon "up" at bounding box center [803, 225] width 8 height 8
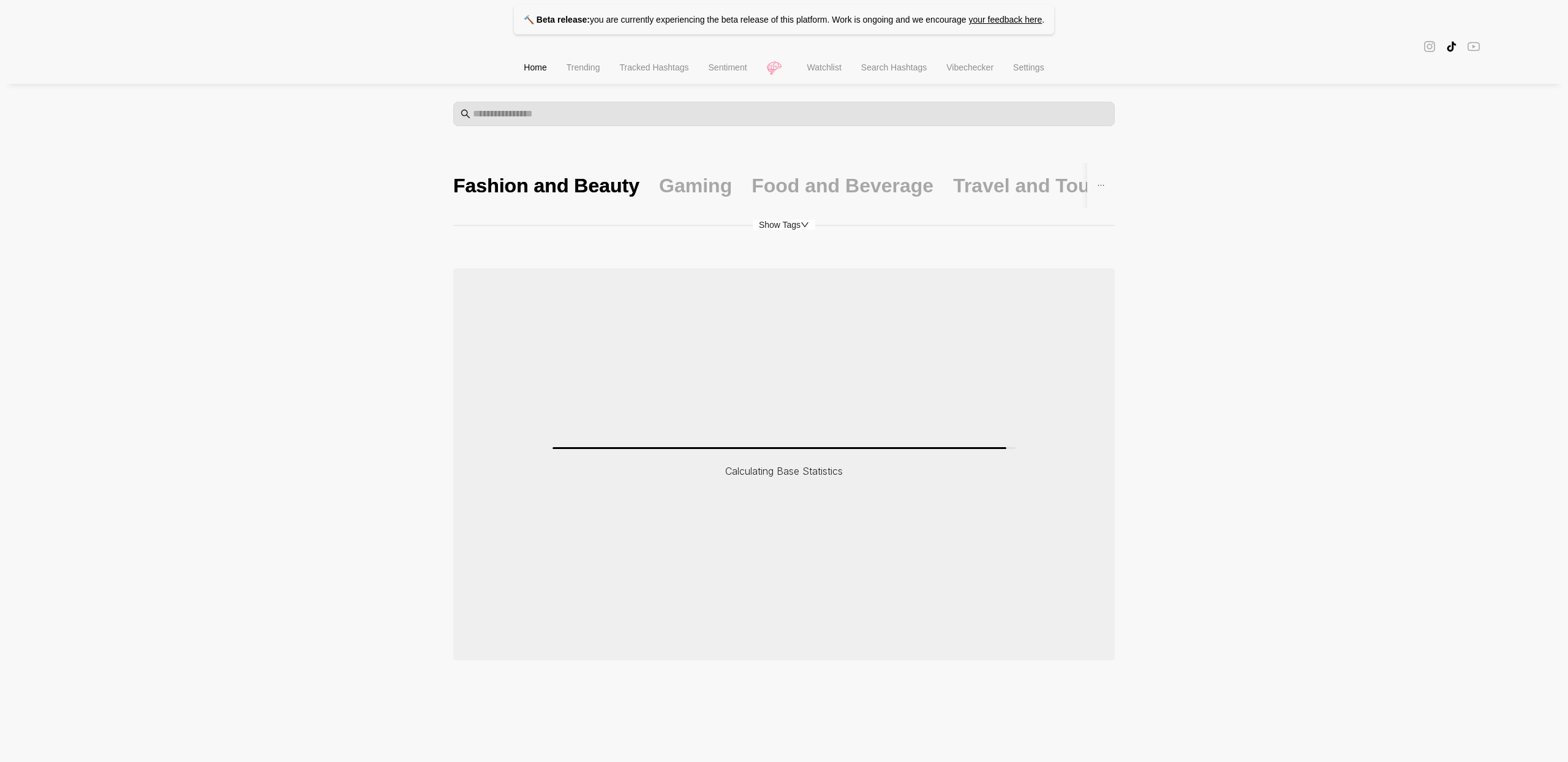
click at [787, 224] on span "Show Tags" at bounding box center [784, 225] width 63 height 10
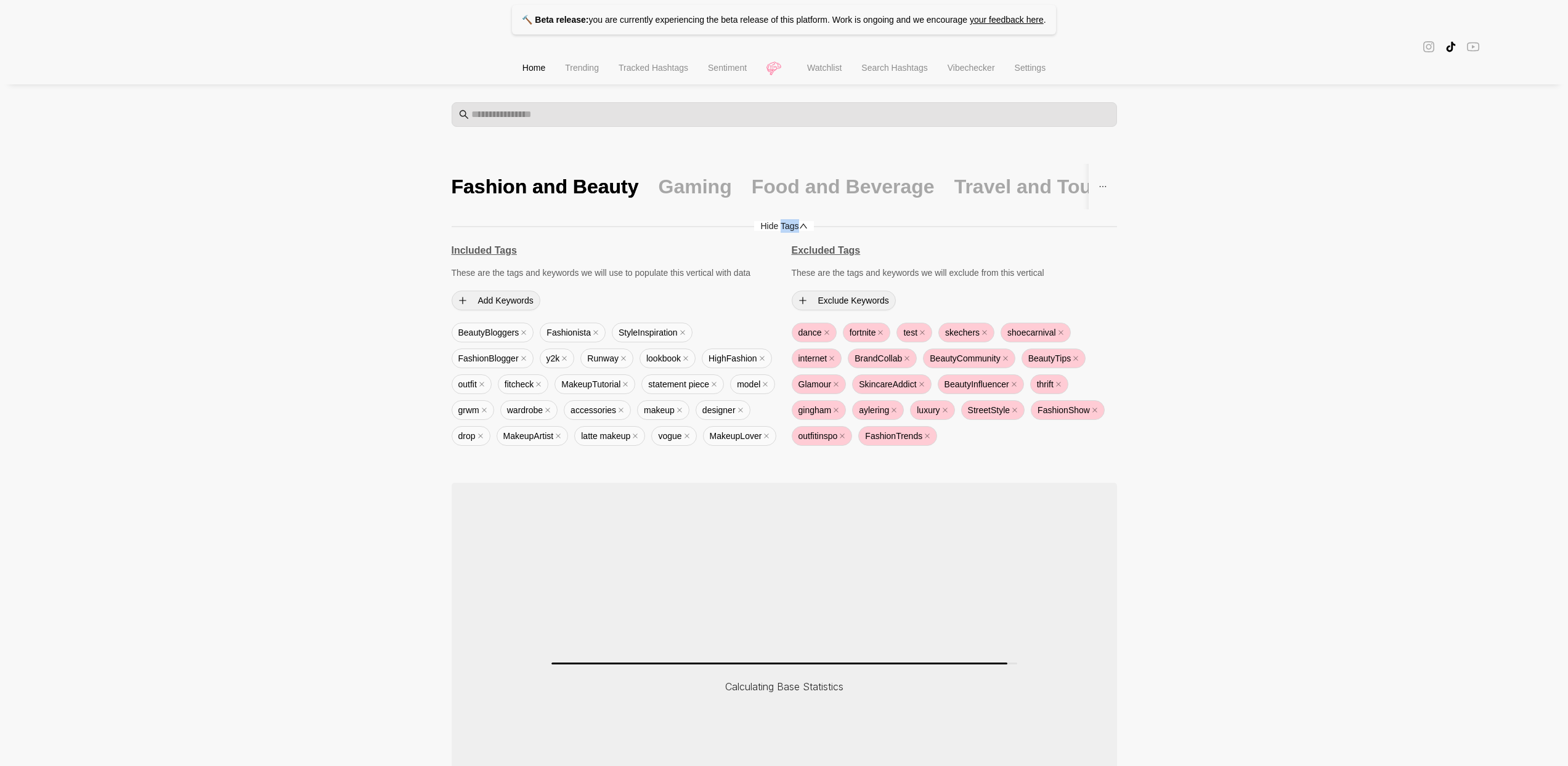
click at [792, 225] on span "Hide Tags" at bounding box center [784, 226] width 59 height 10
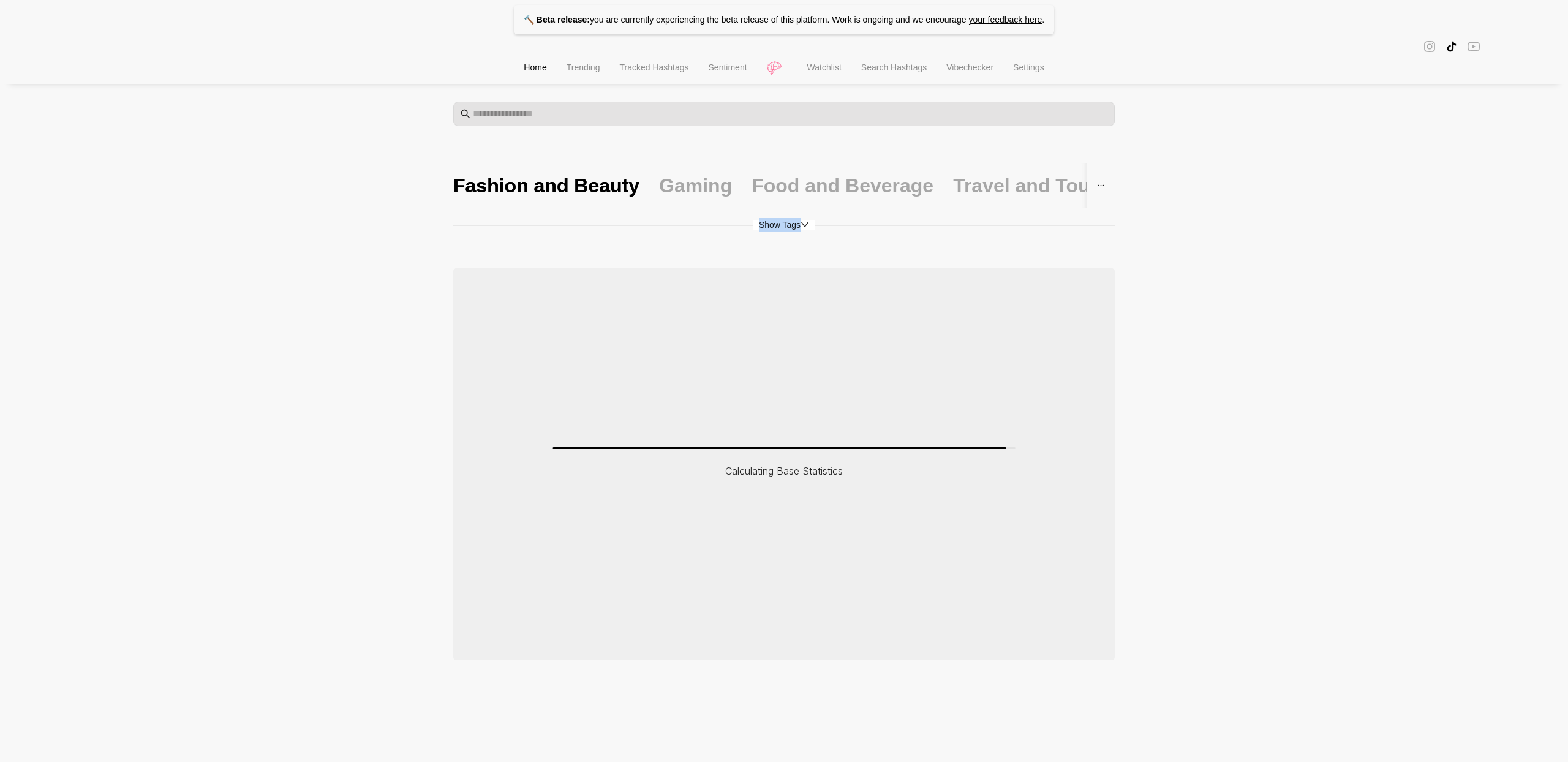
click at [787, 224] on span "Show Tags" at bounding box center [784, 225] width 63 height 10
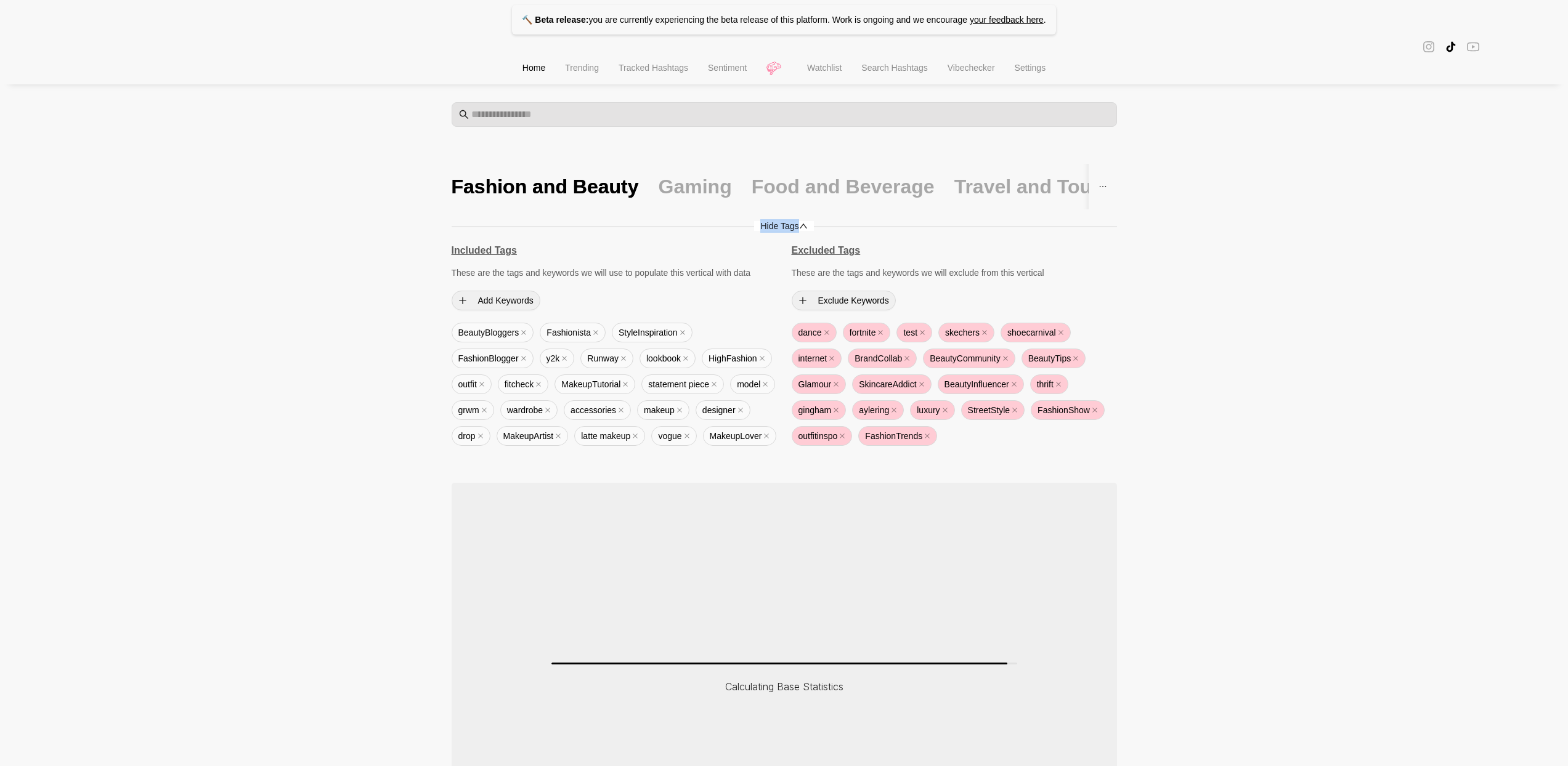
click at [792, 225] on span "Hide Tags" at bounding box center [784, 226] width 59 height 10
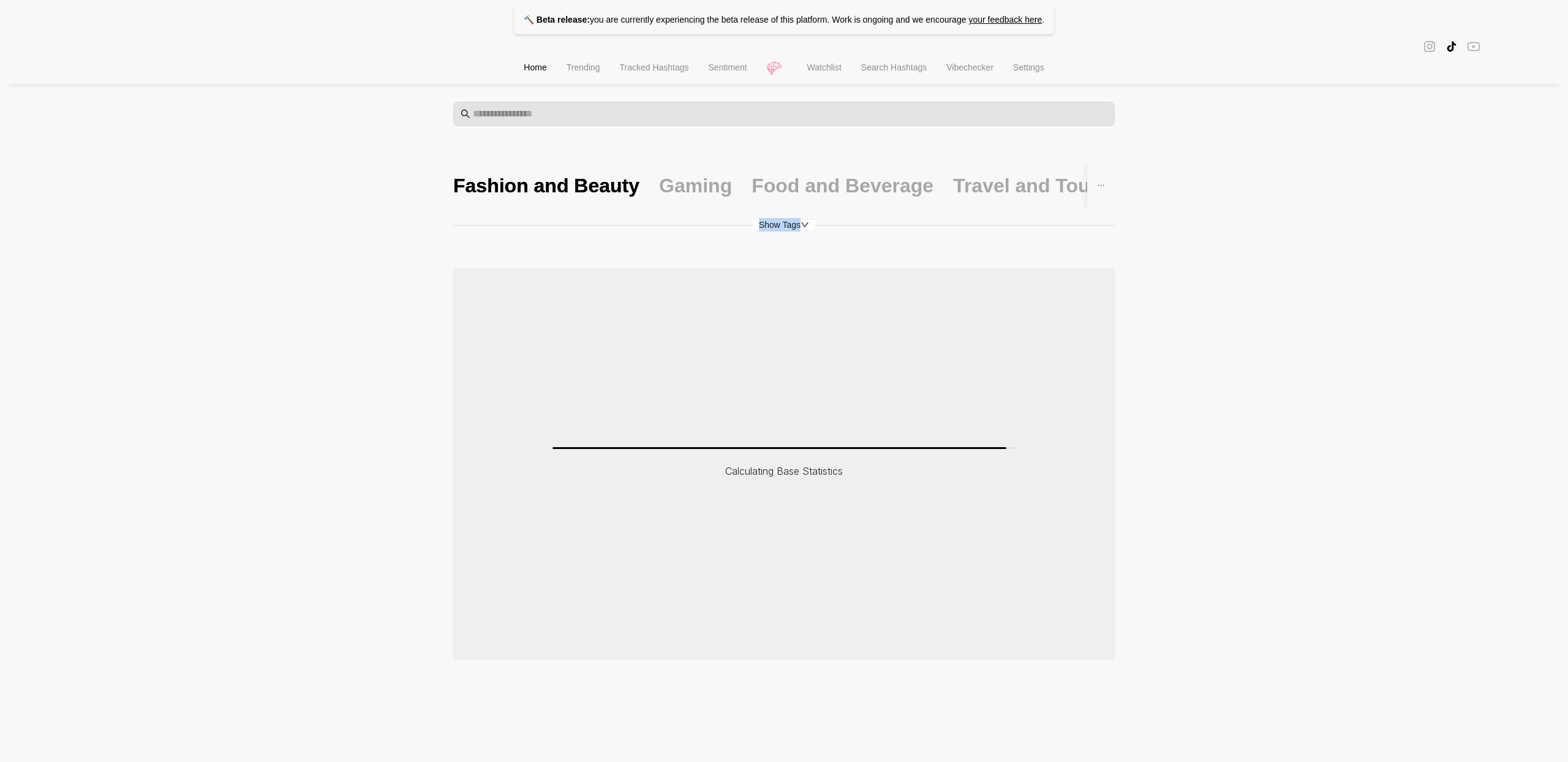
click at [787, 224] on span "Show Tags" at bounding box center [784, 225] width 63 height 10
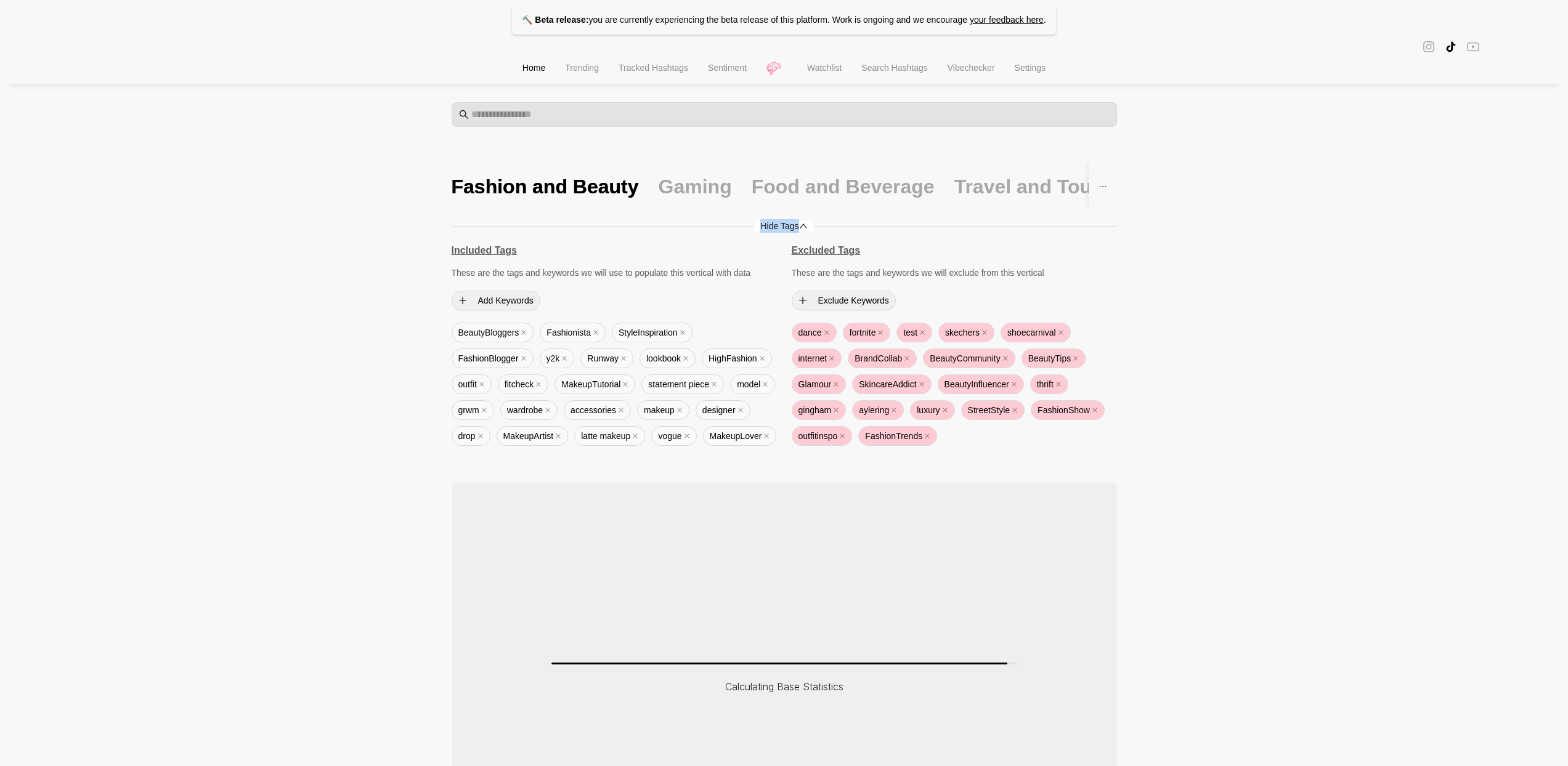
click at [792, 225] on span "Hide Tags" at bounding box center [784, 226] width 59 height 10
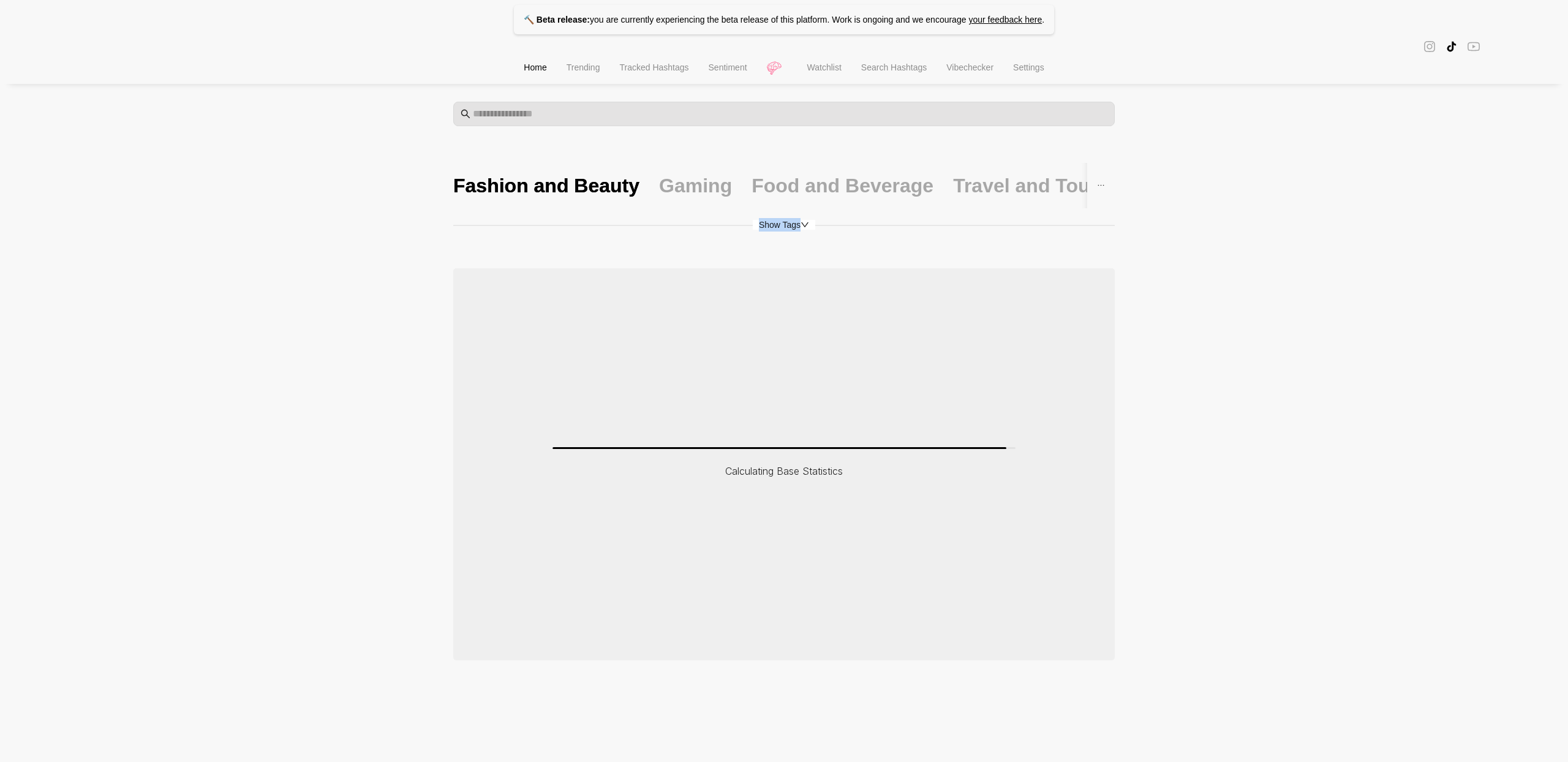
click at [787, 224] on span "Show Tags" at bounding box center [784, 225] width 63 height 10
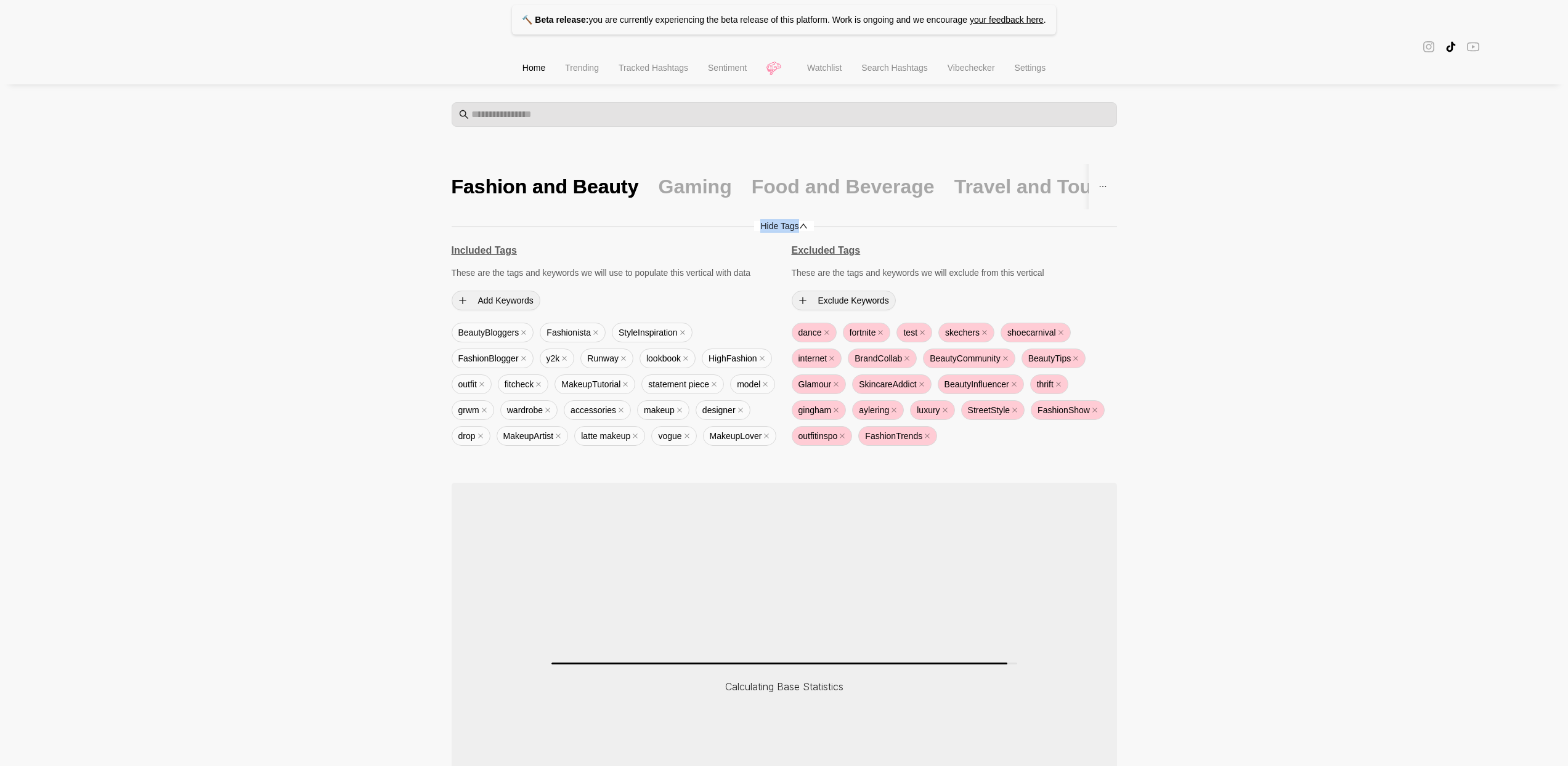
click at [792, 225] on span "Hide Tags" at bounding box center [784, 226] width 59 height 10
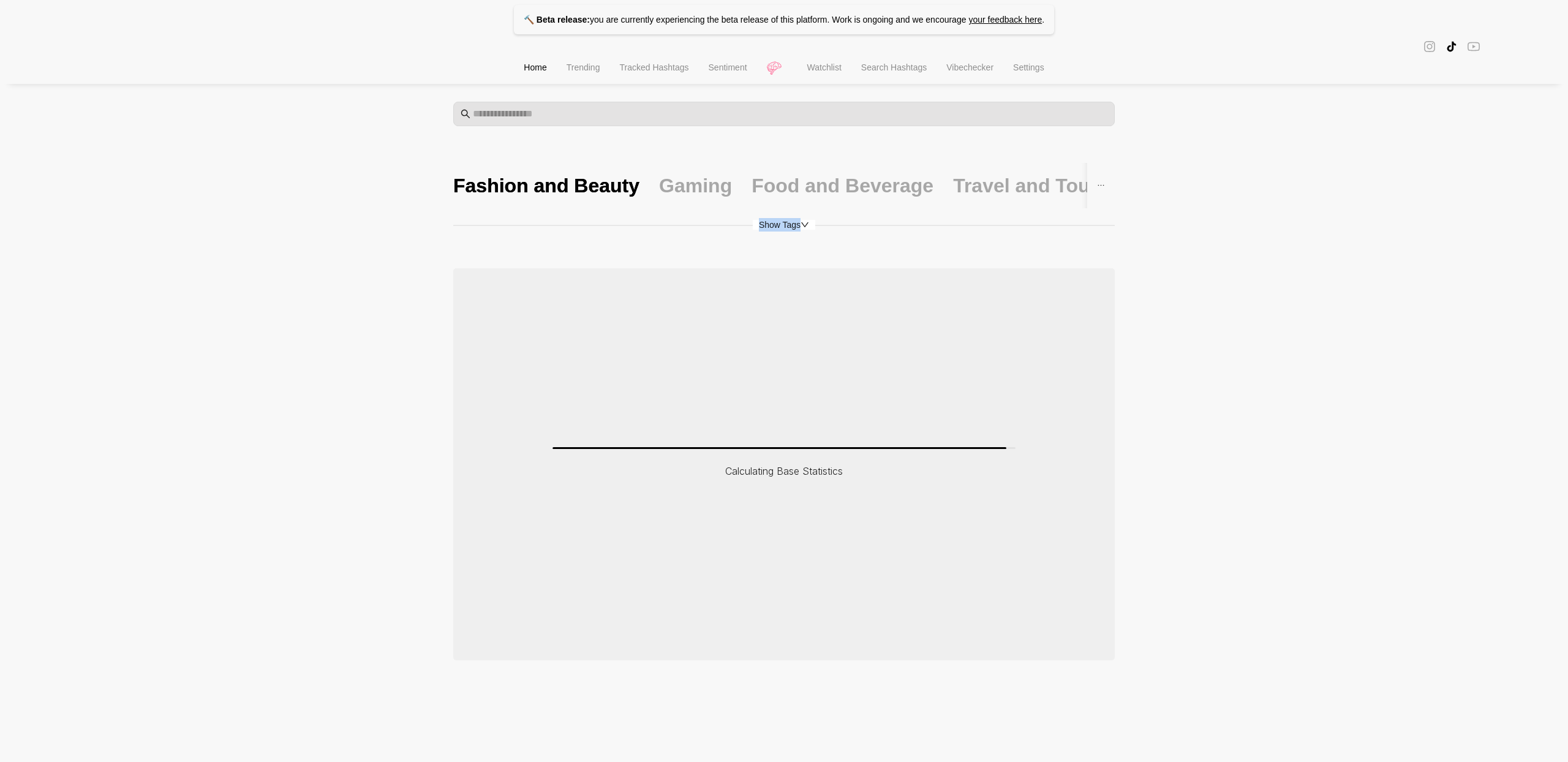
click at [787, 224] on span "Show Tags" at bounding box center [784, 225] width 63 height 10
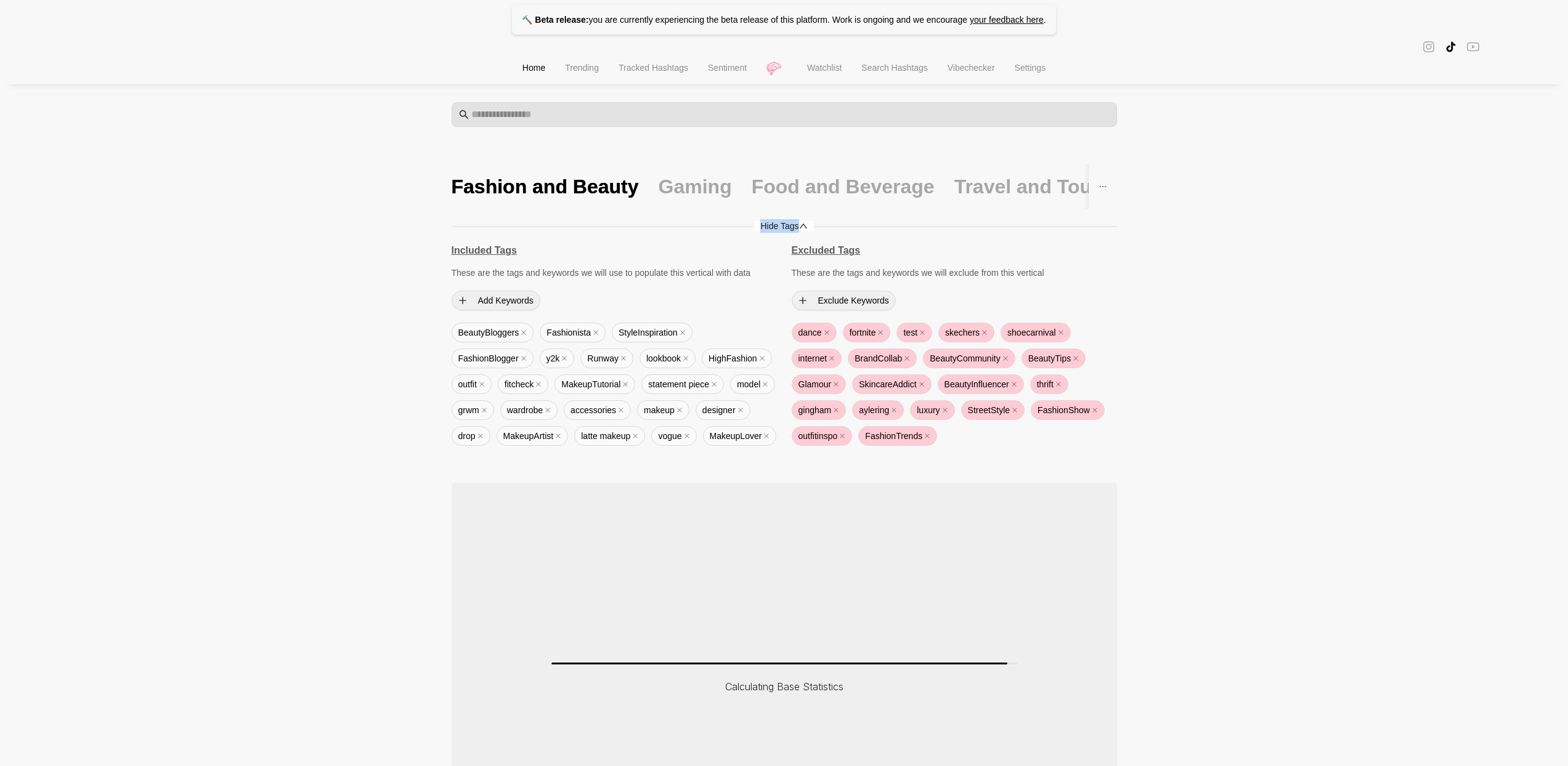
click at [792, 225] on span "Hide Tags" at bounding box center [784, 226] width 59 height 10
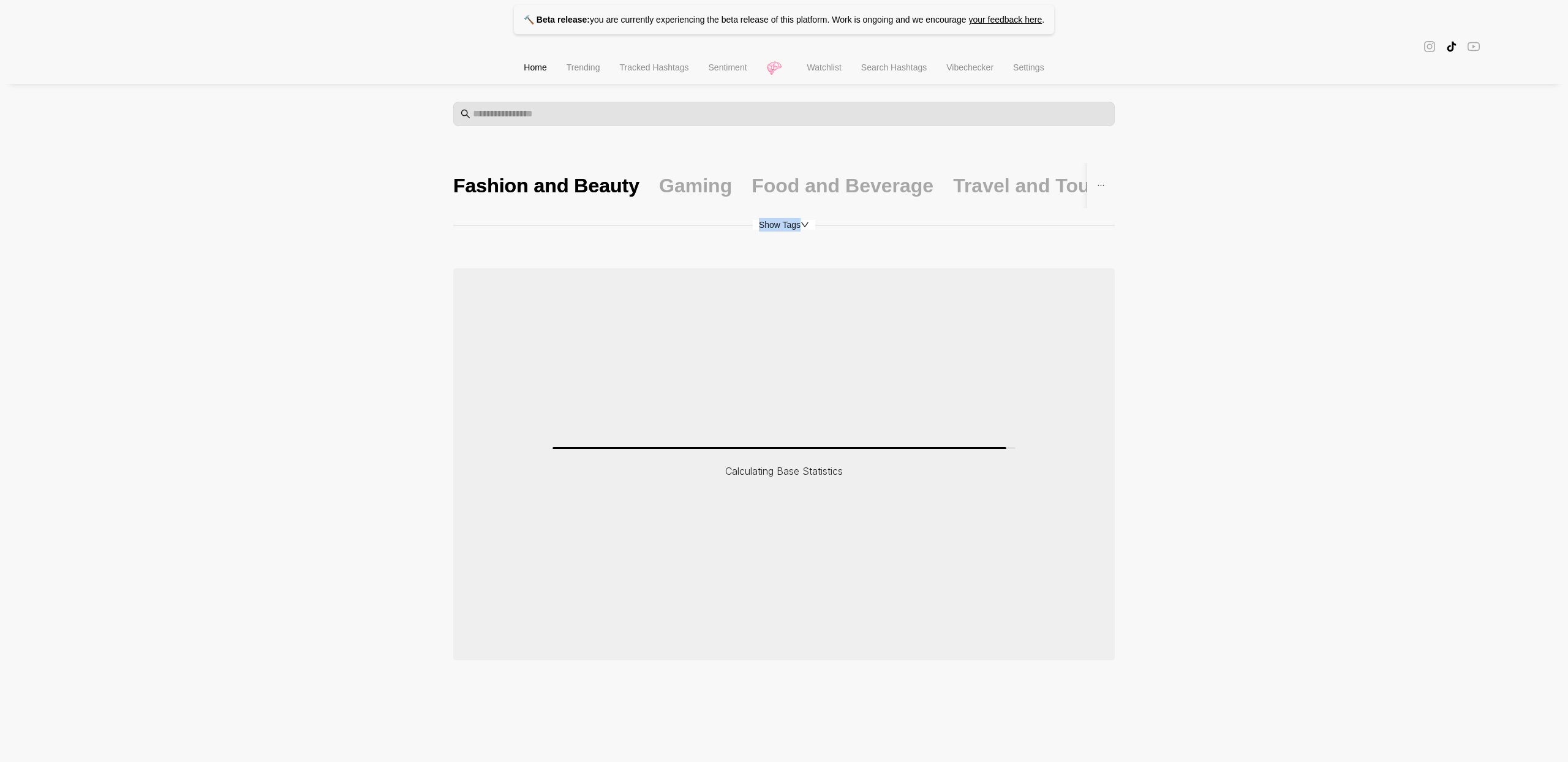
click at [787, 224] on span "Show Tags" at bounding box center [784, 225] width 63 height 10
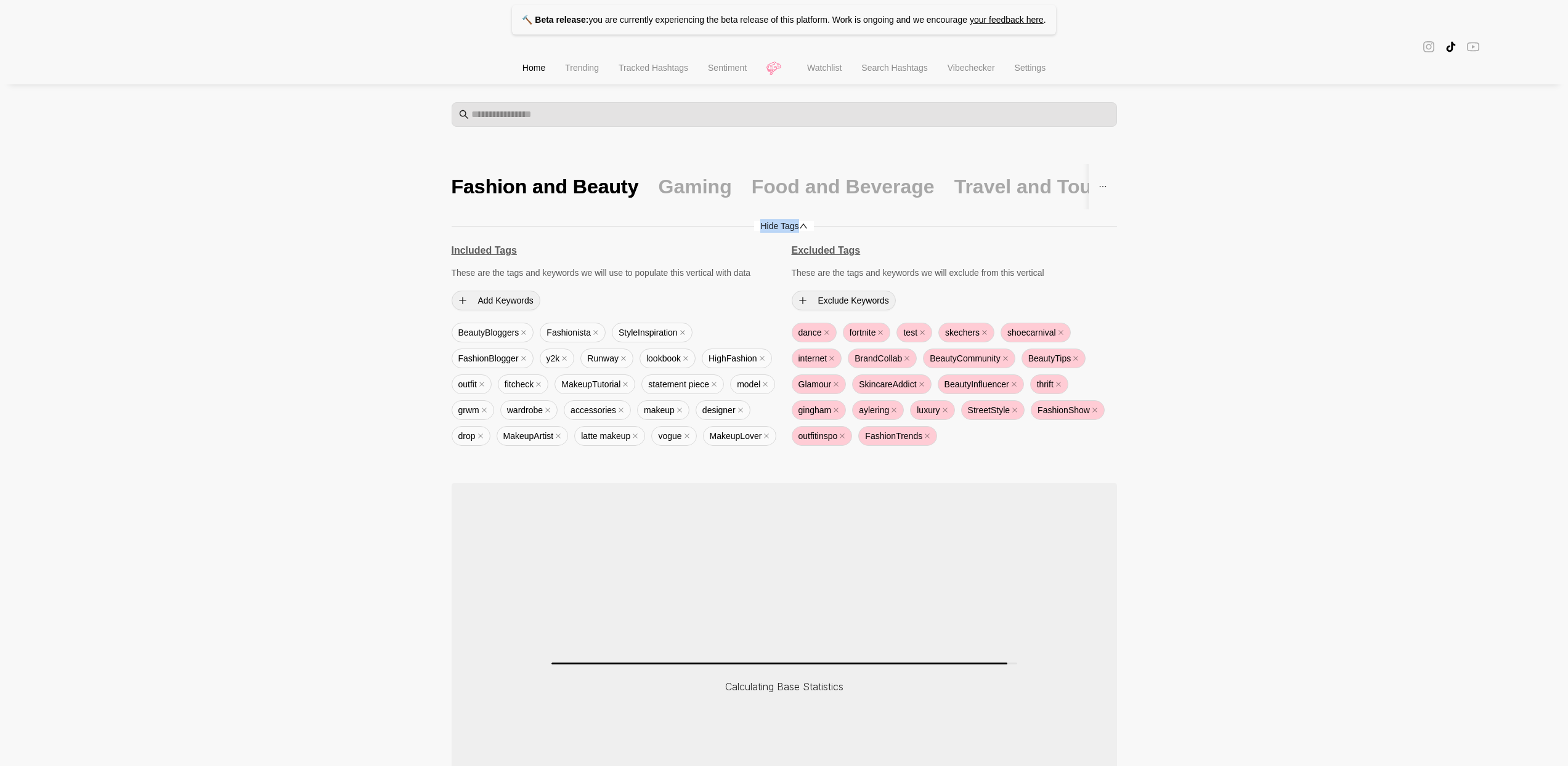
click at [779, 229] on span "Hide Tags" at bounding box center [784, 226] width 59 height 10
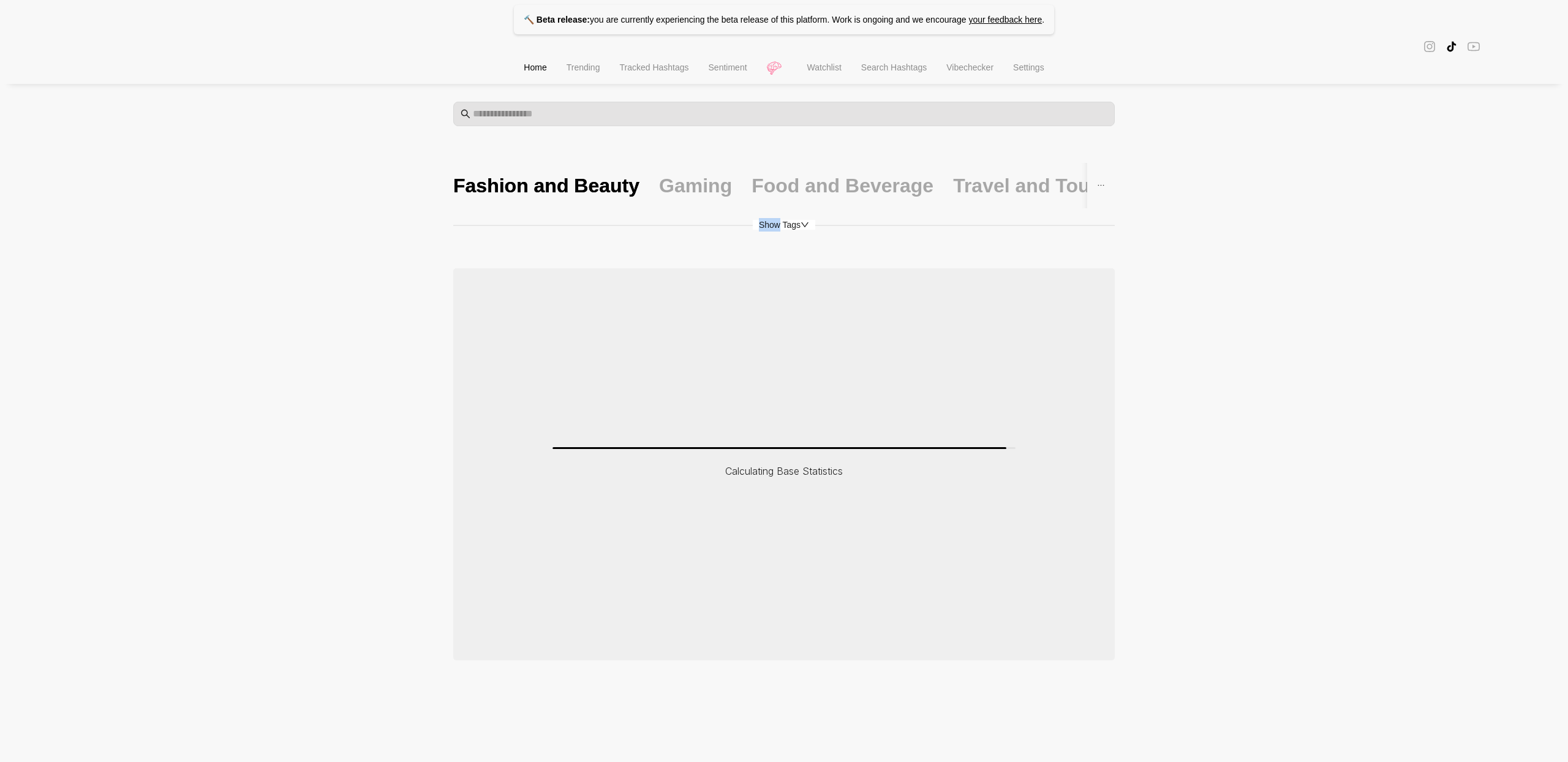
click at [775, 228] on span "Show Tags" at bounding box center [784, 225] width 63 height 10
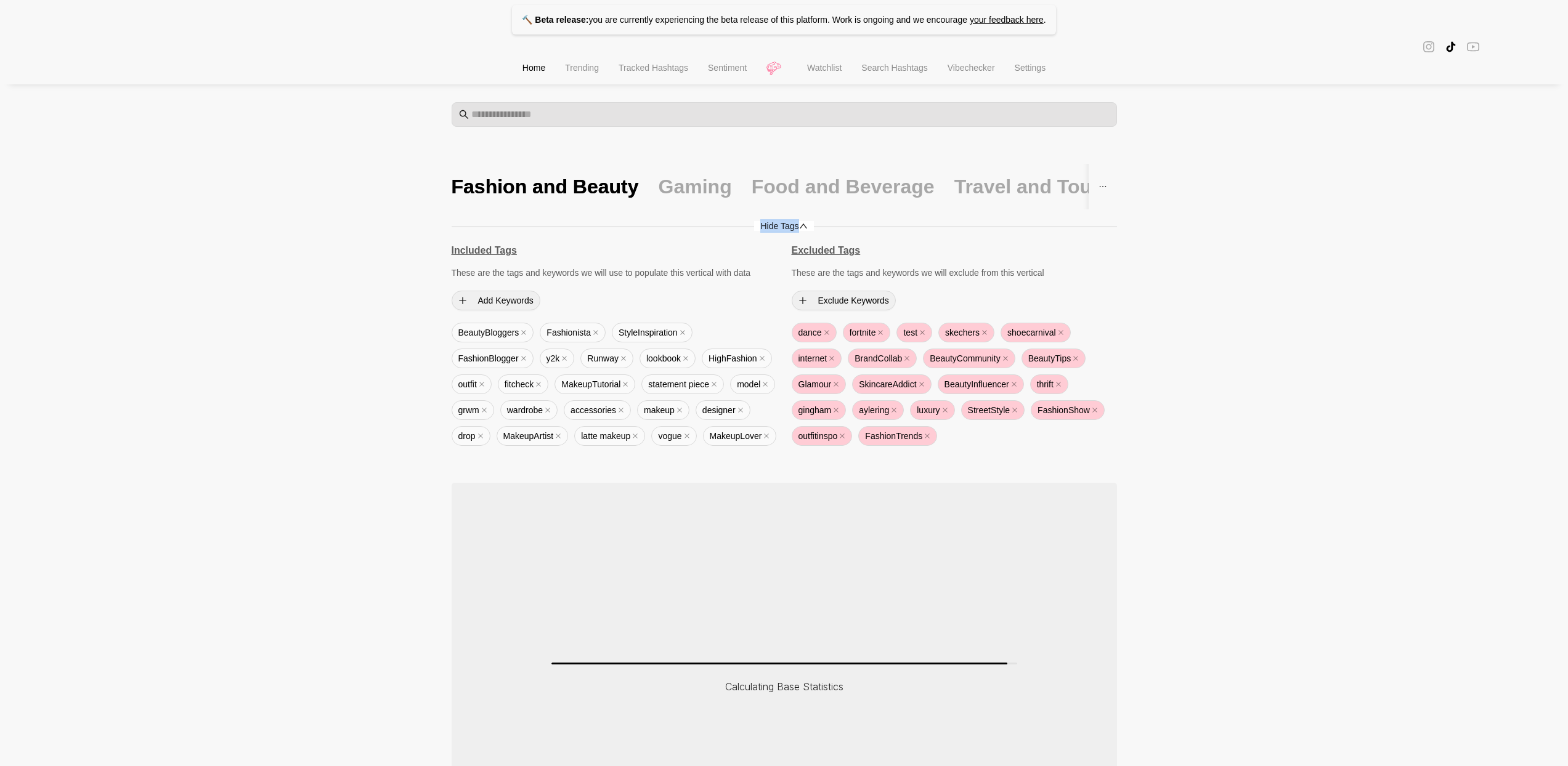
click at [779, 229] on span "Hide Tags" at bounding box center [784, 226] width 59 height 10
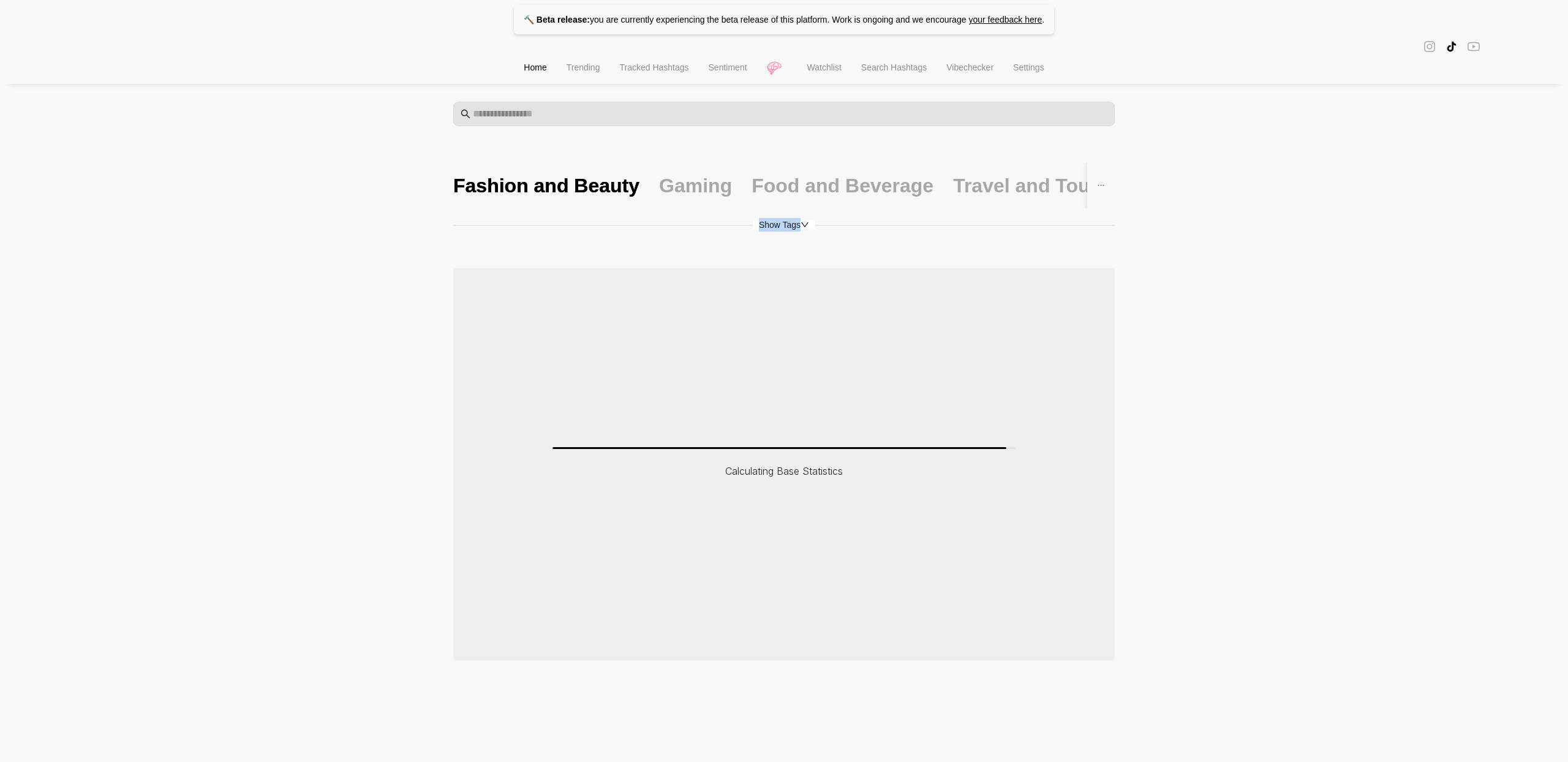
click at [775, 228] on span "Show Tags" at bounding box center [784, 225] width 63 height 10
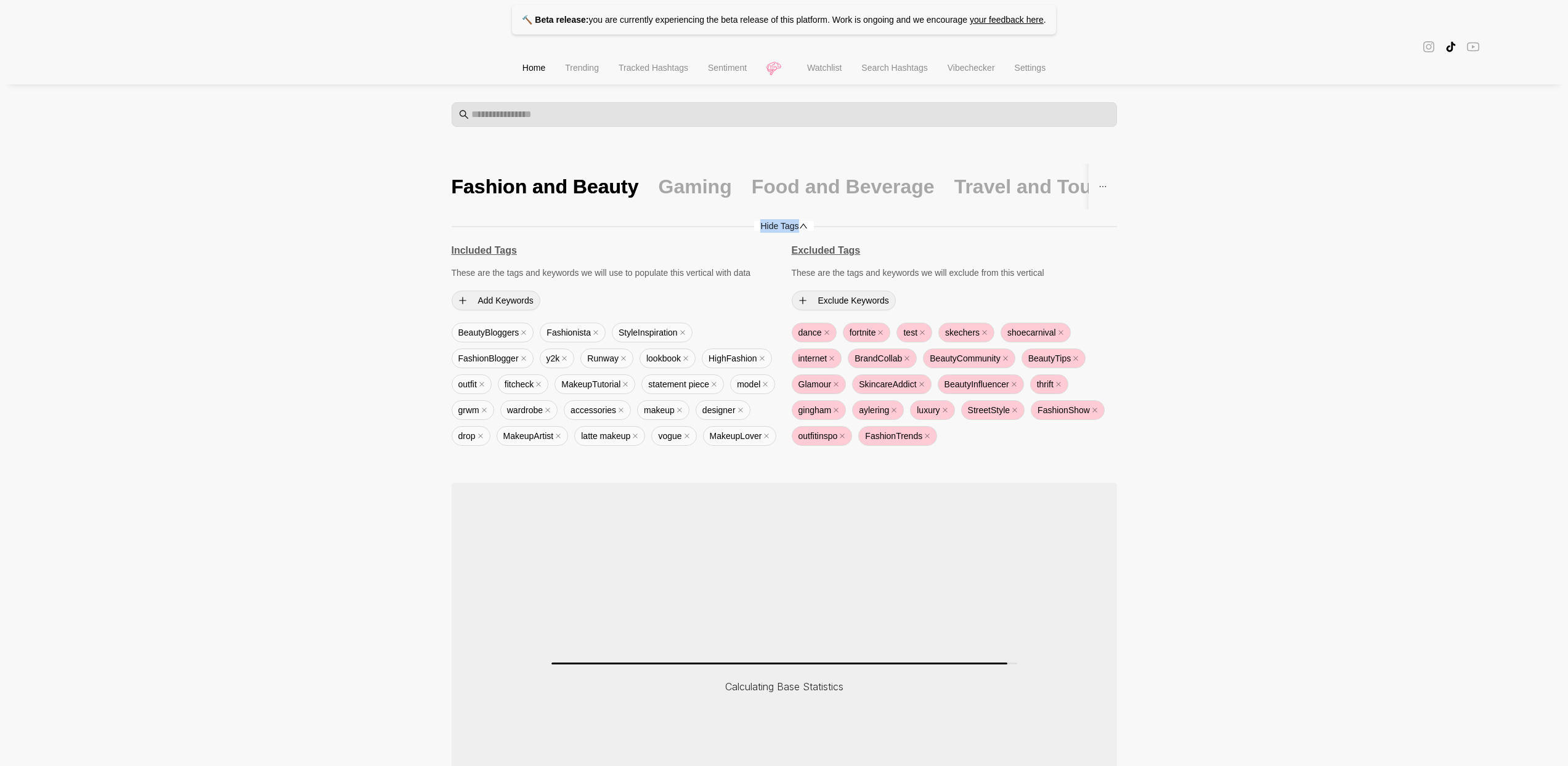
click at [779, 229] on span "Hide Tags" at bounding box center [784, 226] width 59 height 10
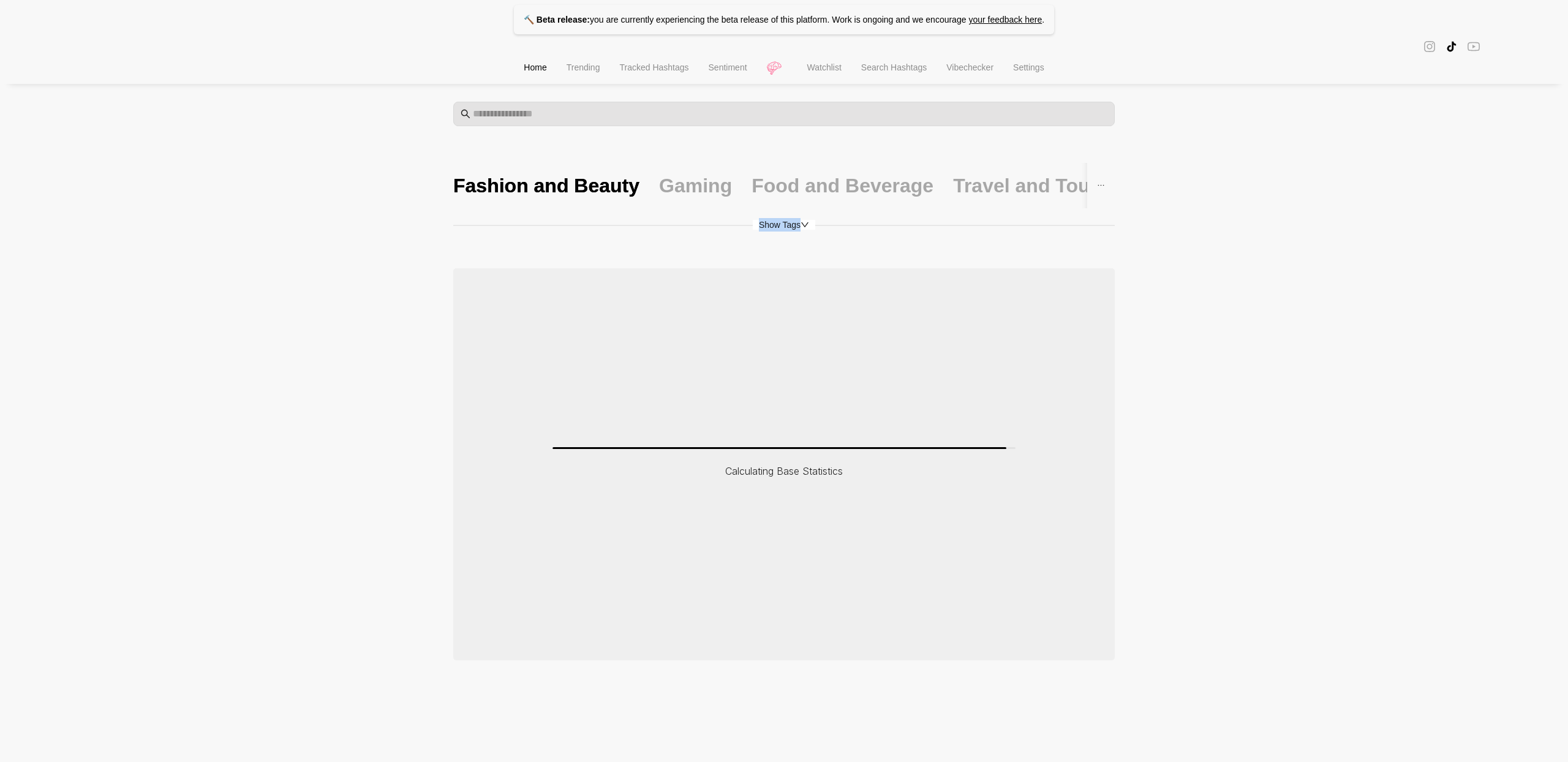
click at [775, 228] on span "Show Tags" at bounding box center [784, 225] width 63 height 10
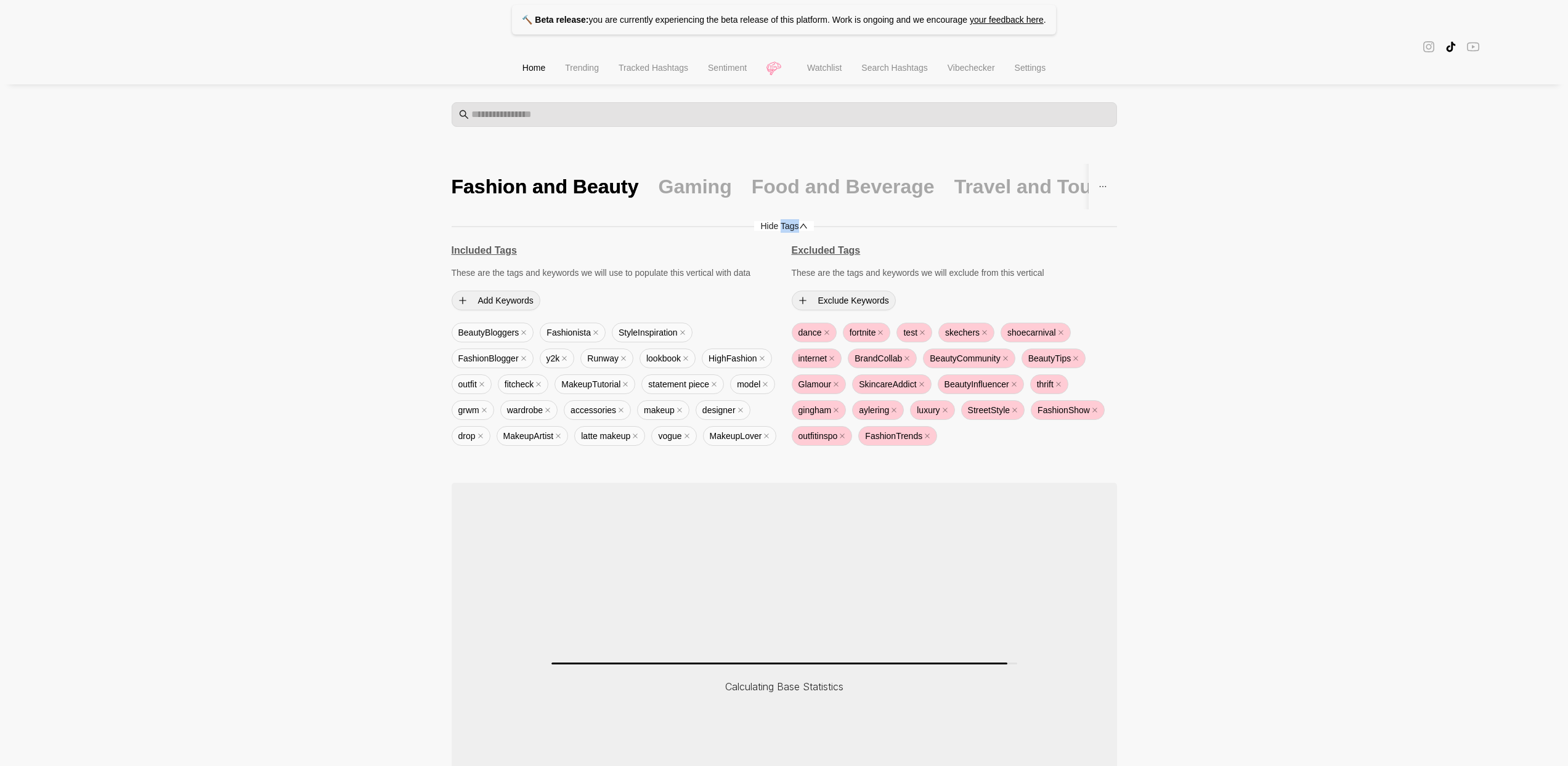
click at [779, 229] on span "Hide Tags" at bounding box center [784, 226] width 59 height 10
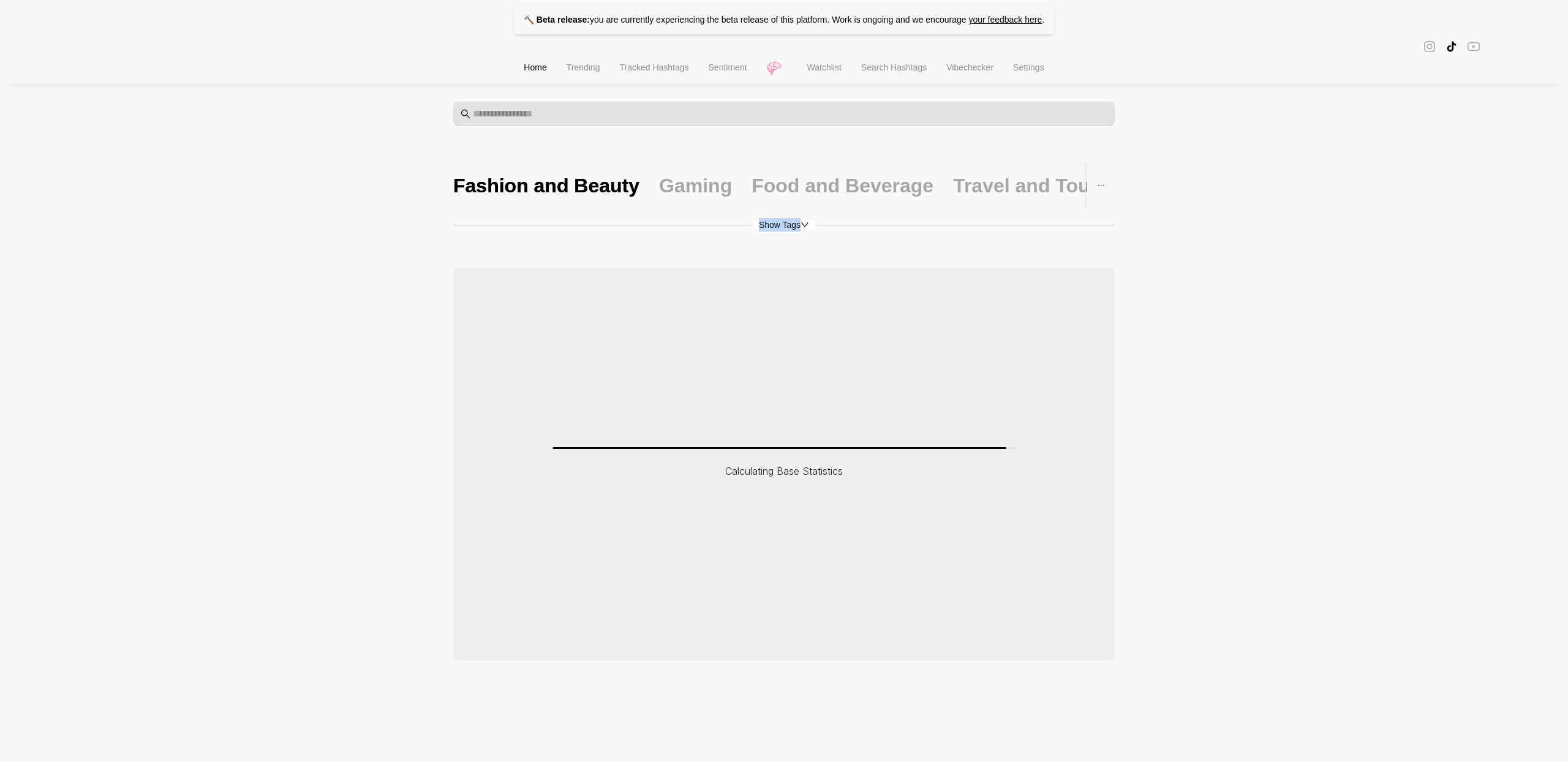
click at [775, 228] on span "Show Tags" at bounding box center [784, 225] width 63 height 10
click at [775, 228] on span "Show Tags" at bounding box center [779, 225] width 63 height 10
click at [775, 228] on span "Show Tags" at bounding box center [784, 225] width 63 height 10
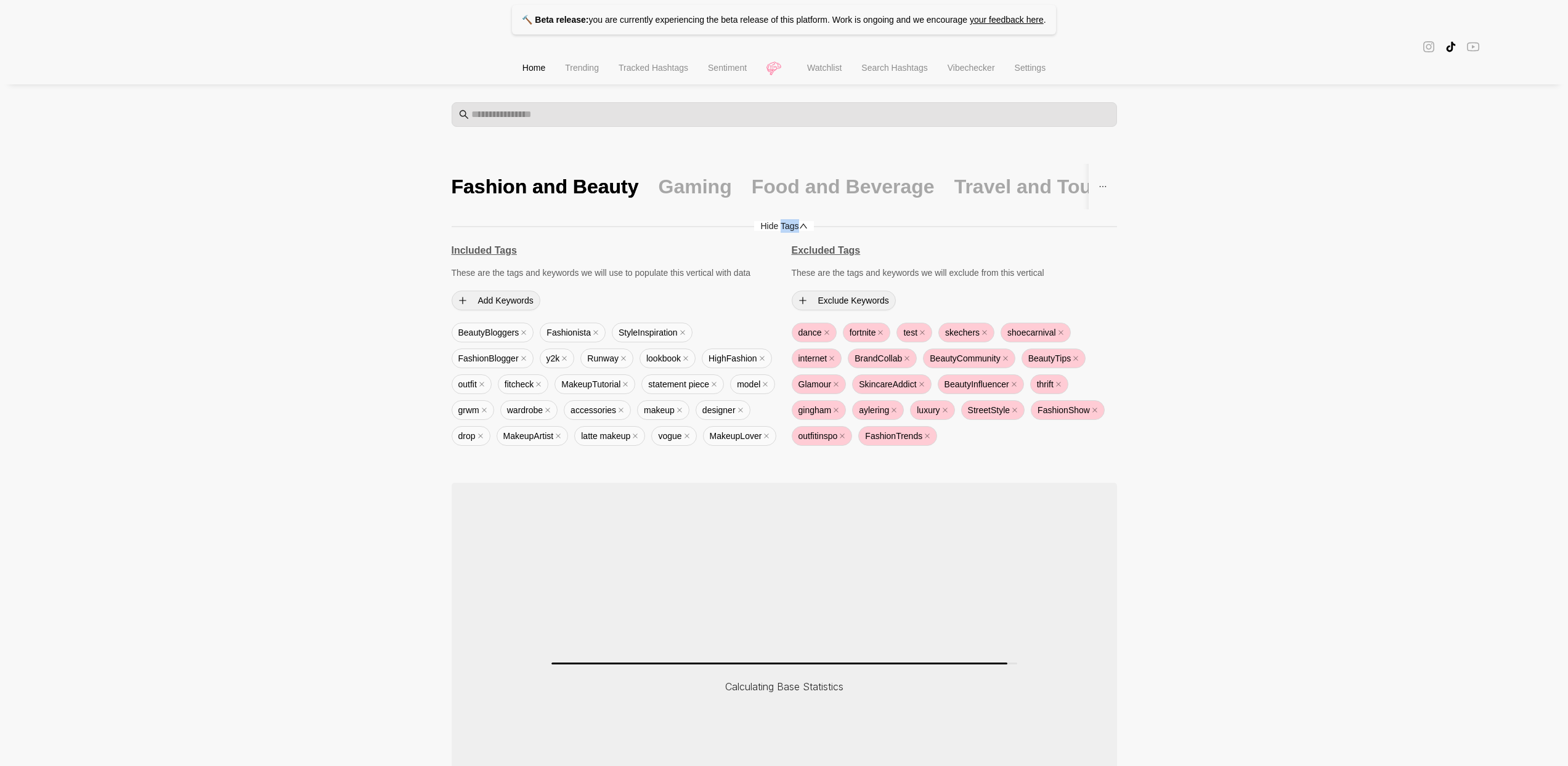
click at [779, 229] on span "Hide Tags" at bounding box center [784, 226] width 59 height 10
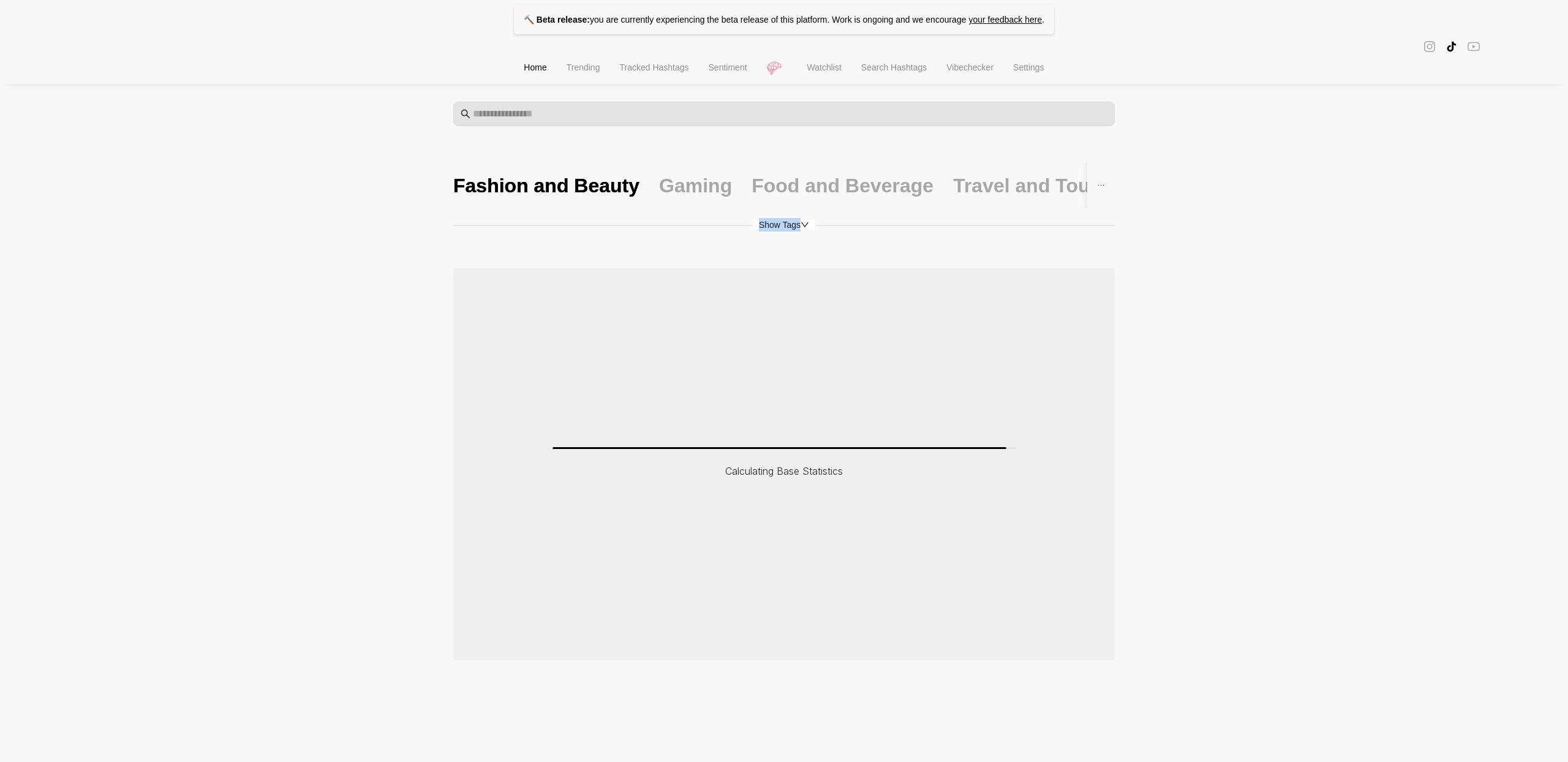
click at [775, 228] on span "Show Tags" at bounding box center [784, 225] width 63 height 10
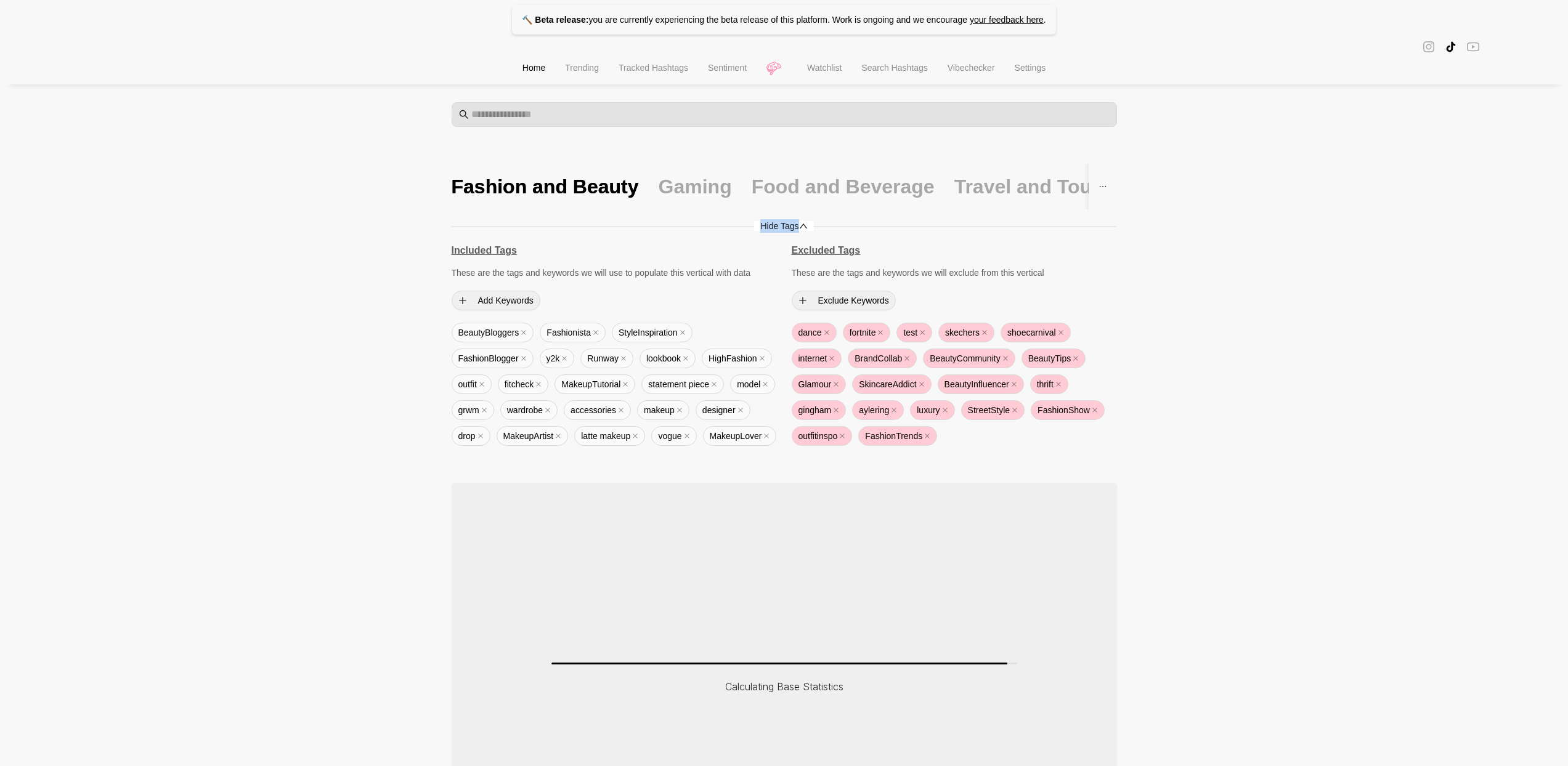
click at [779, 229] on span "Hide Tags" at bounding box center [784, 226] width 59 height 10
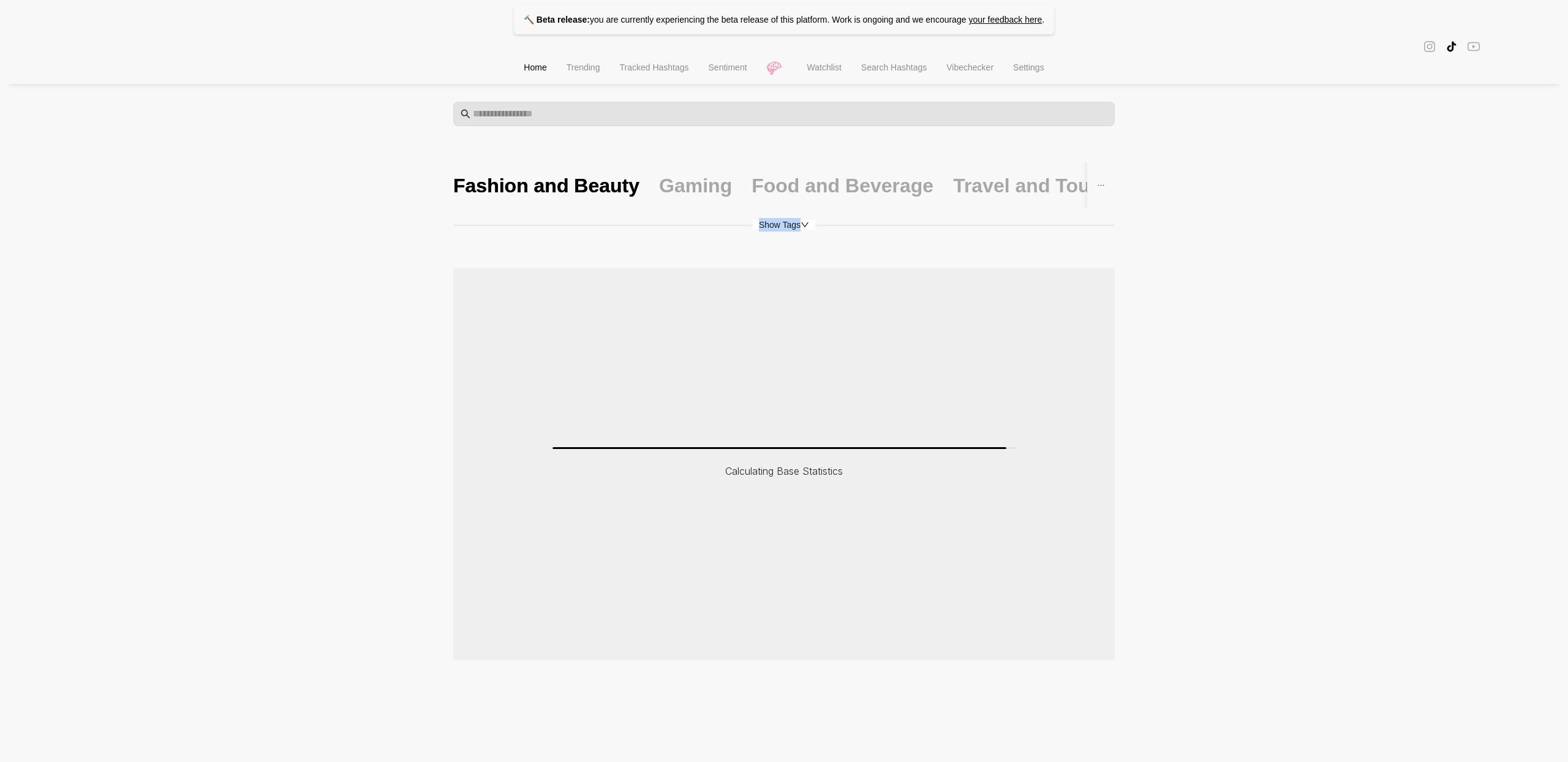
click at [775, 228] on span "Show Tags" at bounding box center [784, 225] width 63 height 10
click at [775, 228] on span "Show Tags" at bounding box center [779, 225] width 63 height 10
click at [775, 228] on span "Show Tags" at bounding box center [784, 225] width 63 height 10
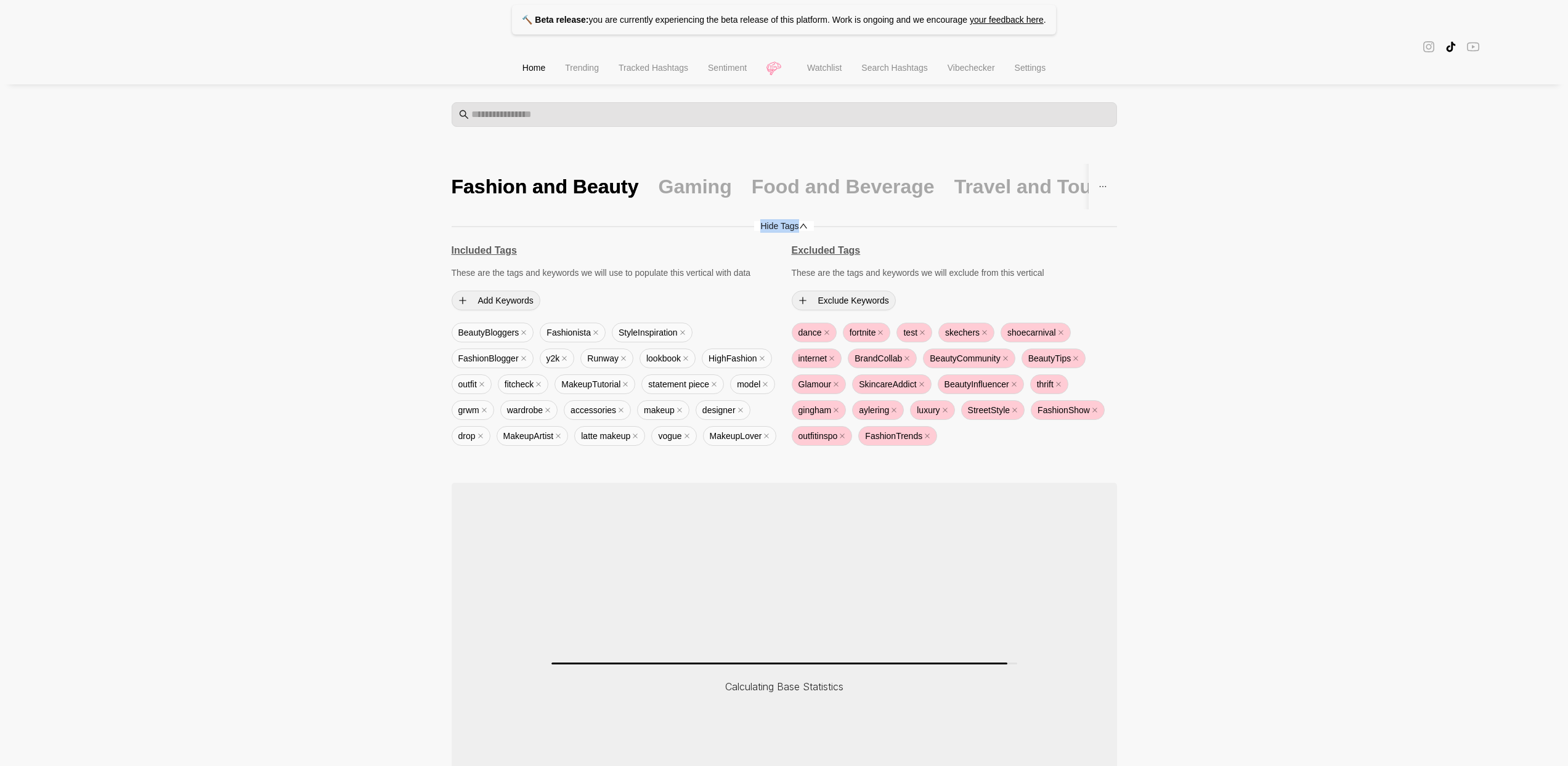
click at [779, 229] on span "Hide Tags" at bounding box center [784, 226] width 59 height 10
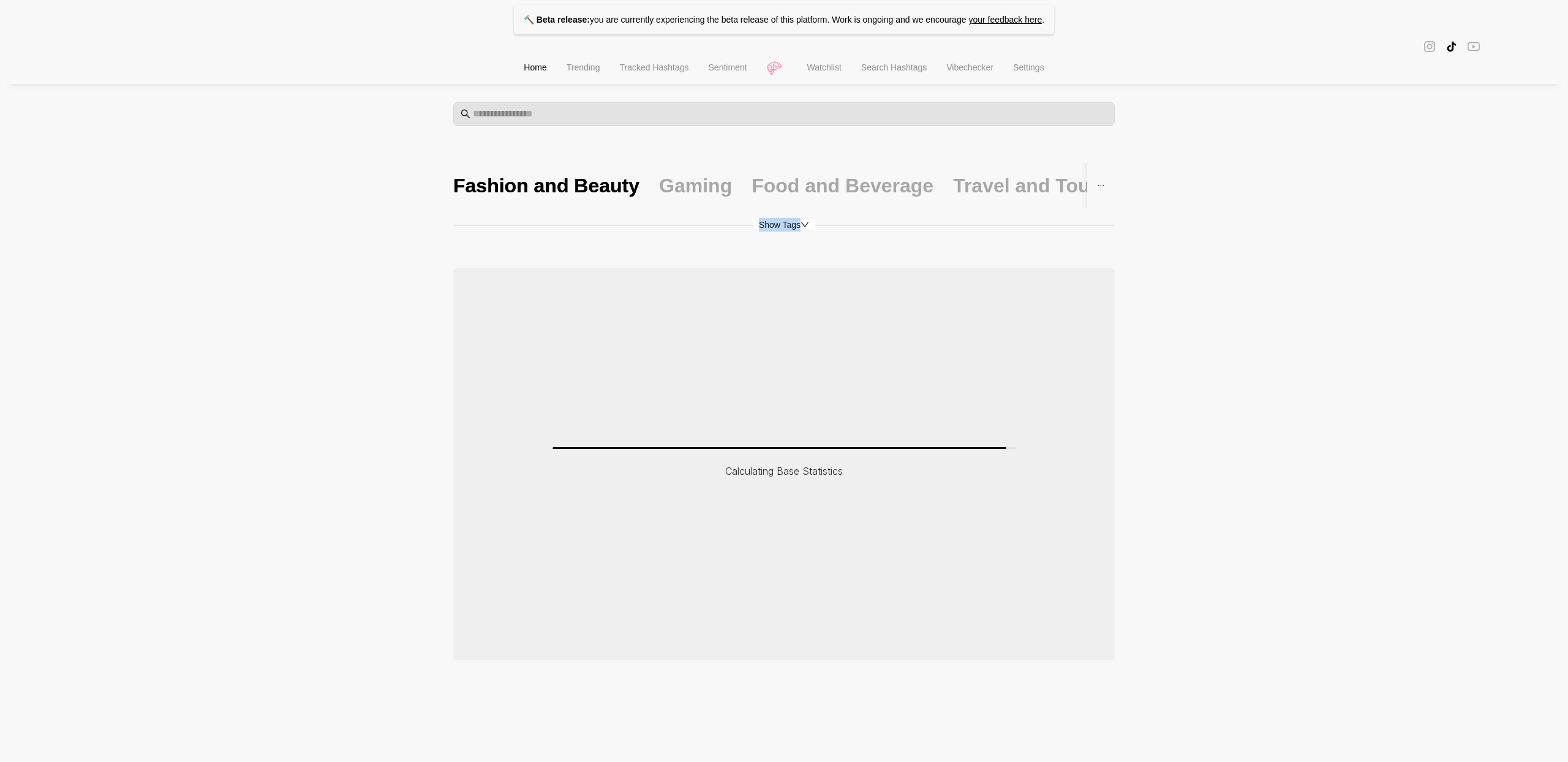
click at [775, 228] on span "Show Tags" at bounding box center [784, 225] width 63 height 10
click at [775, 228] on span "Show Tags" at bounding box center [779, 225] width 63 height 10
click at [775, 228] on span "Show Tags" at bounding box center [784, 225] width 63 height 10
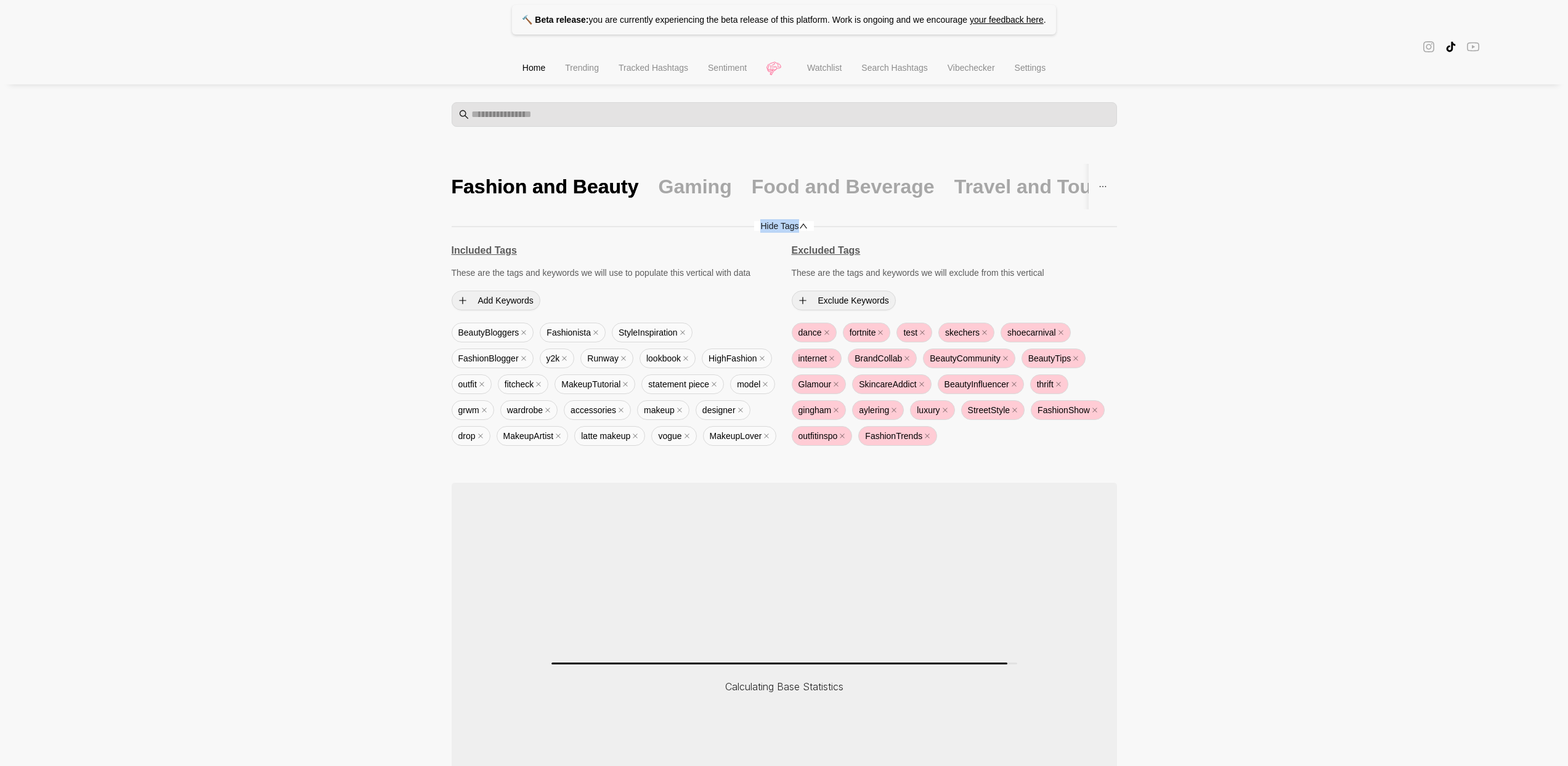
click at [779, 229] on span "Hide Tags" at bounding box center [784, 226] width 59 height 10
click at [779, 229] on span "Hide Tags" at bounding box center [789, 226] width 59 height 10
click at [779, 229] on span "Hide Tags" at bounding box center [784, 226] width 59 height 10
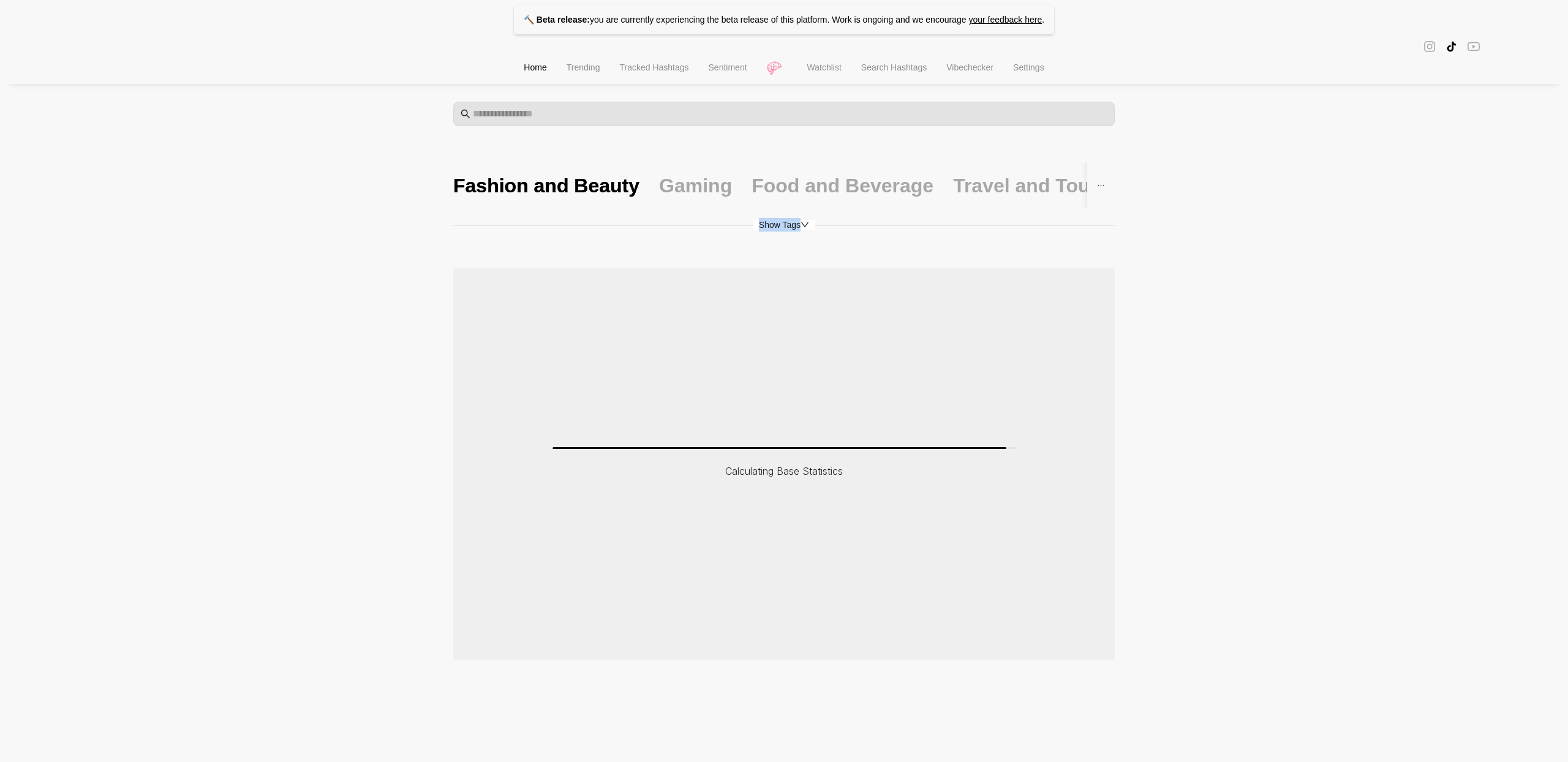
click at [775, 228] on span "Show Tags" at bounding box center [784, 225] width 63 height 10
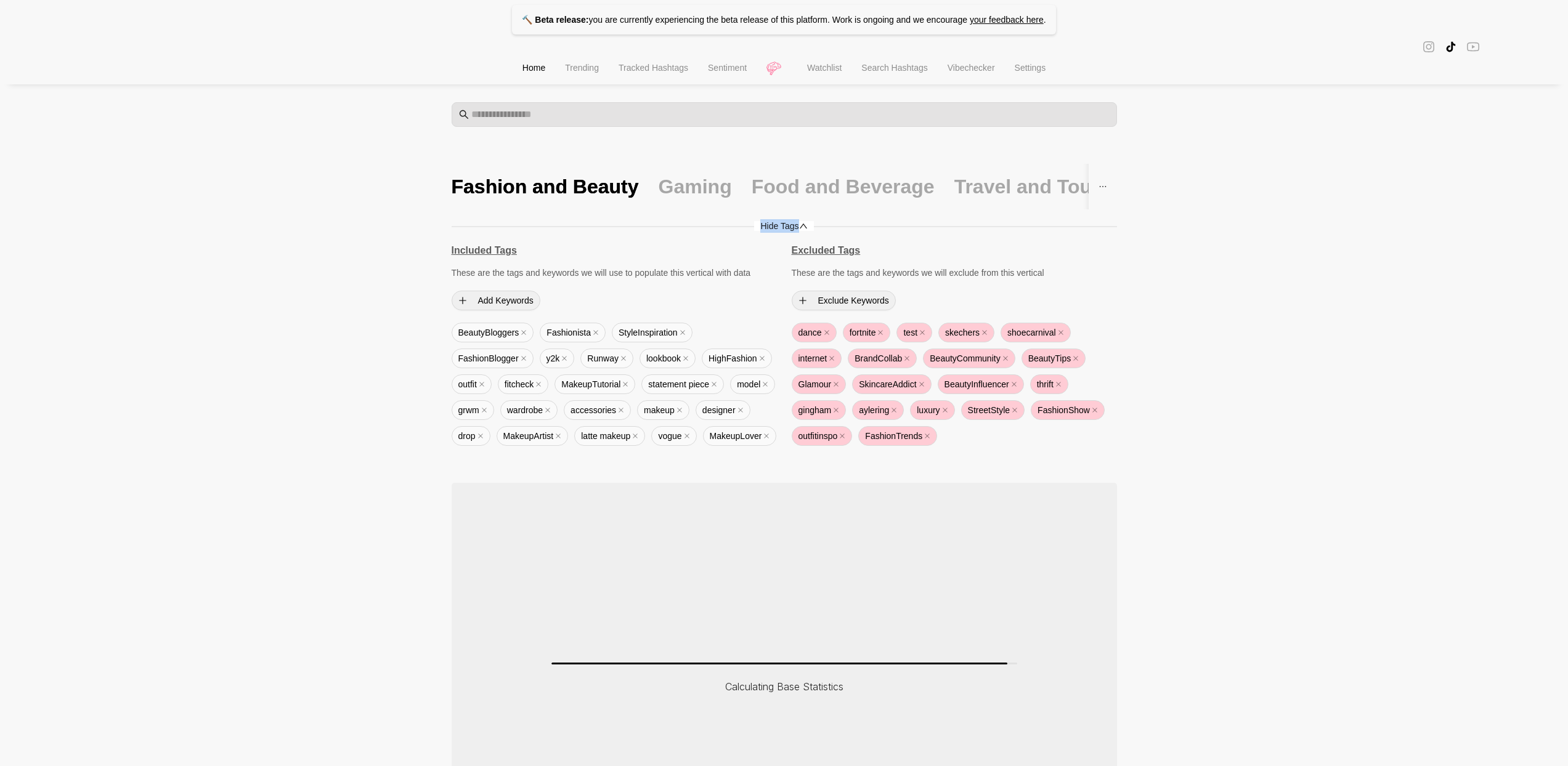
click at [779, 229] on span "Hide Tags" at bounding box center [784, 226] width 59 height 10
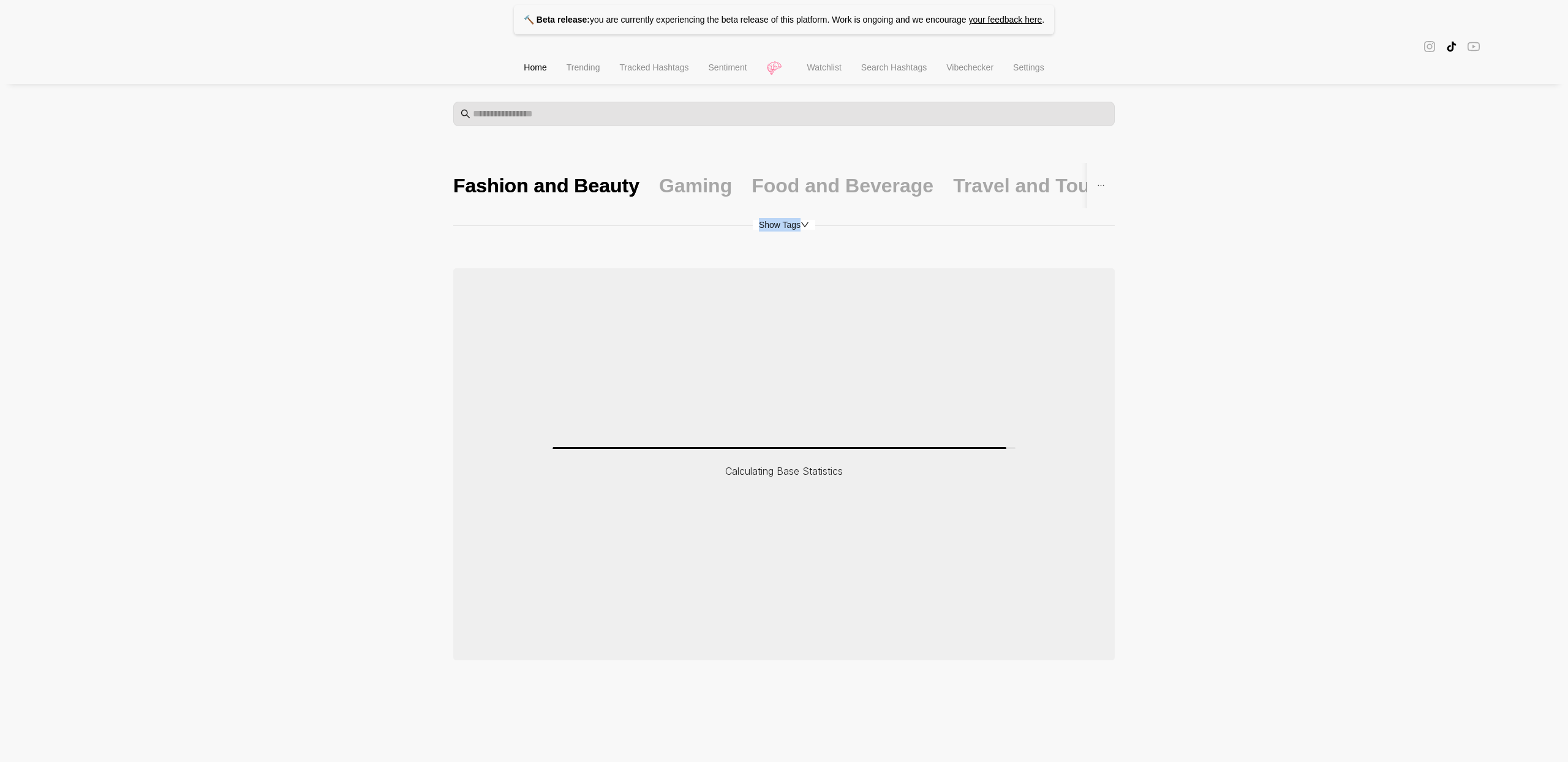
click at [775, 228] on span "Show Tags" at bounding box center [784, 225] width 63 height 10
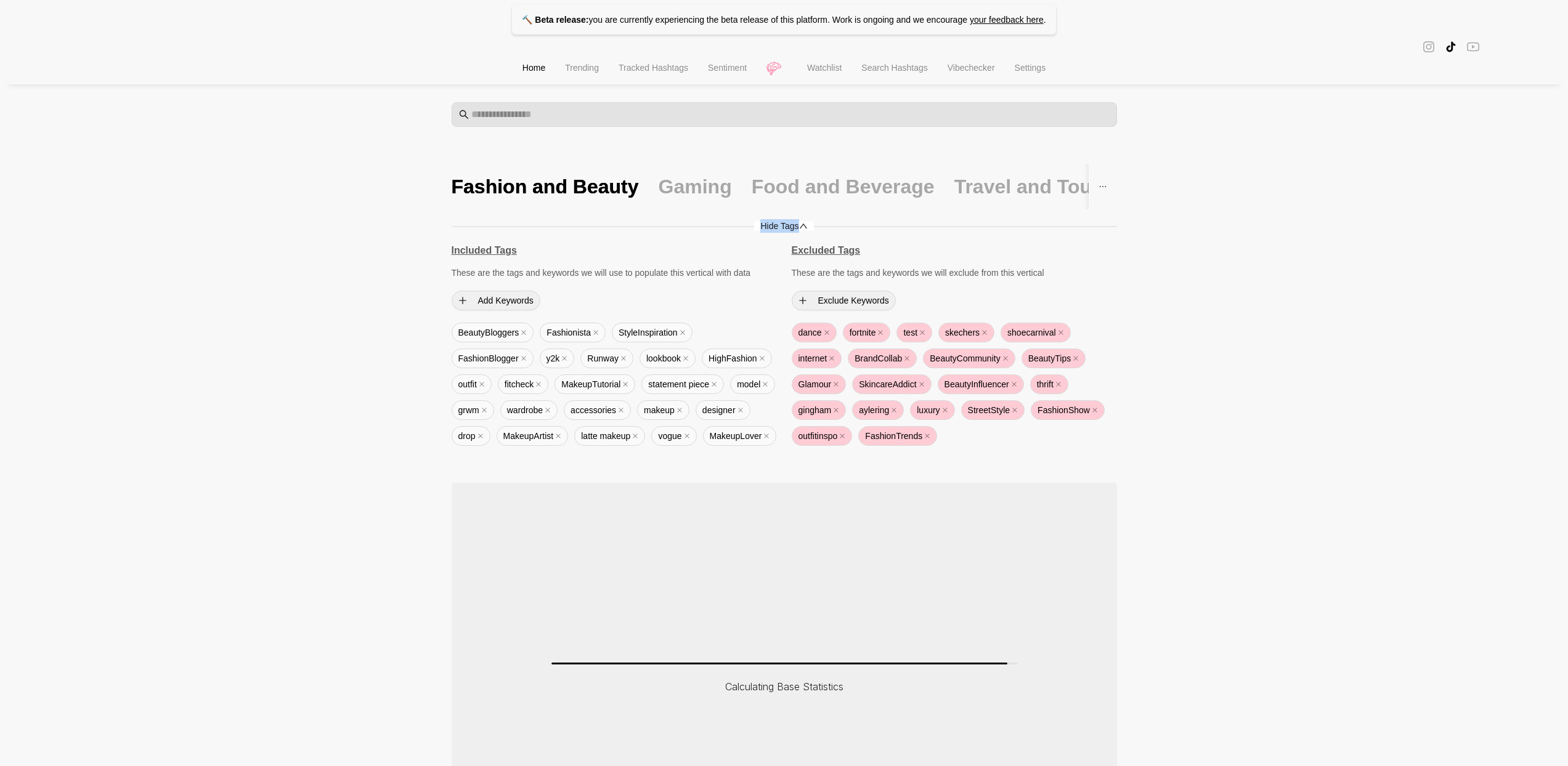
click at [779, 229] on span "Hide Tags" at bounding box center [784, 226] width 59 height 10
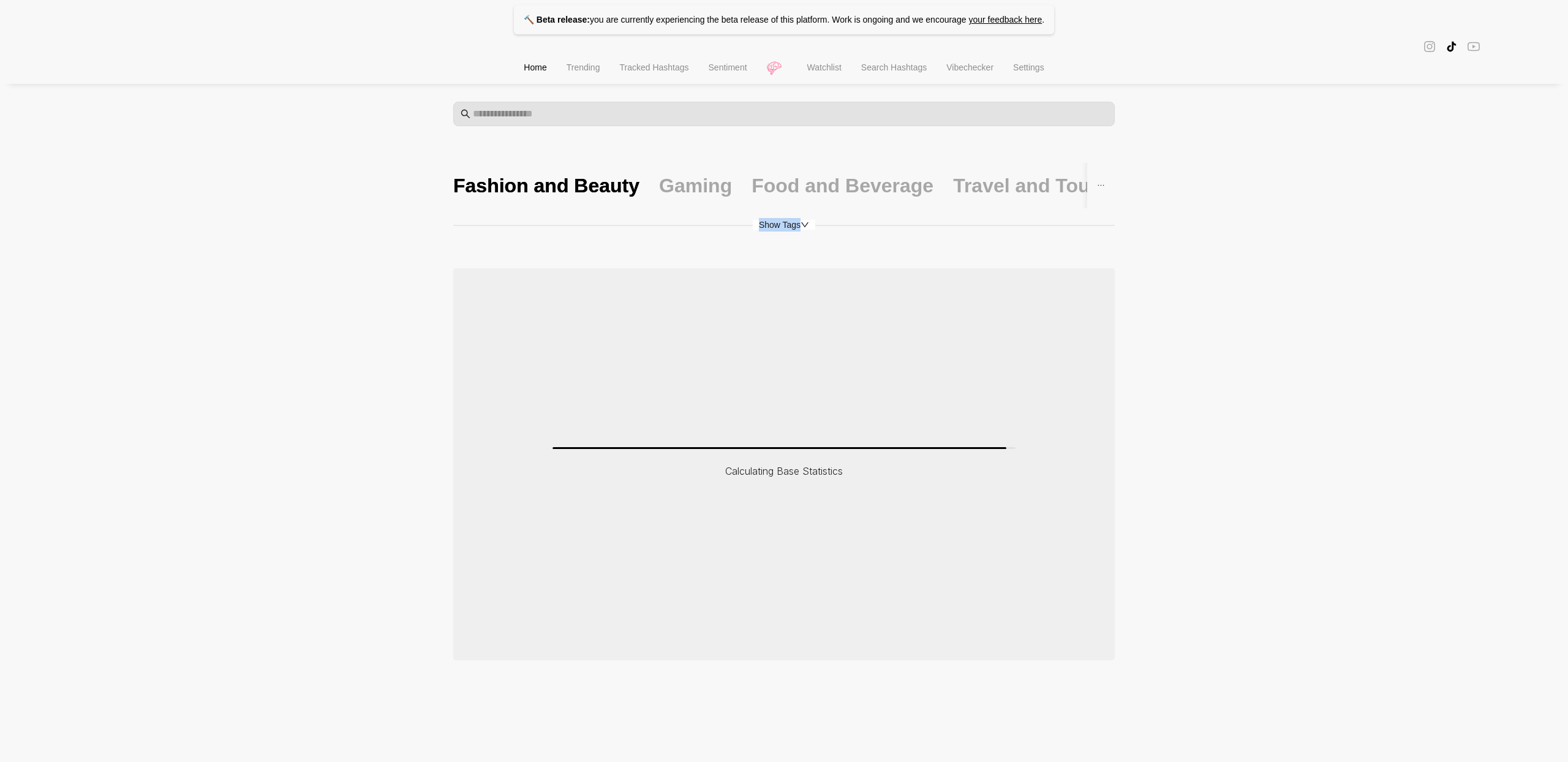
click at [775, 228] on span "Show Tags" at bounding box center [784, 225] width 63 height 10
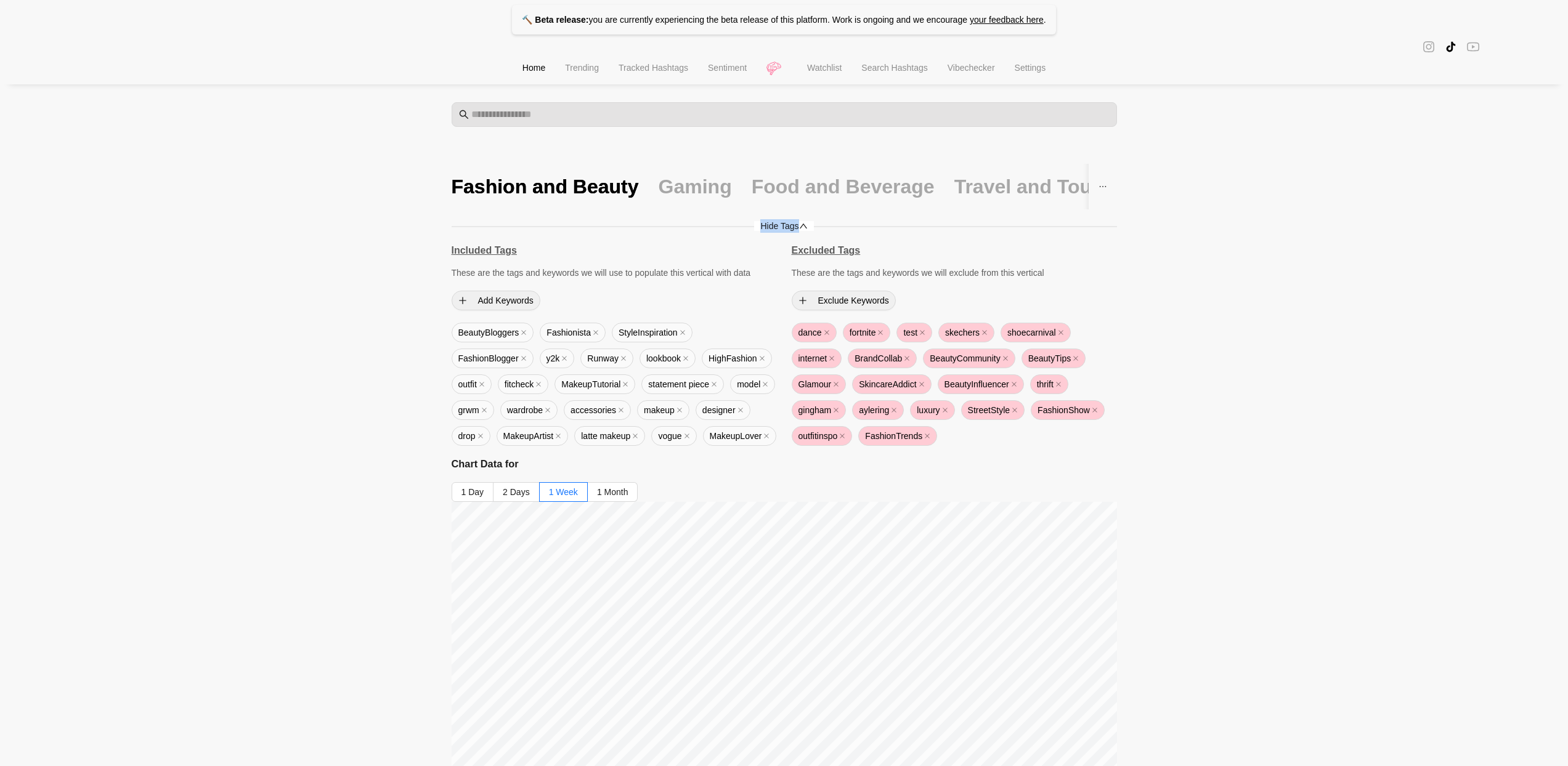
click at [779, 229] on span "Hide Tags" at bounding box center [784, 226] width 59 height 10
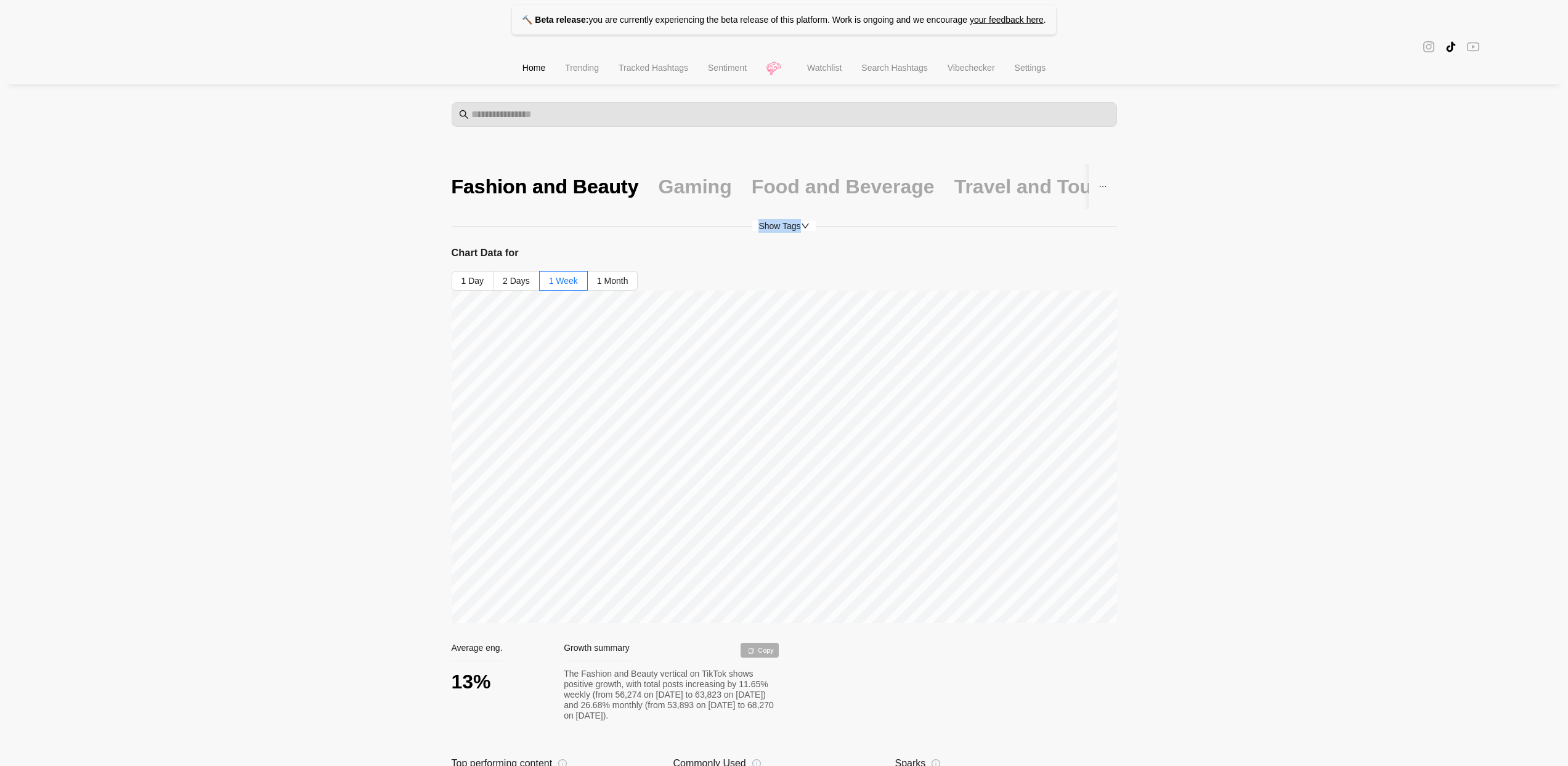
click at [779, 229] on span "Show Tags" at bounding box center [784, 226] width 63 height 10
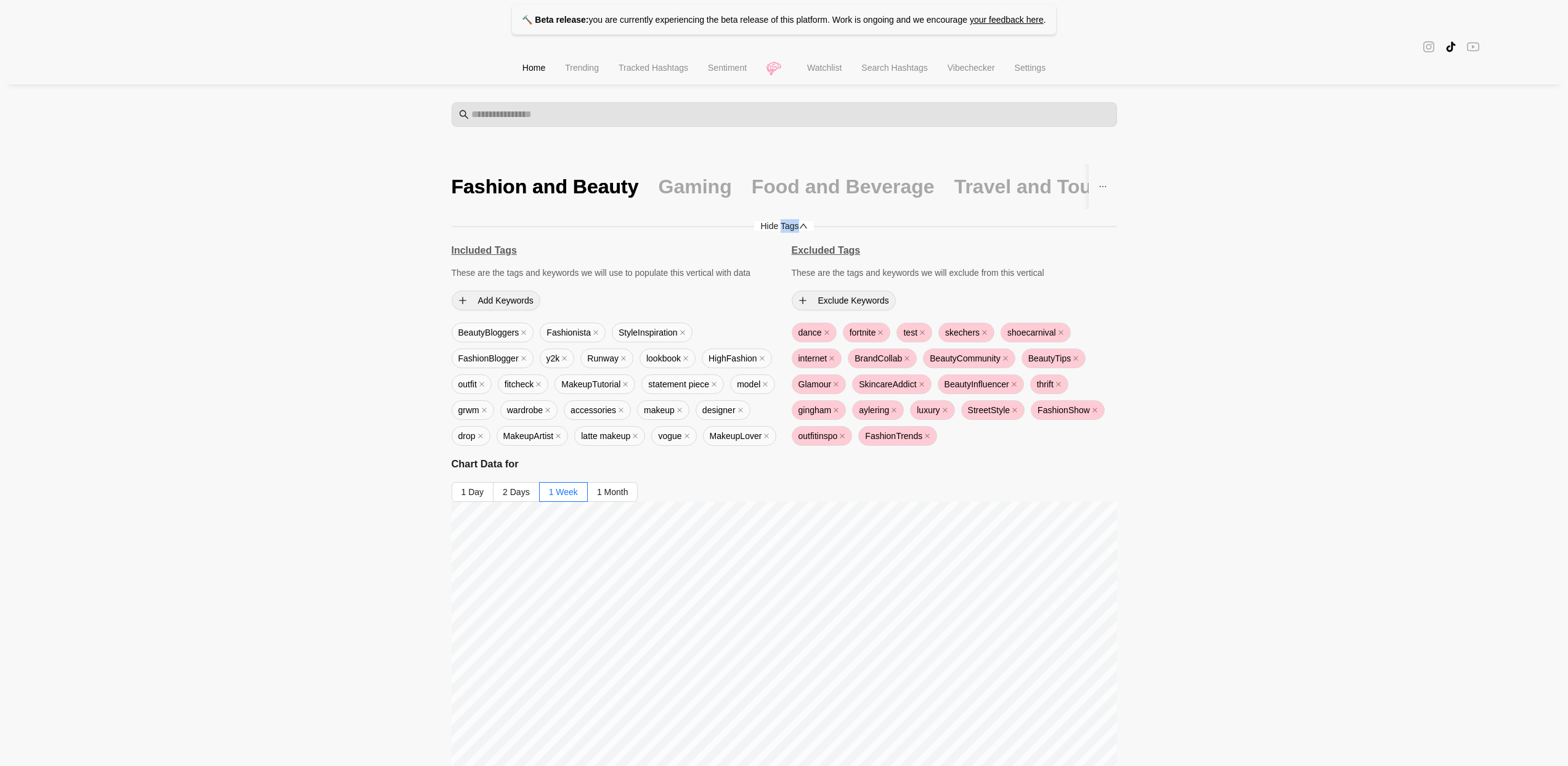
click at [779, 229] on span "Hide Tags" at bounding box center [784, 226] width 59 height 10
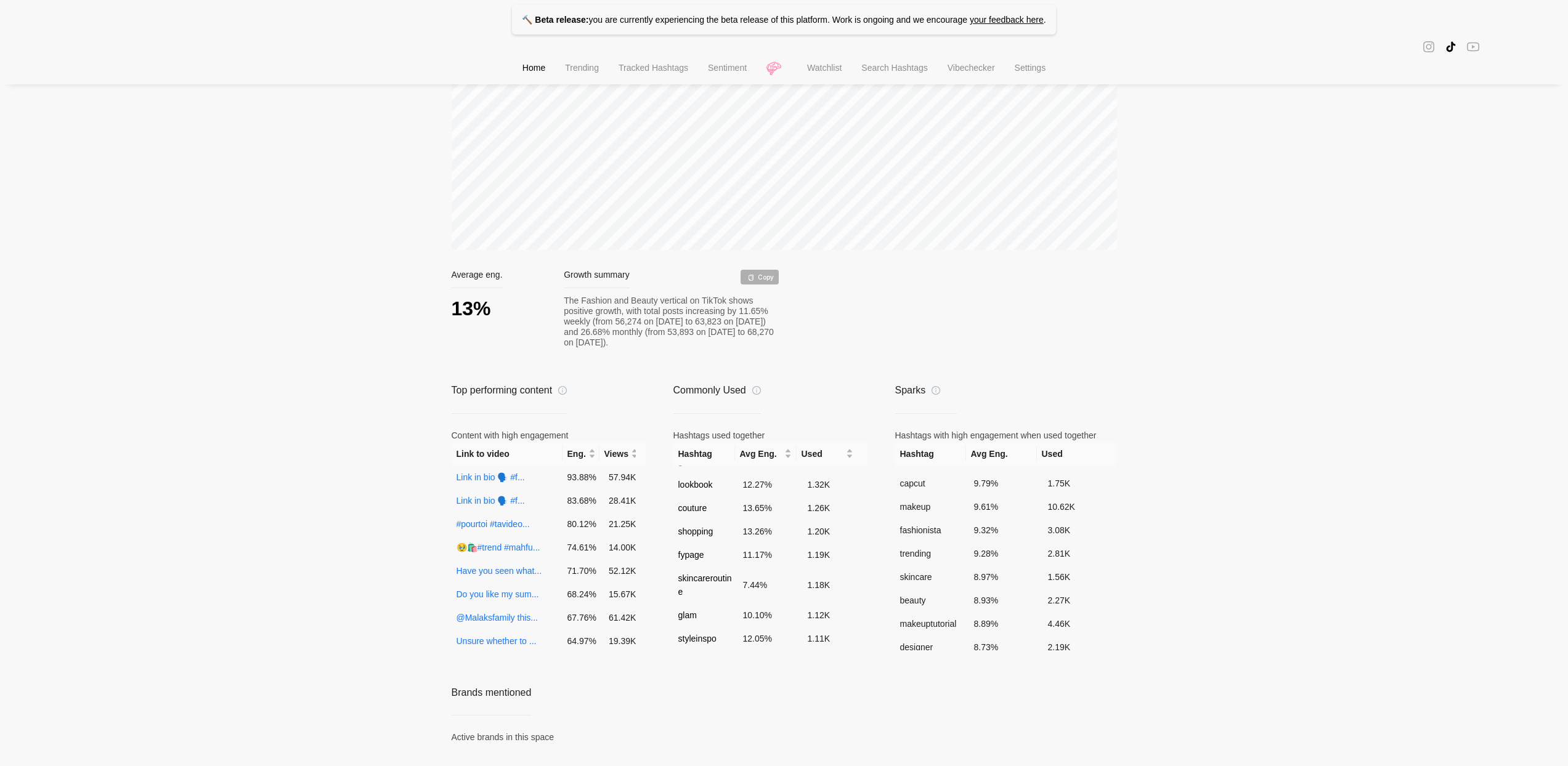
scroll to position [745, 0]
click at [936, 386] on icon "info-circle" at bounding box center [935, 390] width 8 height 8
click at [760, 388] on icon "info-circle" at bounding box center [756, 390] width 8 height 8
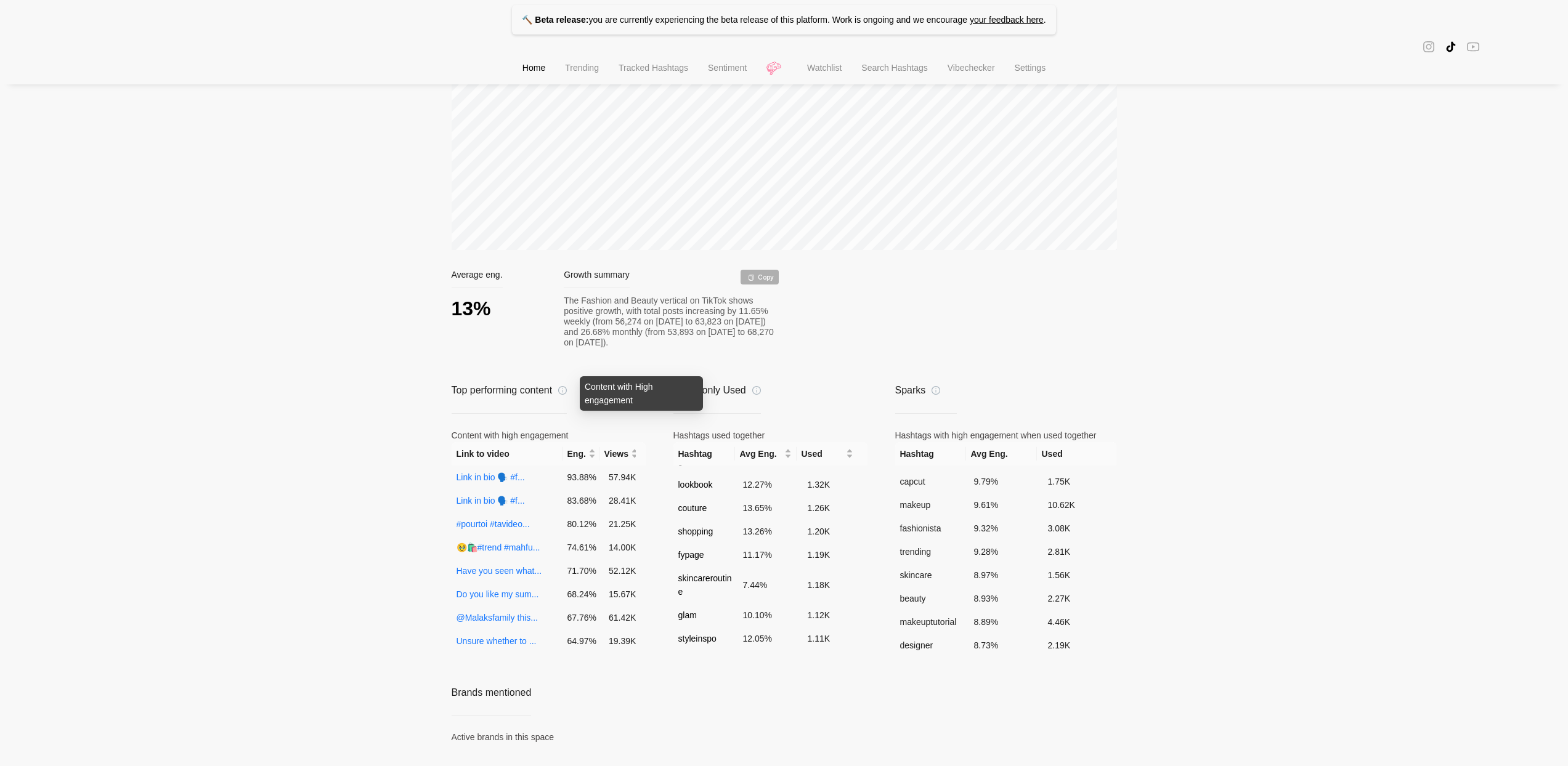
click at [567, 388] on icon "info-circle" at bounding box center [562, 390] width 8 height 8
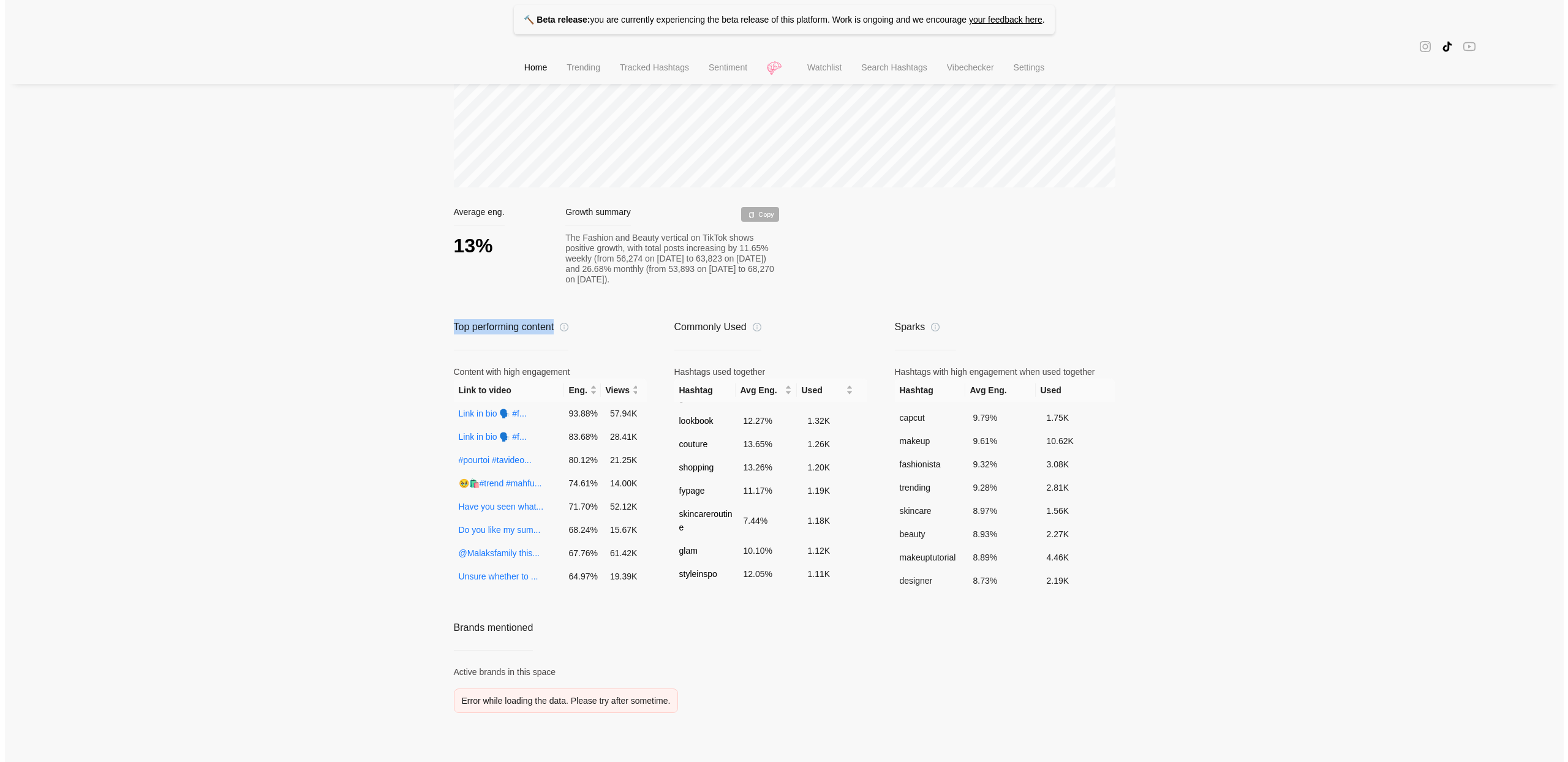
scroll to position [0, 0]
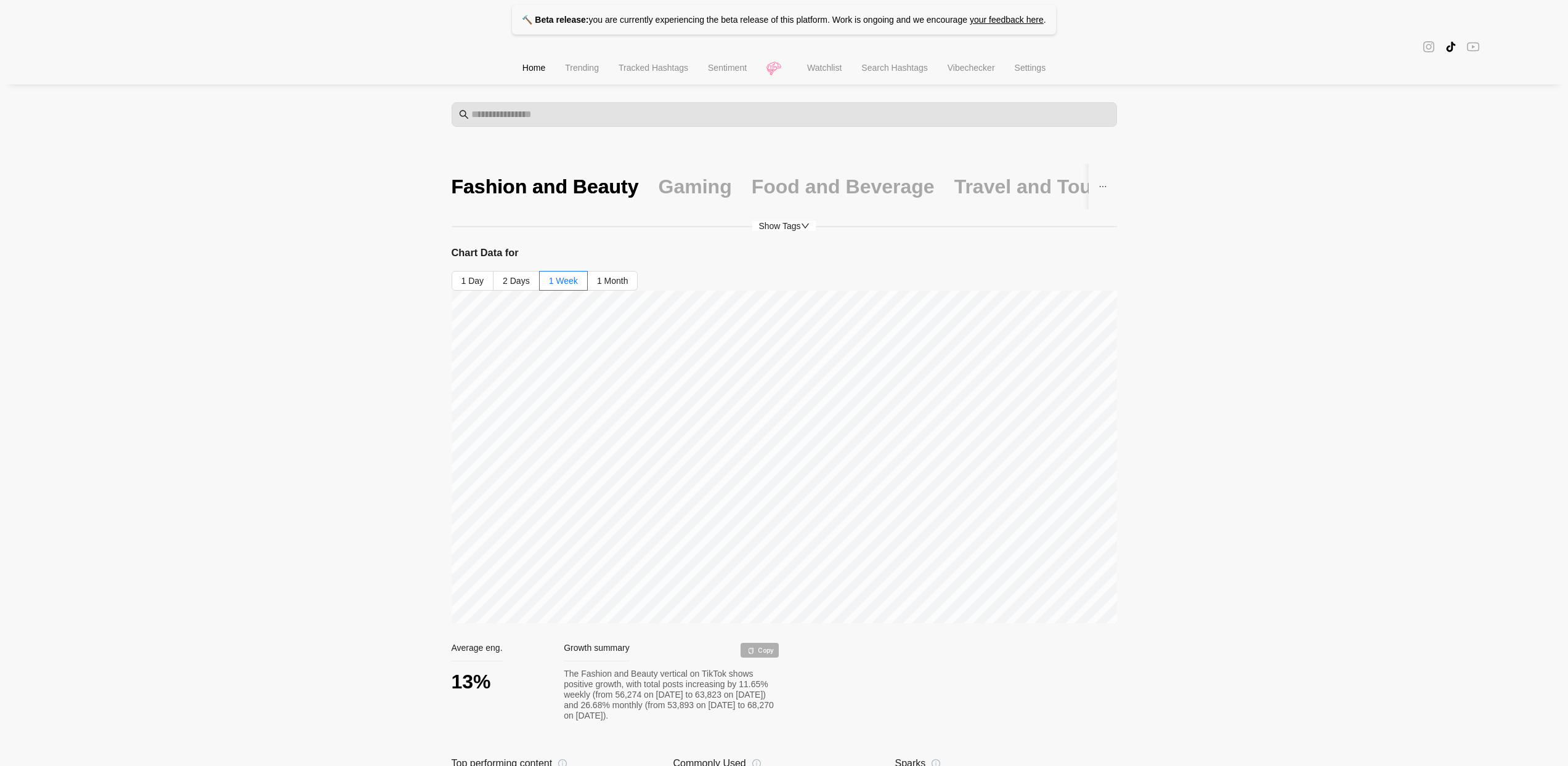
click at [661, 202] on div "Gaming" at bounding box center [695, 187] width 74 height 46
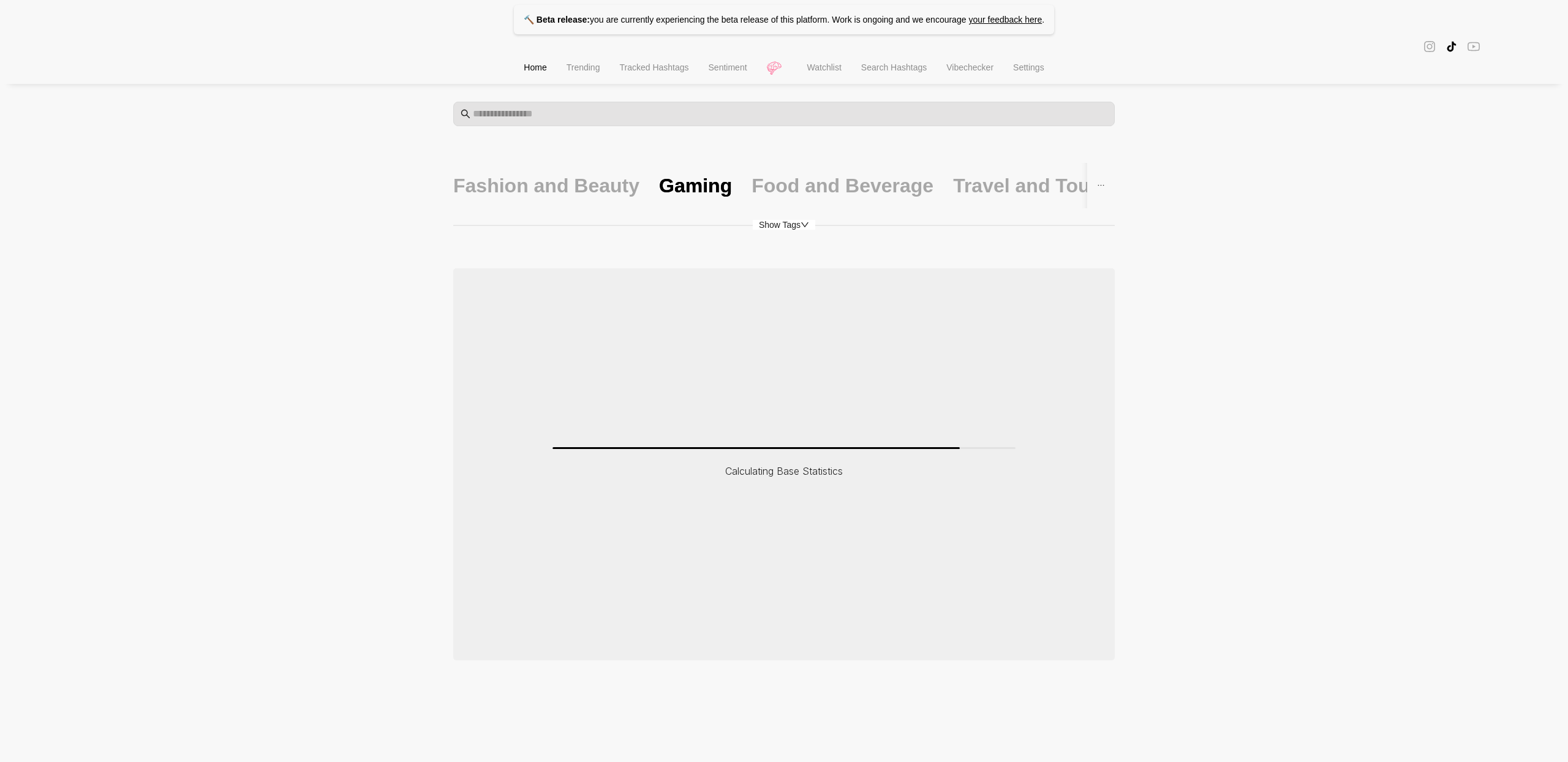
click at [784, 214] on div "Fashion and Beauty Gaming Food and Beverage Travel and Tourism Health and Fitne…" at bounding box center [784, 412] width 661 height 498
click at [803, 198] on div "Food and Beverage" at bounding box center [842, 186] width 182 height 26
click at [956, 175] on div "Travel and Tourism" at bounding box center [1038, 186] width 178 height 26
click at [566, 68] on span "Trending" at bounding box center [583, 67] width 34 height 10
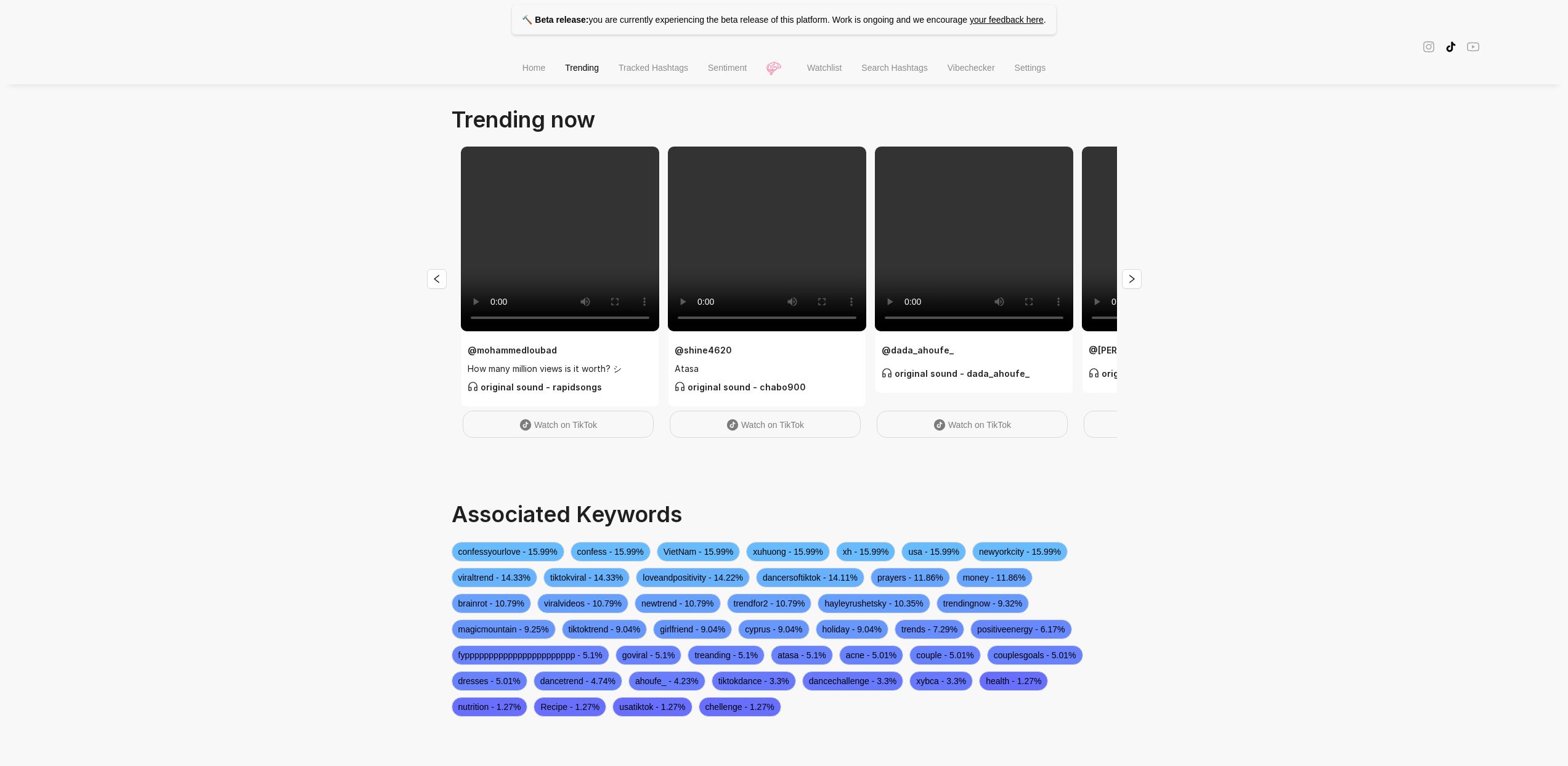
click at [632, 73] on span "Tracked Hashtags" at bounding box center [654, 67] width 70 height 10
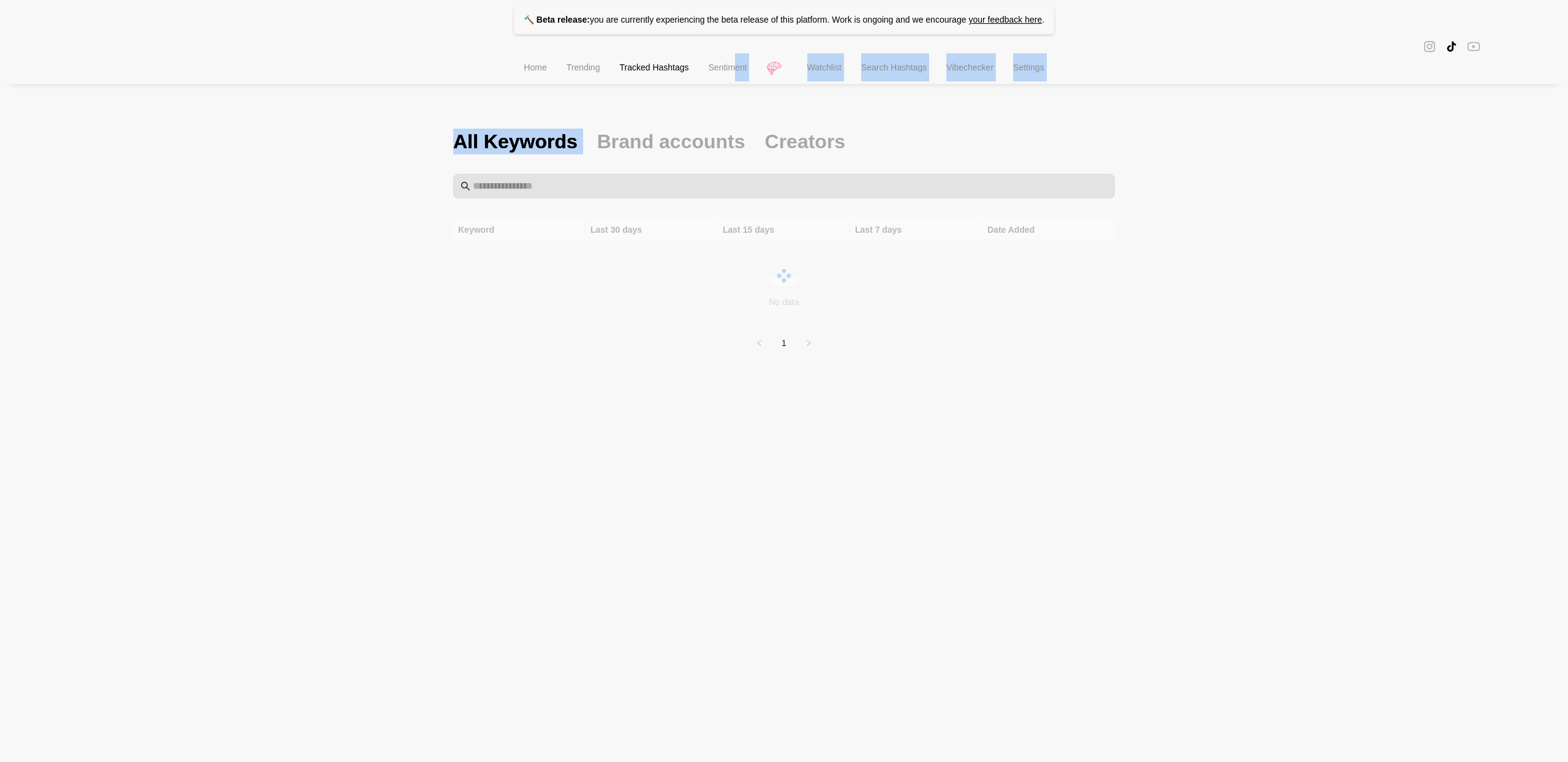
drag, startPoint x: 729, startPoint y: 91, endPoint x: 730, endPoint y: 71, distance: 20.0
click at [730, 71] on div "🔨 Beta release: you are currently experiencing the beta release of this platfor…" at bounding box center [784, 206] width 1568 height 412
